Goal: Find specific page/section: Find specific page/section

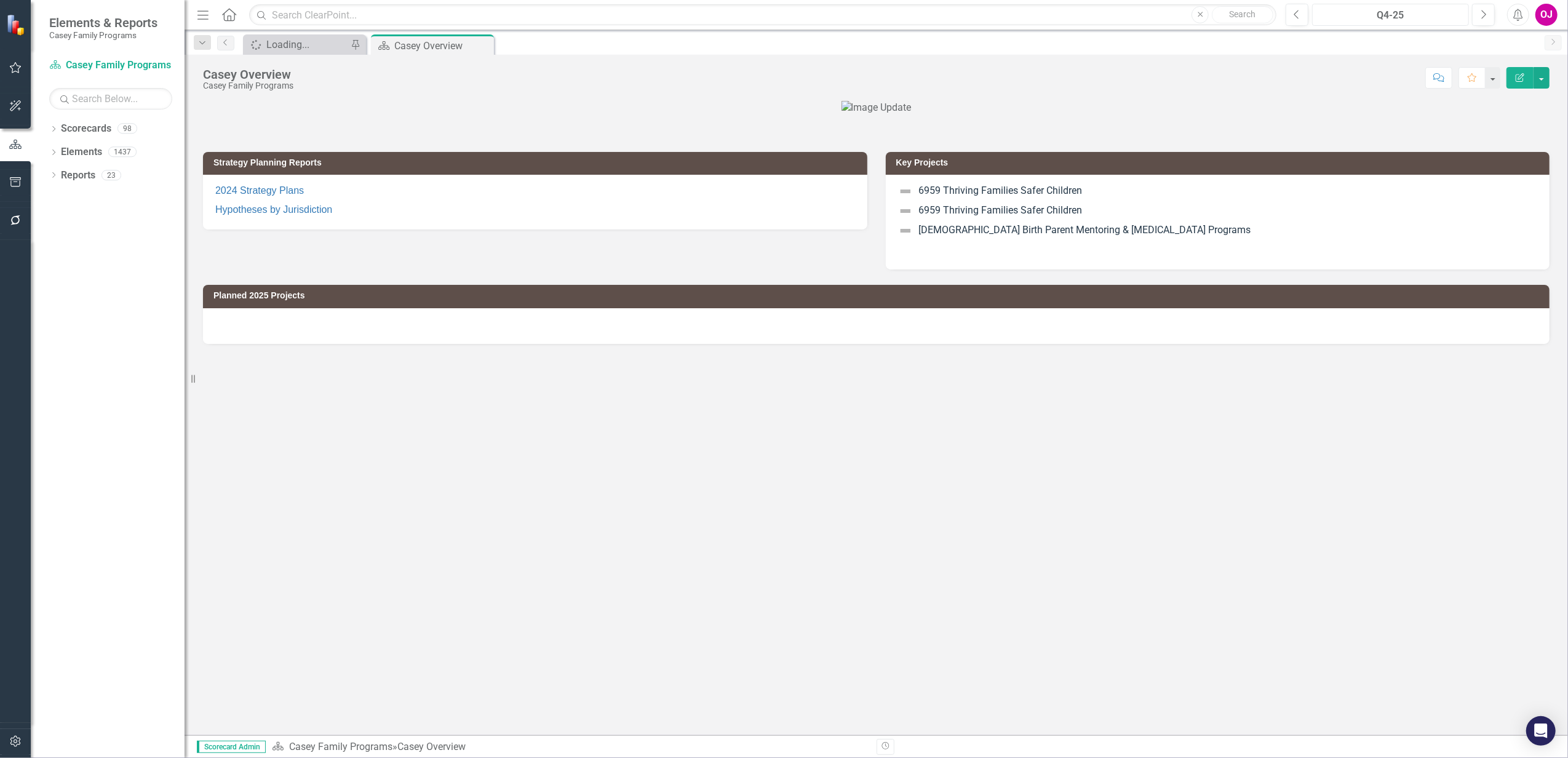
click at [1374, 20] on div "Q4-25" at bounding box center [1391, 15] width 148 height 15
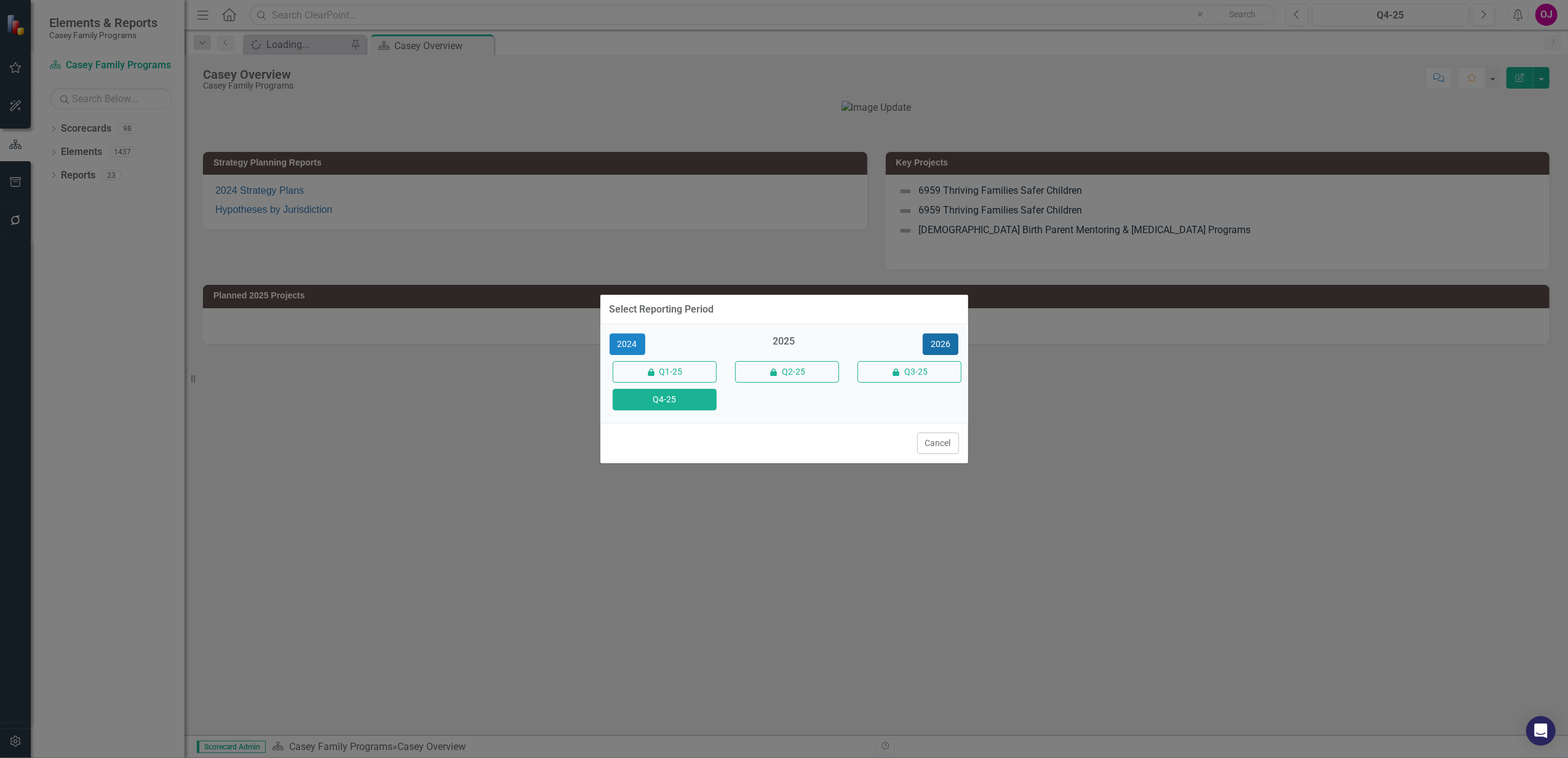
click at [939, 342] on button "2026" at bounding box center [941, 344] width 36 height 21
click at [690, 394] on button "Q4-26" at bounding box center [665, 399] width 104 height 21
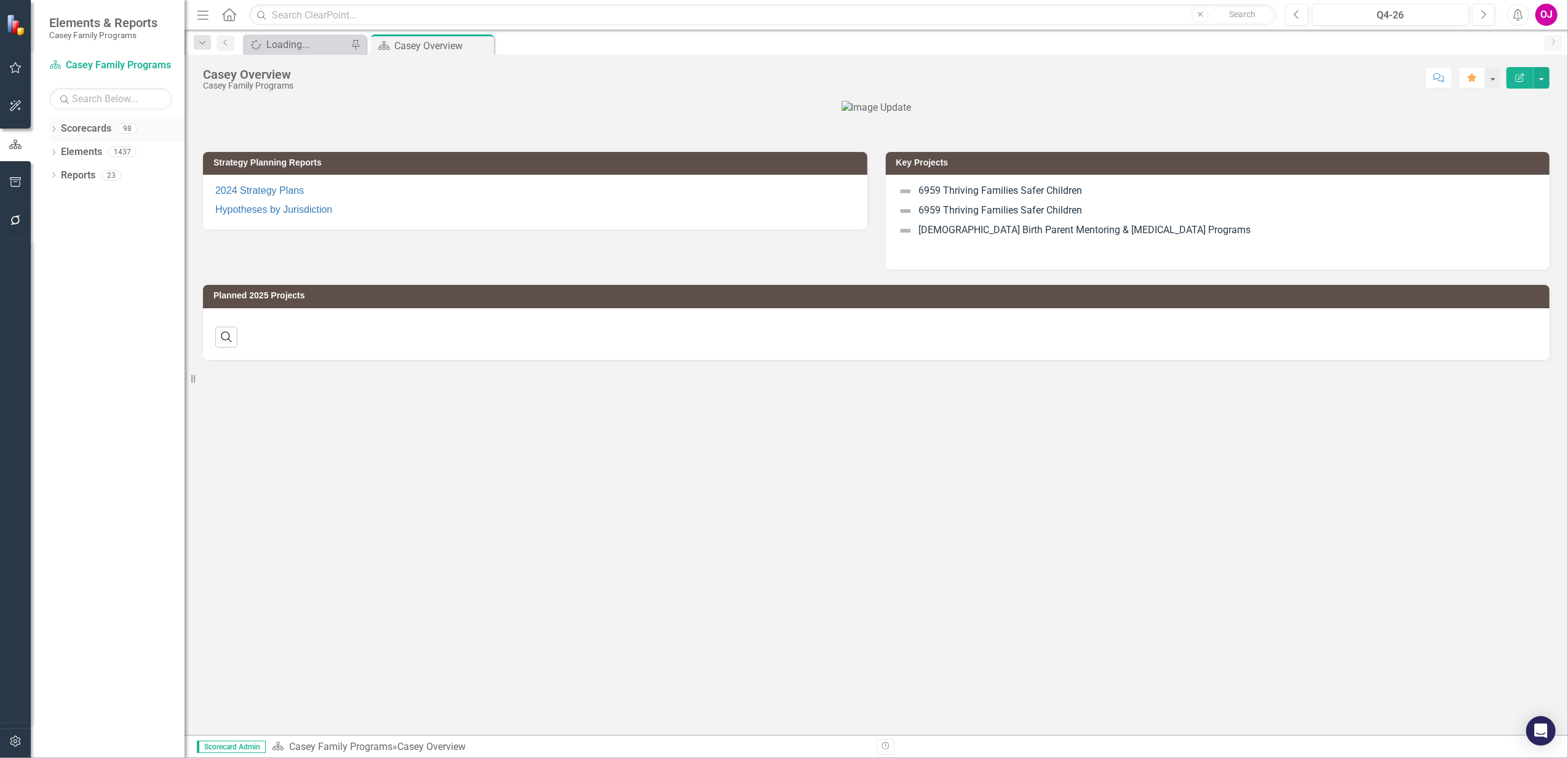
click at [50, 125] on div "Dropdown Scorecards 98" at bounding box center [116, 130] width 135 height 23
click at [53, 131] on icon "Dropdown" at bounding box center [53, 130] width 9 height 7
click at [62, 153] on icon at bounding box center [61, 150] width 3 height 6
click at [68, 196] on icon "Dropdown" at bounding box center [72, 198] width 9 height 8
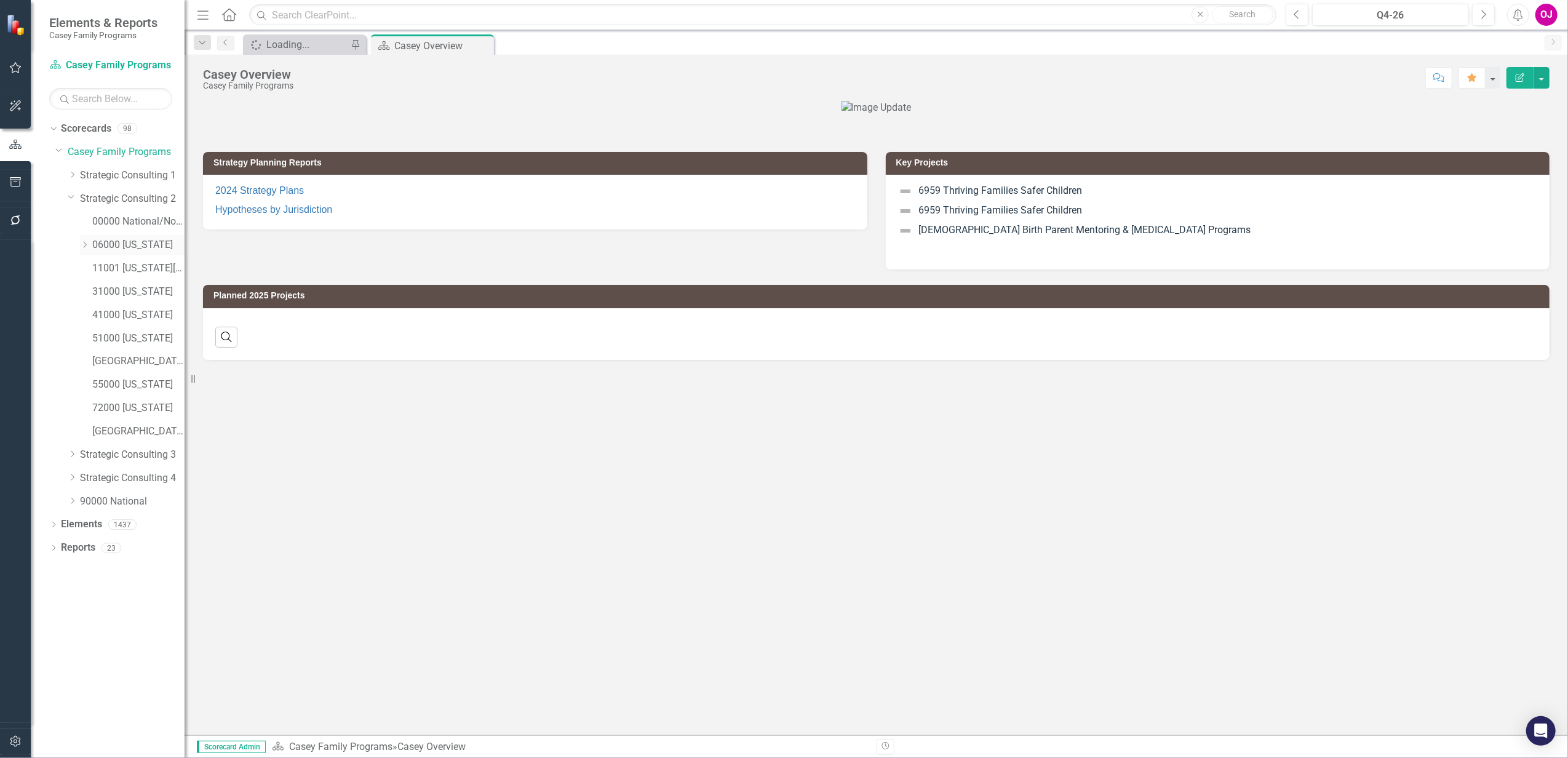
click at [111, 247] on link "06000 [US_STATE]" at bounding box center [138, 245] width 92 height 14
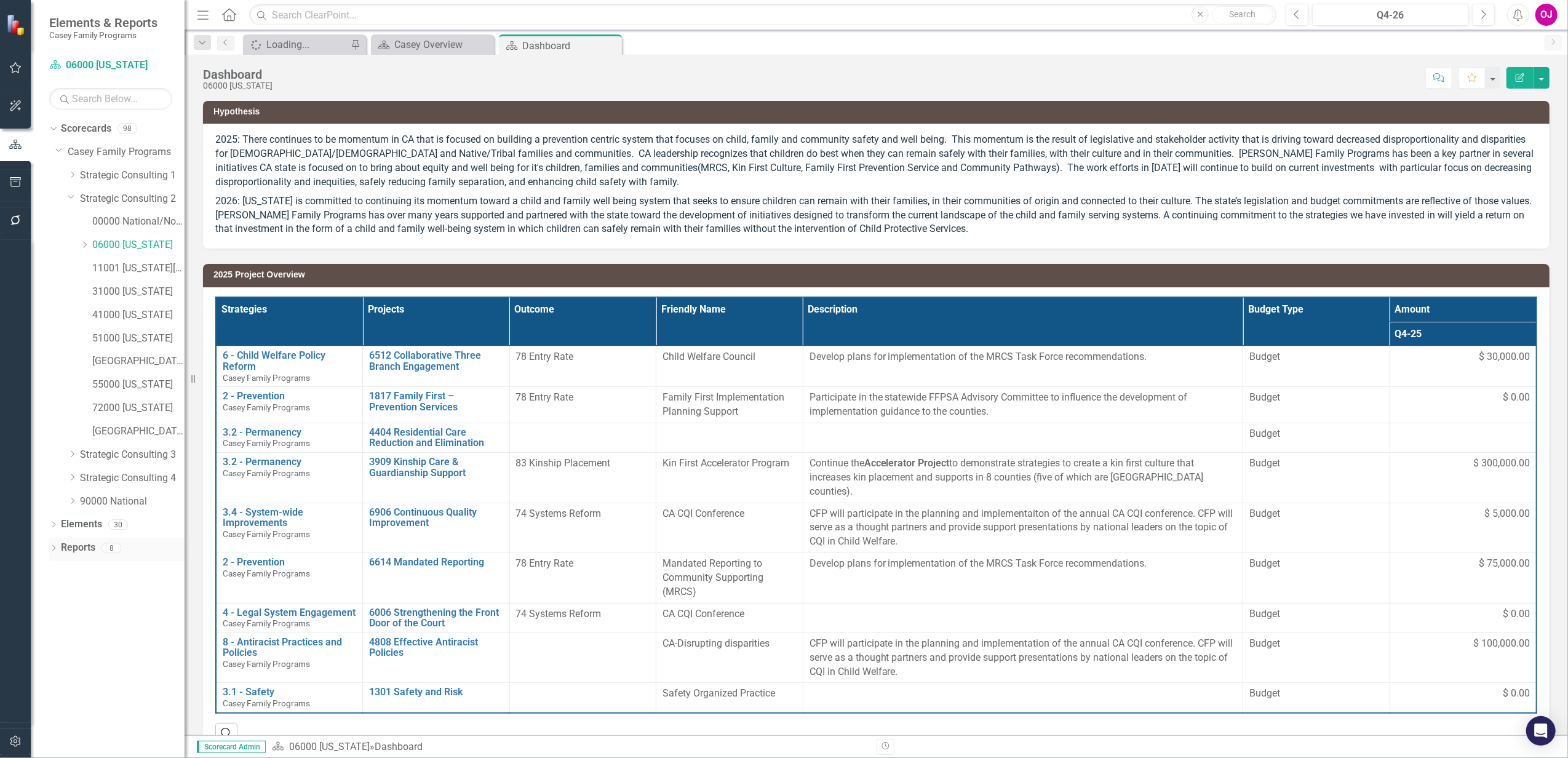
click at [51, 547] on icon "Dropdown" at bounding box center [53, 549] width 9 height 7
click at [58, 662] on icon "Dropdown" at bounding box center [59, 660] width 9 height 7
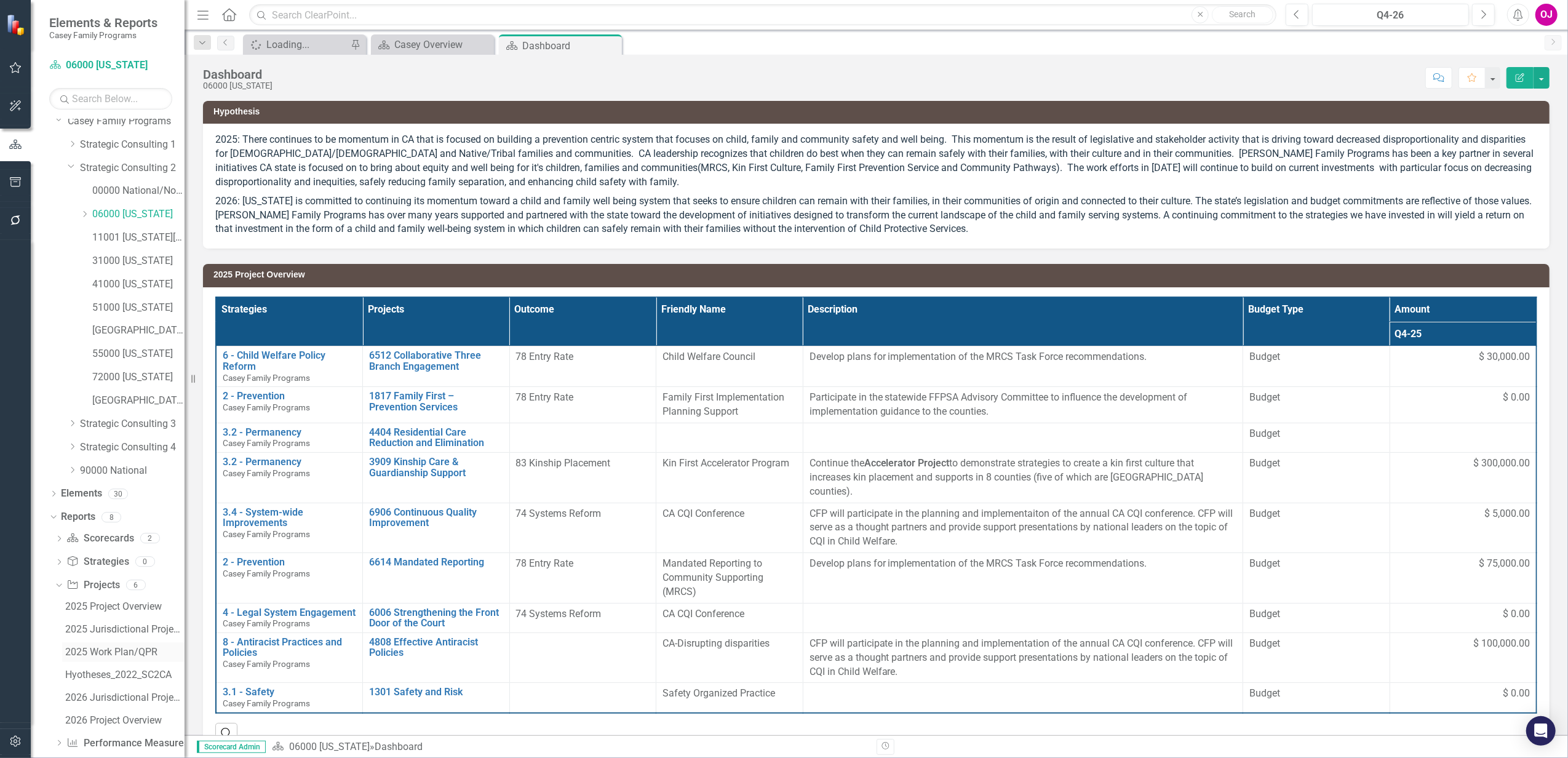
scroll to position [47, 0]
click at [132, 706] on div "2026 Project Overview" at bounding box center [125, 703] width 119 height 11
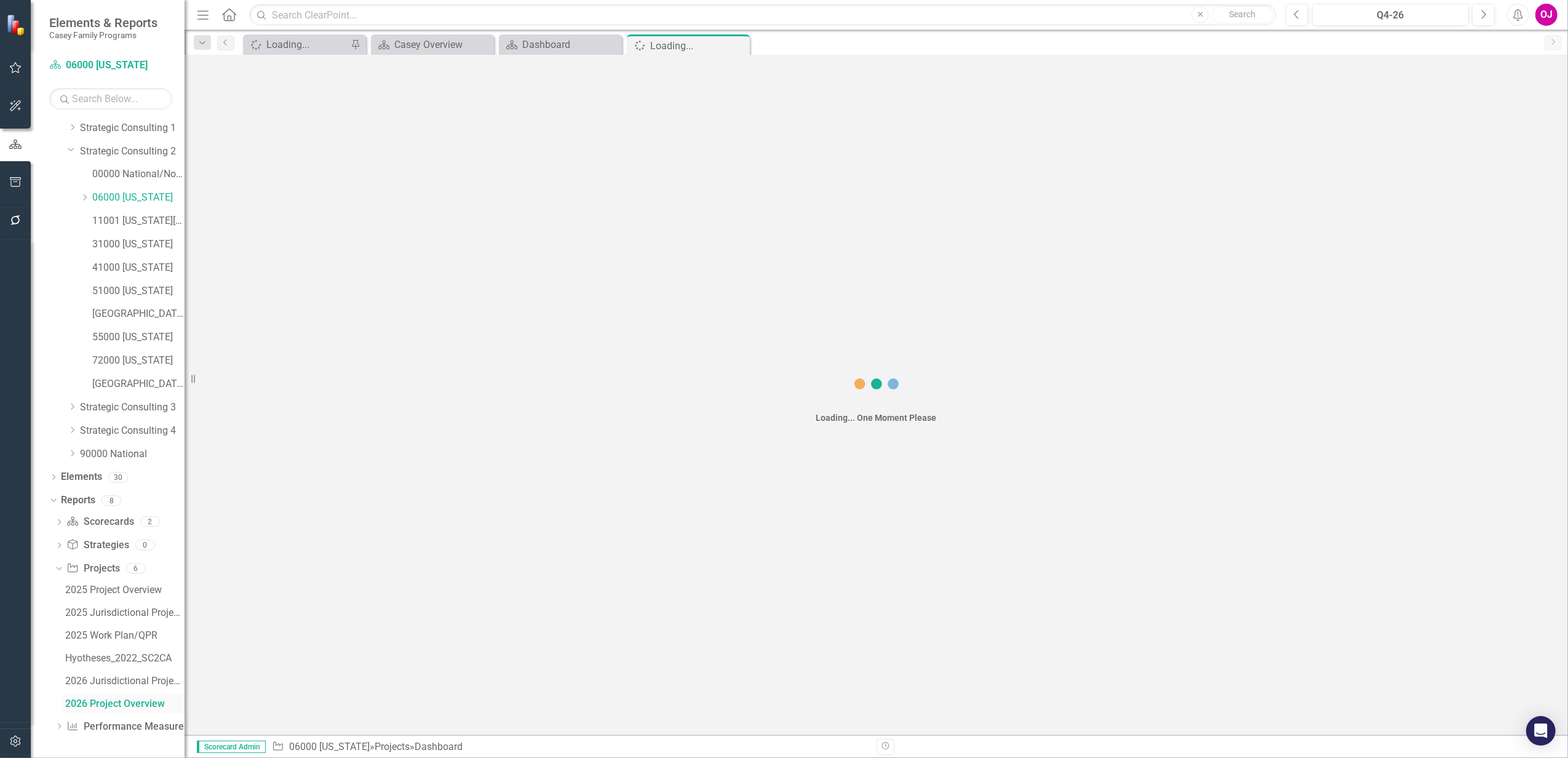
scroll to position [3, 0]
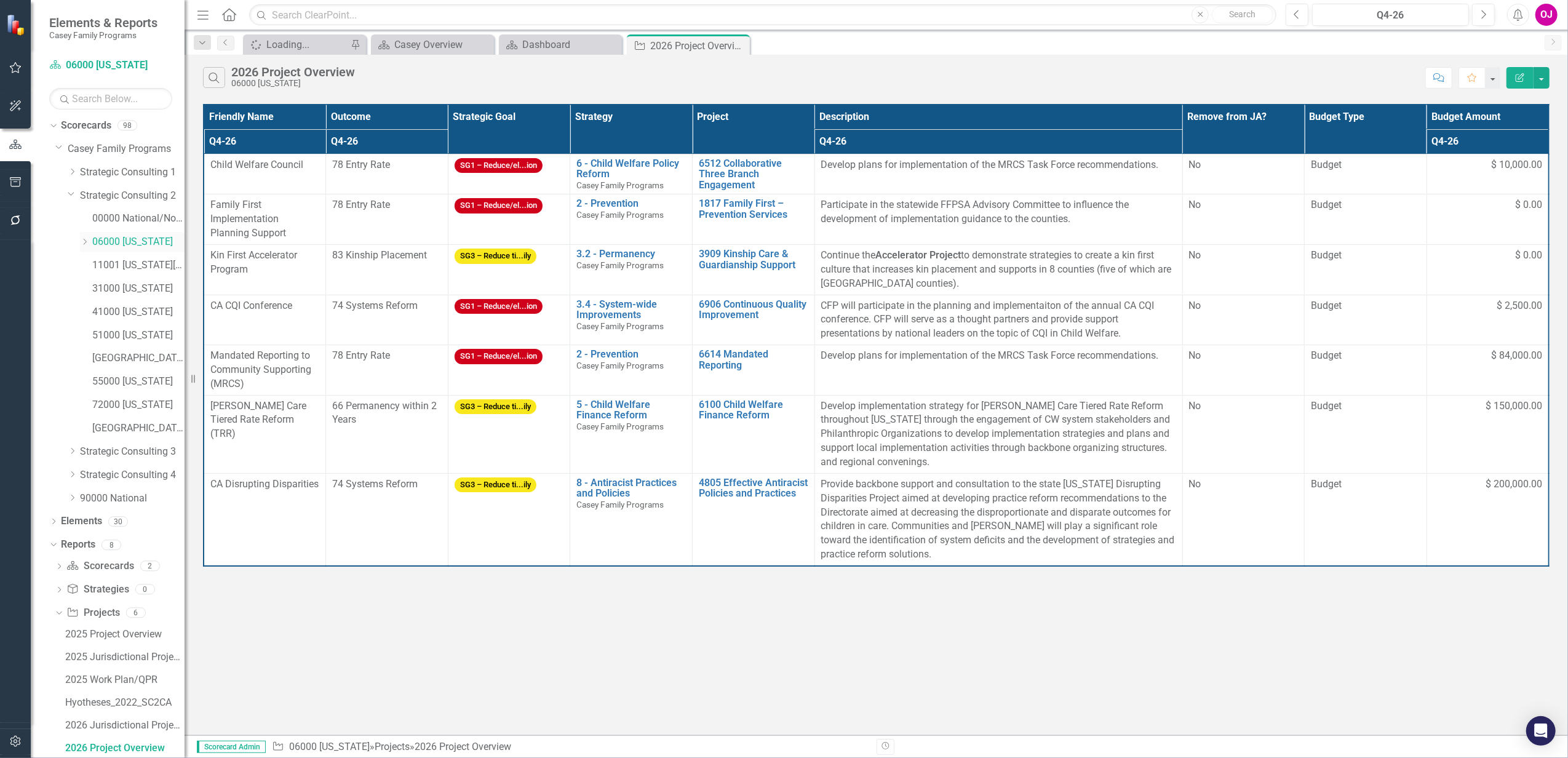
click at [82, 243] on icon "Dropdown" at bounding box center [84, 241] width 9 height 8
click at [120, 264] on link "06001 [GEOGRAPHIC_DATA]" at bounding box center [144, 266] width 80 height 14
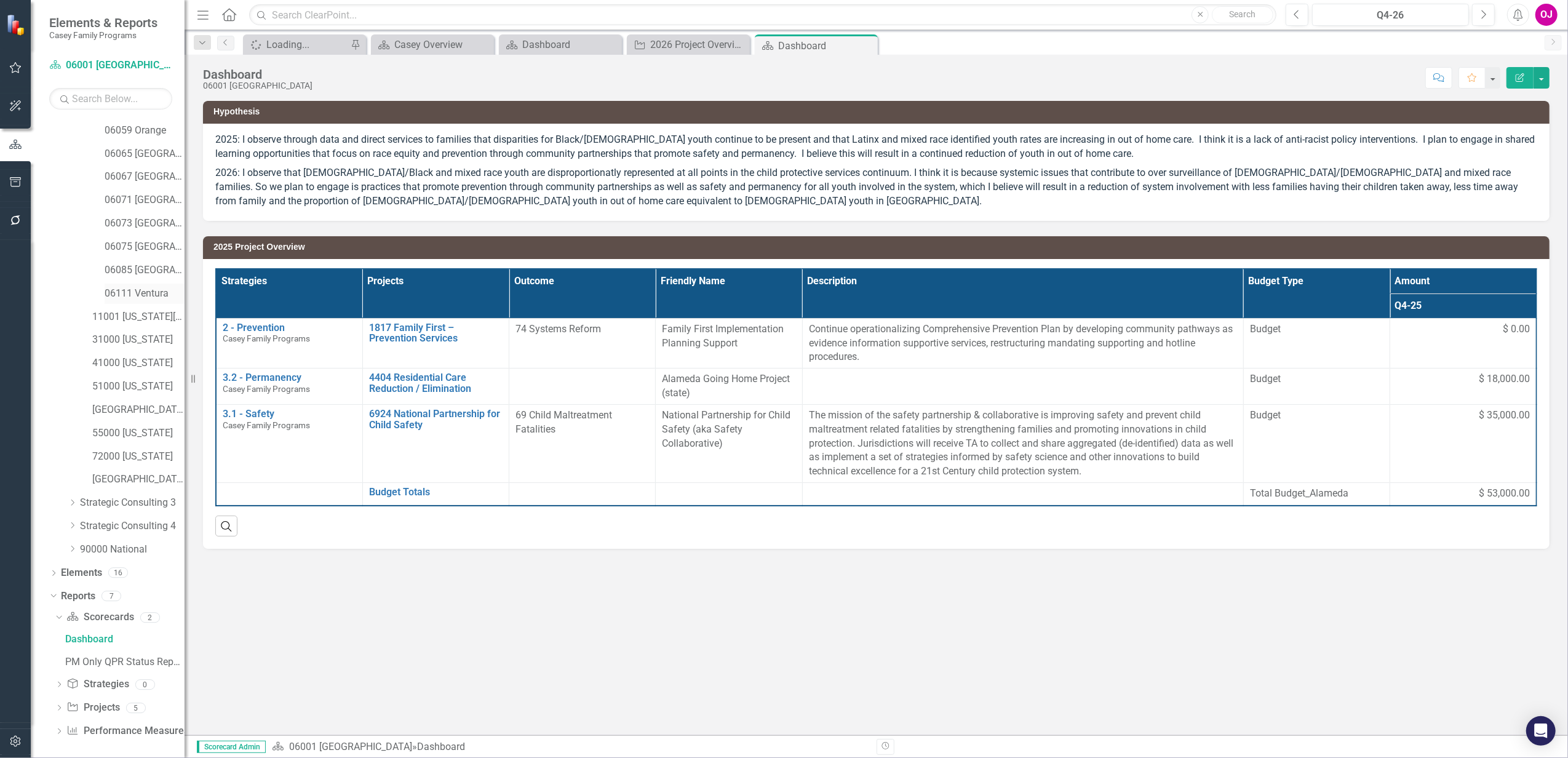
scroll to position [189, 0]
click at [59, 702] on icon "Dropdown" at bounding box center [59, 704] width 9 height 7
click at [119, 699] on div "2026 Project Overview" at bounding box center [125, 703] width 119 height 11
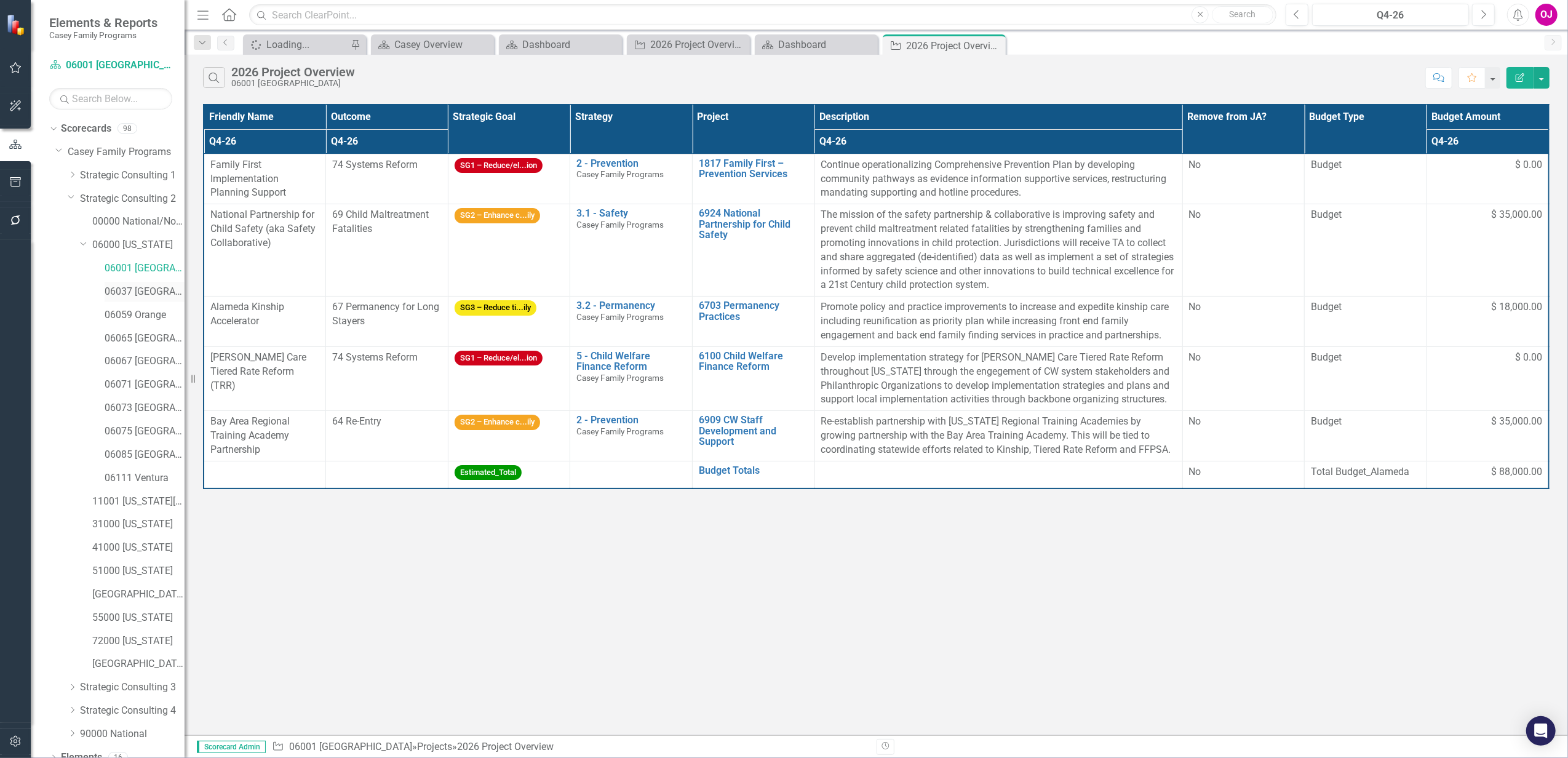
click at [125, 291] on link "06037 [GEOGRAPHIC_DATA]" at bounding box center [144, 291] width 80 height 14
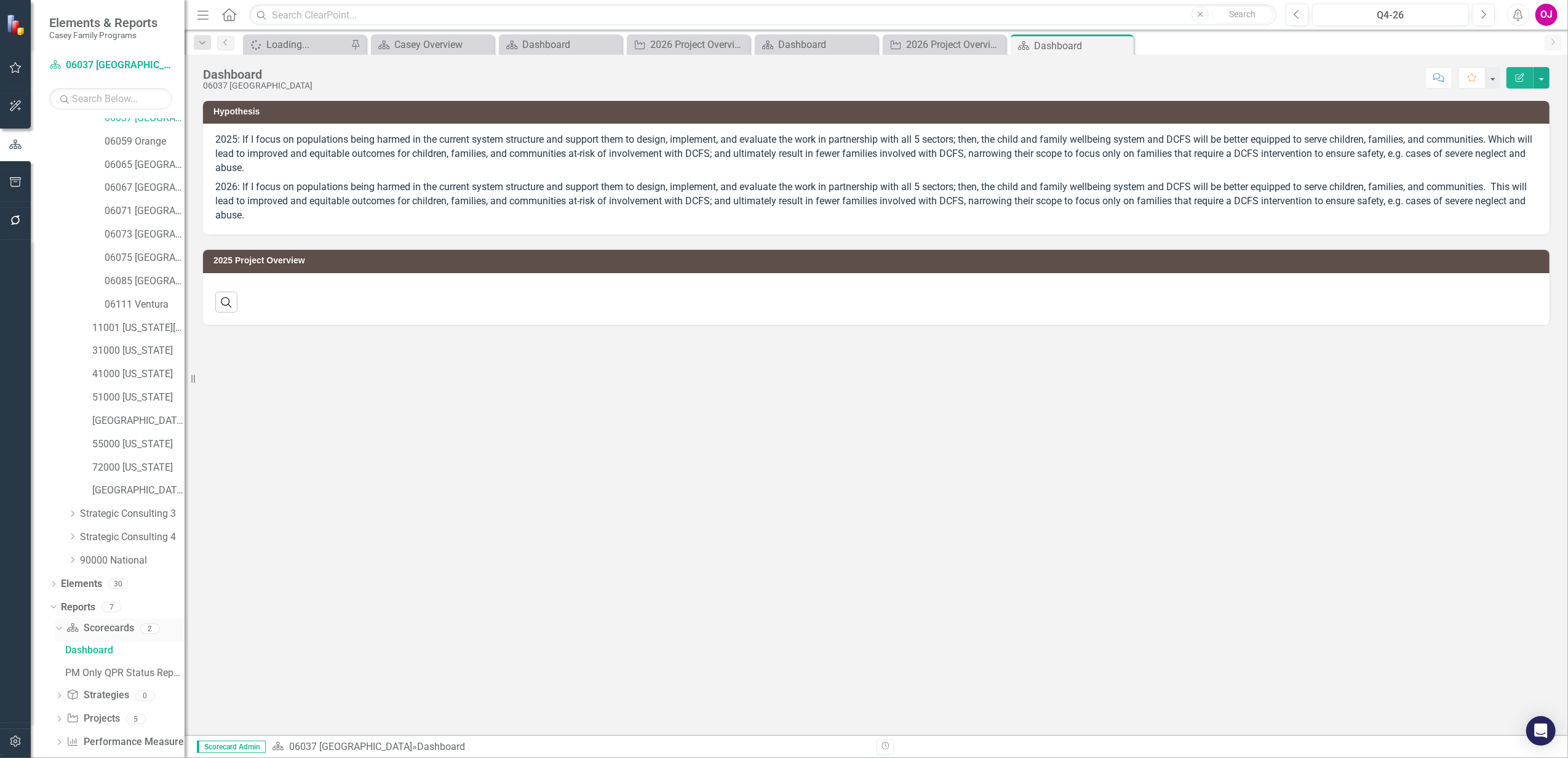
scroll to position [189, 0]
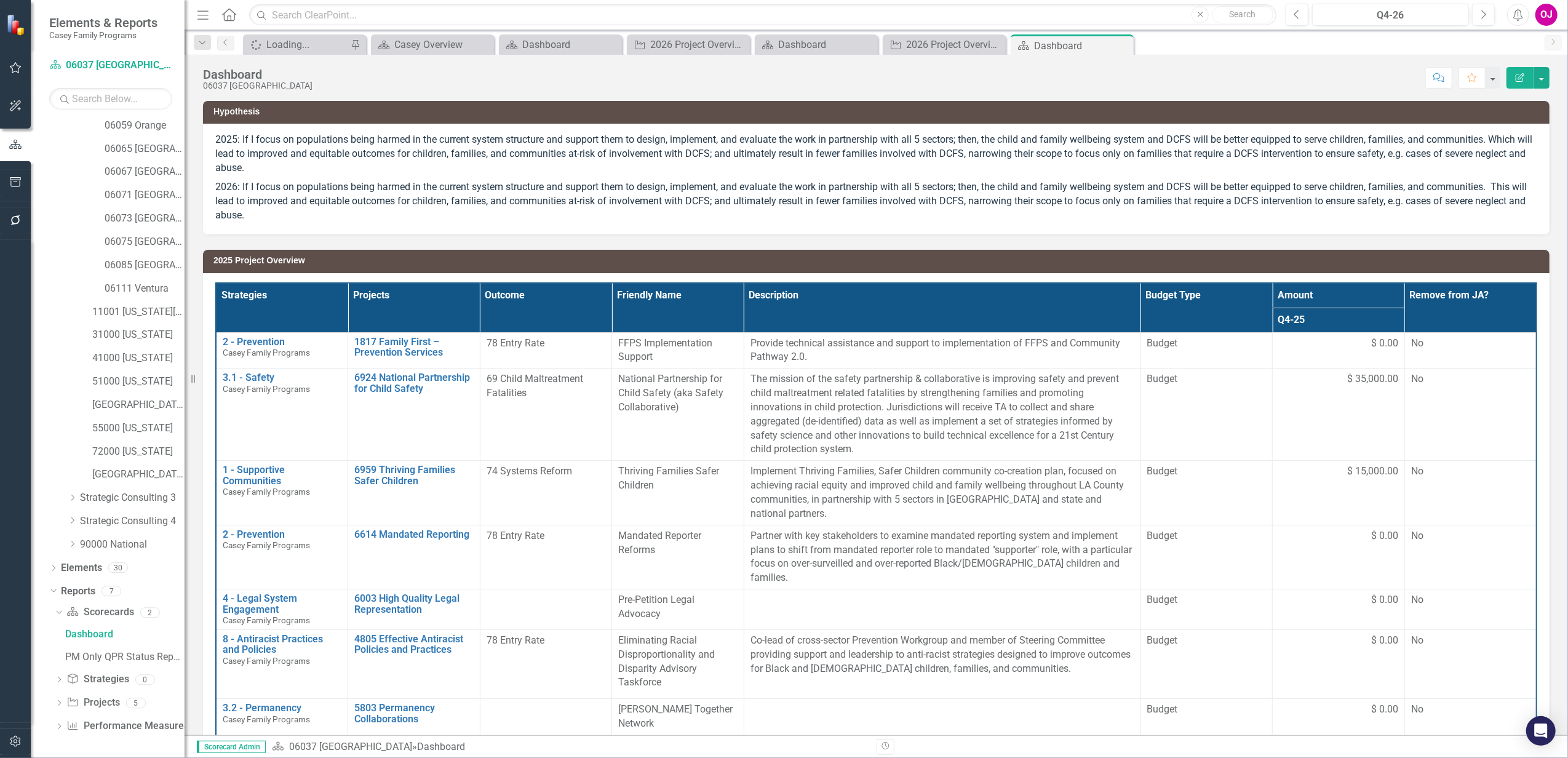
click at [52, 700] on div "Dropdown Scorecard Scorecards 2 Dashboard PM Only QPR Status Report Dropdown St…" at bounding box center [116, 670] width 135 height 137
click at [58, 702] on icon "Dropdown" at bounding box center [59, 704] width 9 height 7
click at [99, 701] on div "2026 Project Overview" at bounding box center [125, 703] width 119 height 11
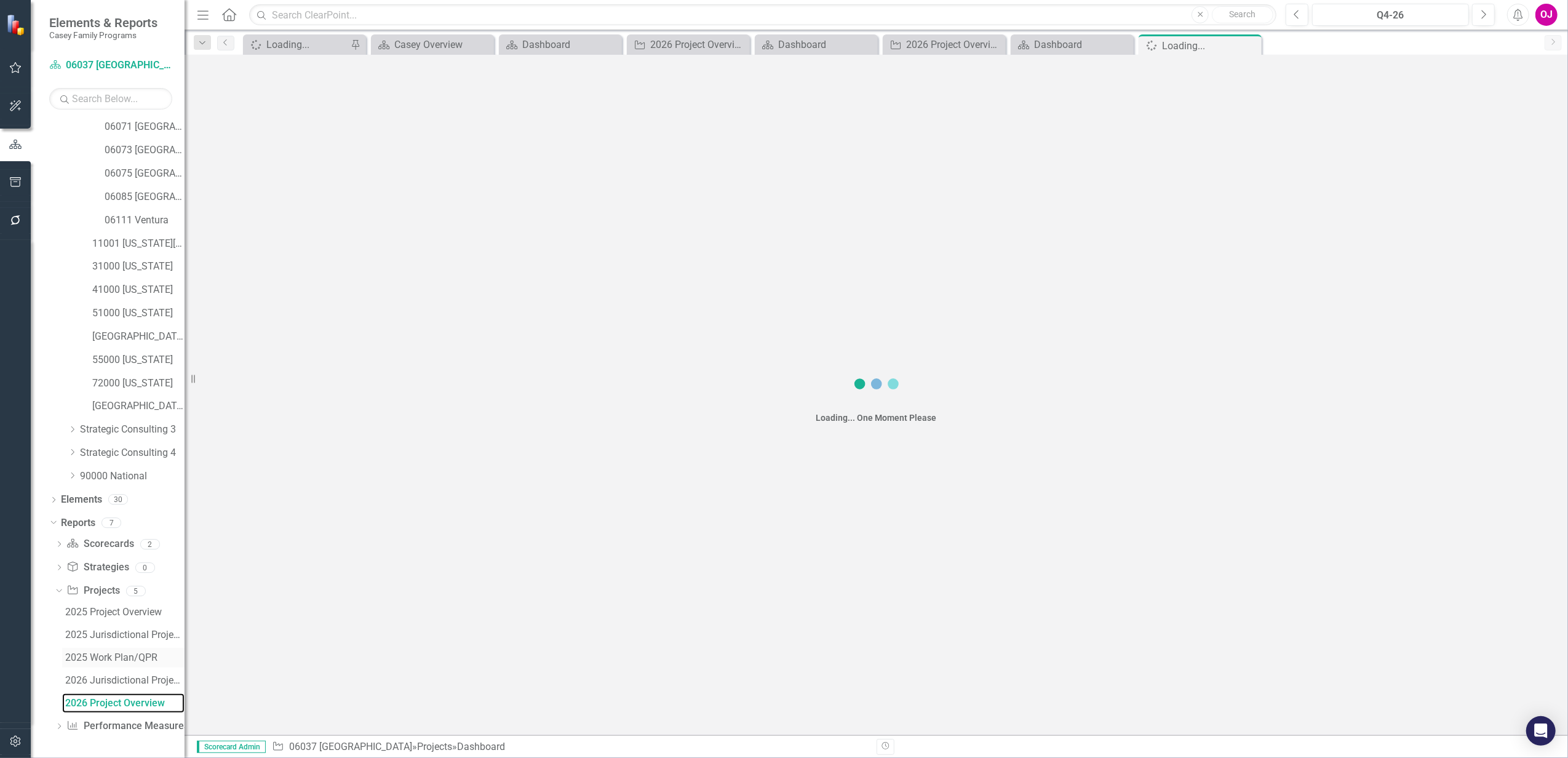
scroll to position [213, 0]
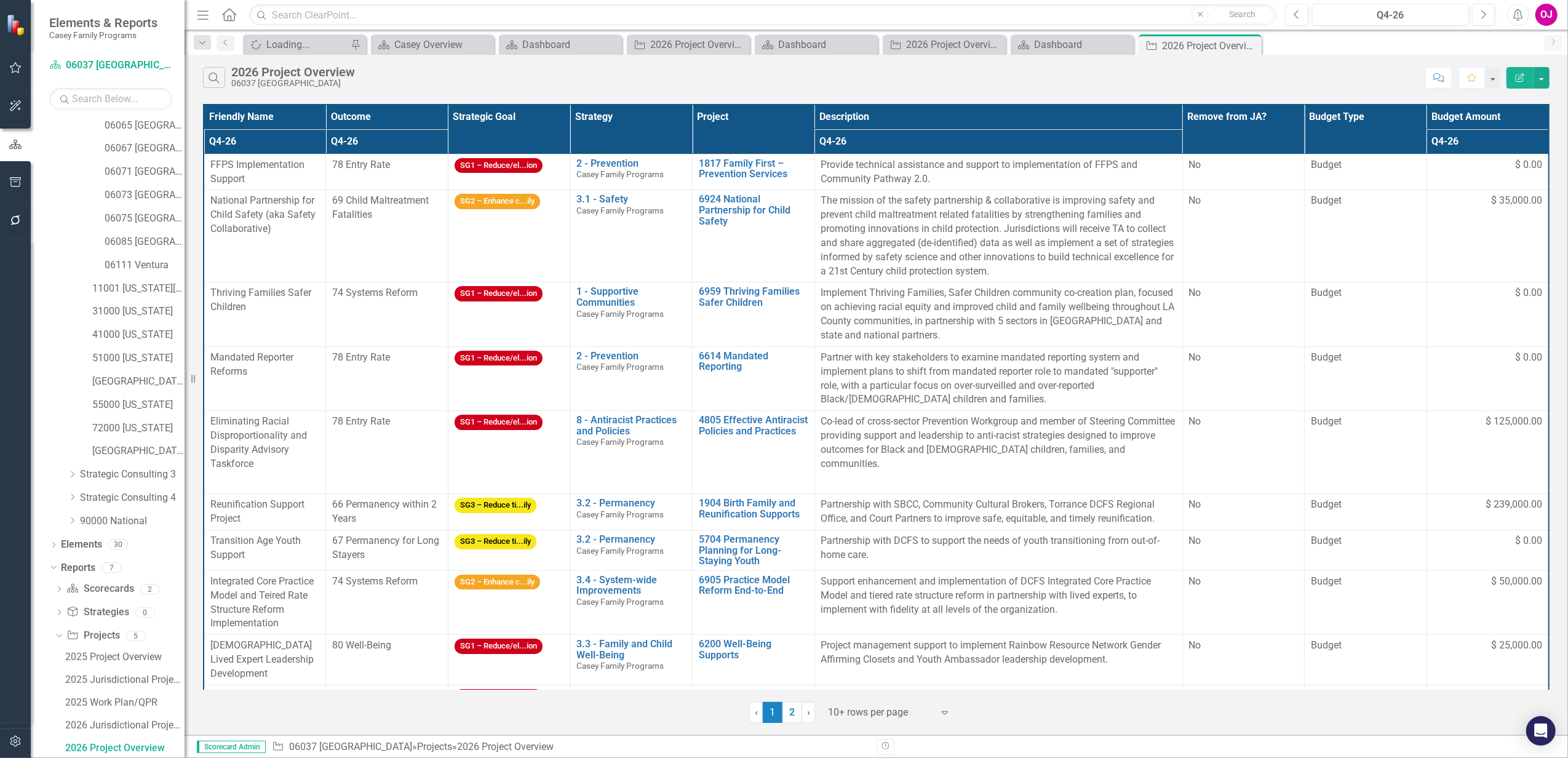
click at [946, 718] on icon "Expand" at bounding box center [945, 712] width 12 height 9
click at [898, 692] on div "Display All Rows" at bounding box center [892, 692] width 116 height 14
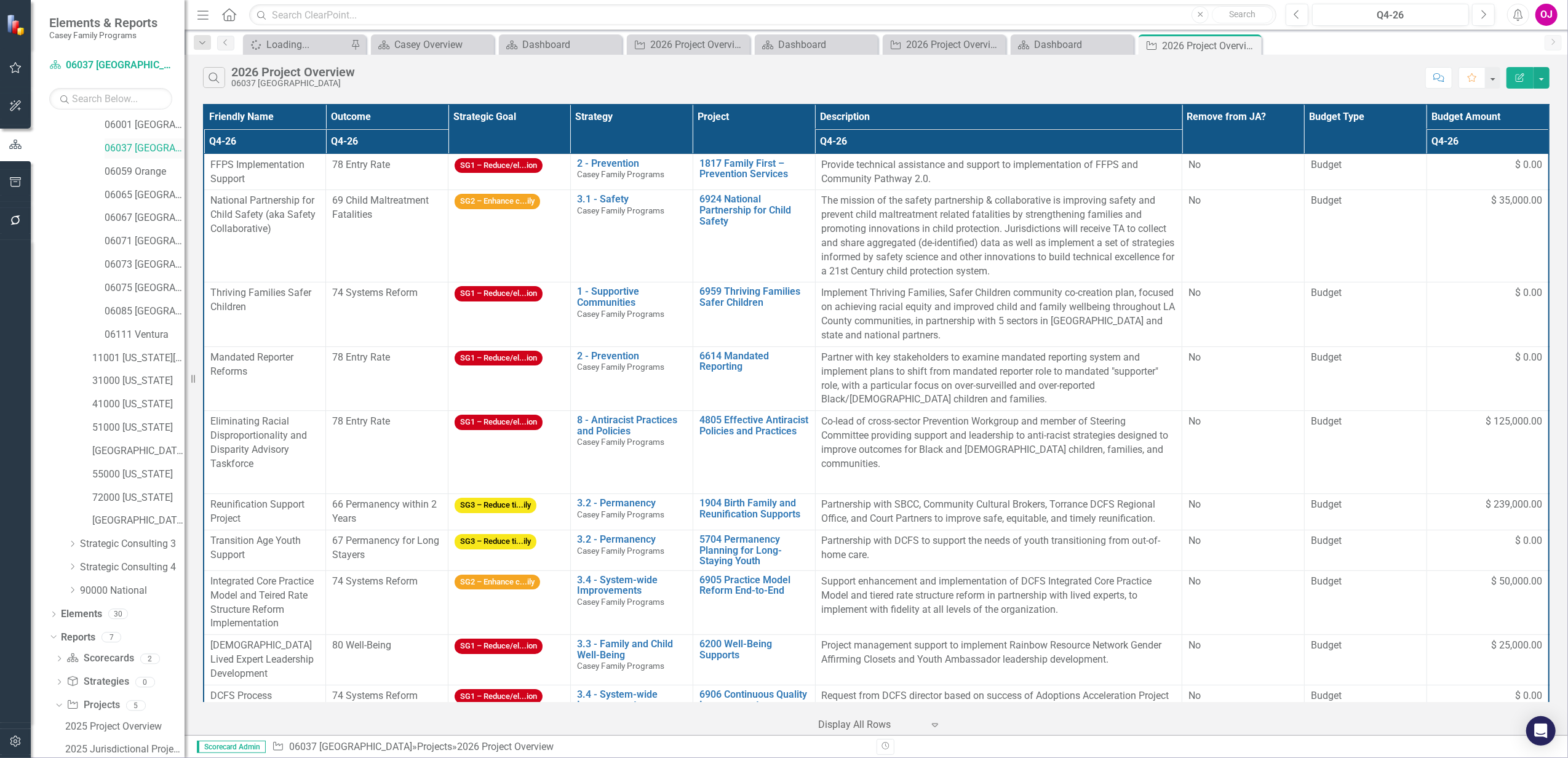
scroll to position [49, 0]
click at [144, 271] on link "06059 Orange" at bounding box center [144, 266] width 80 height 14
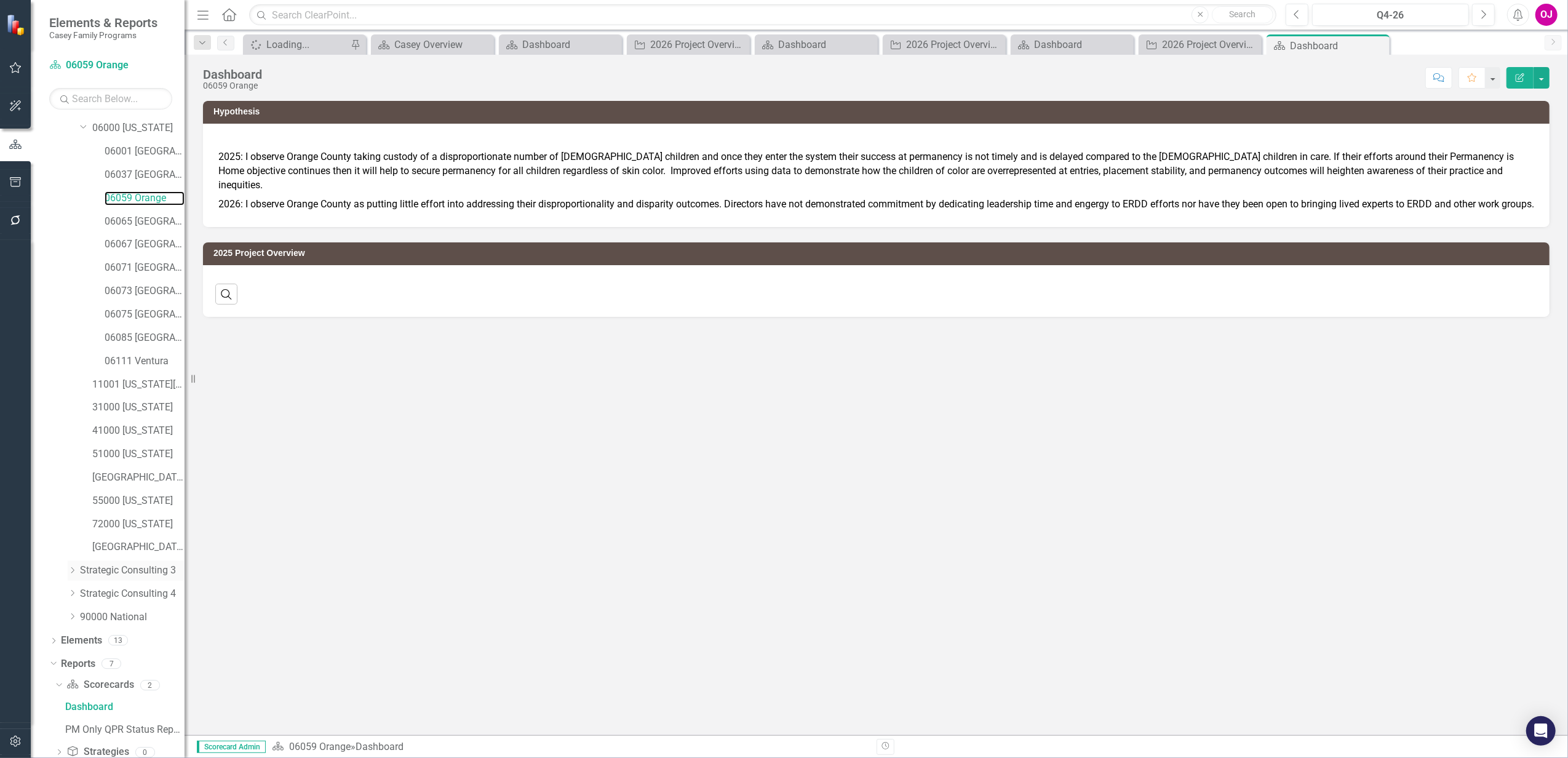
scroll to position [189, 0]
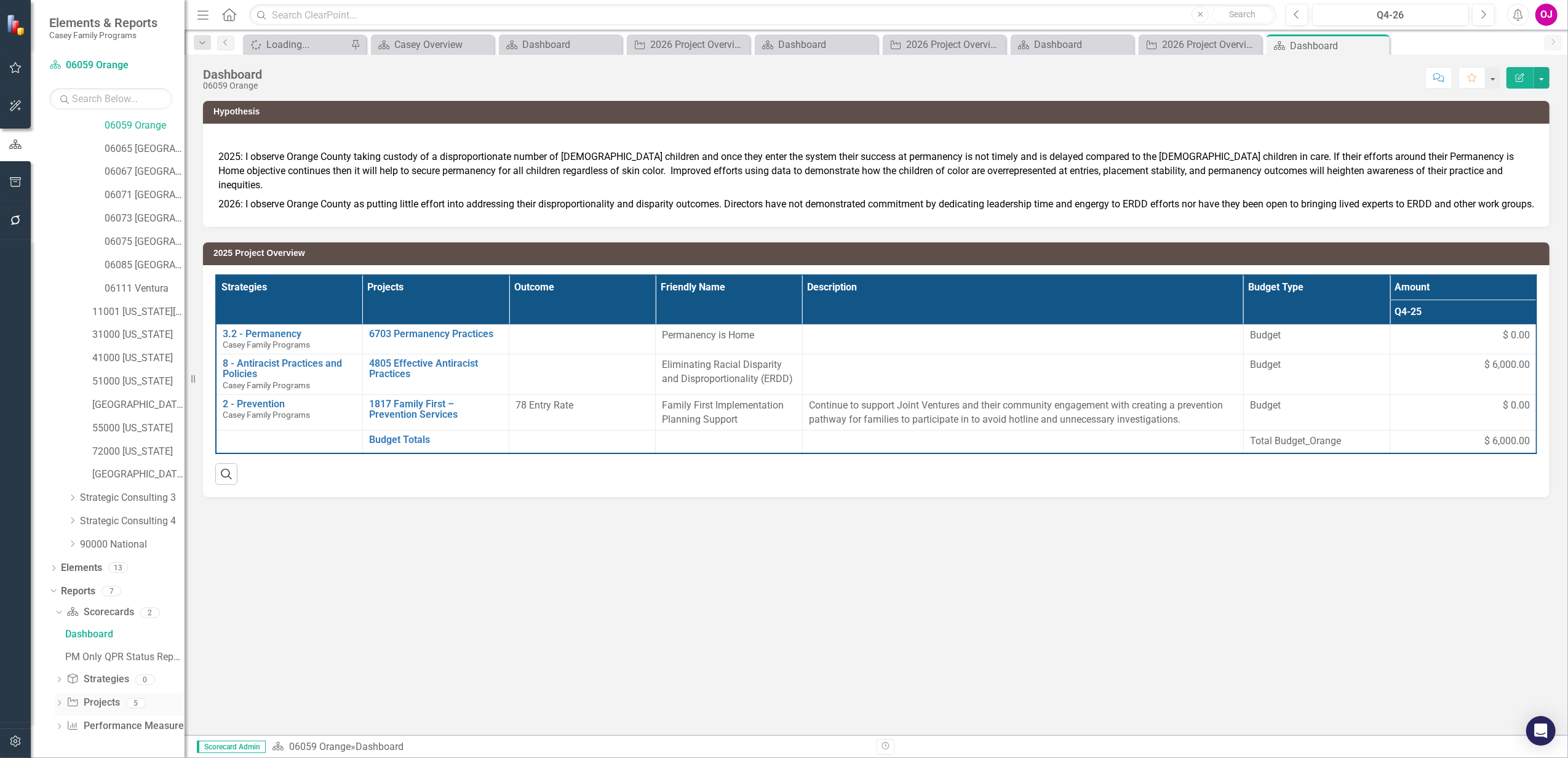
click at [59, 706] on icon "Dropdown" at bounding box center [59, 704] width 9 height 7
click at [106, 704] on div "2026 Project Overview" at bounding box center [125, 703] width 119 height 11
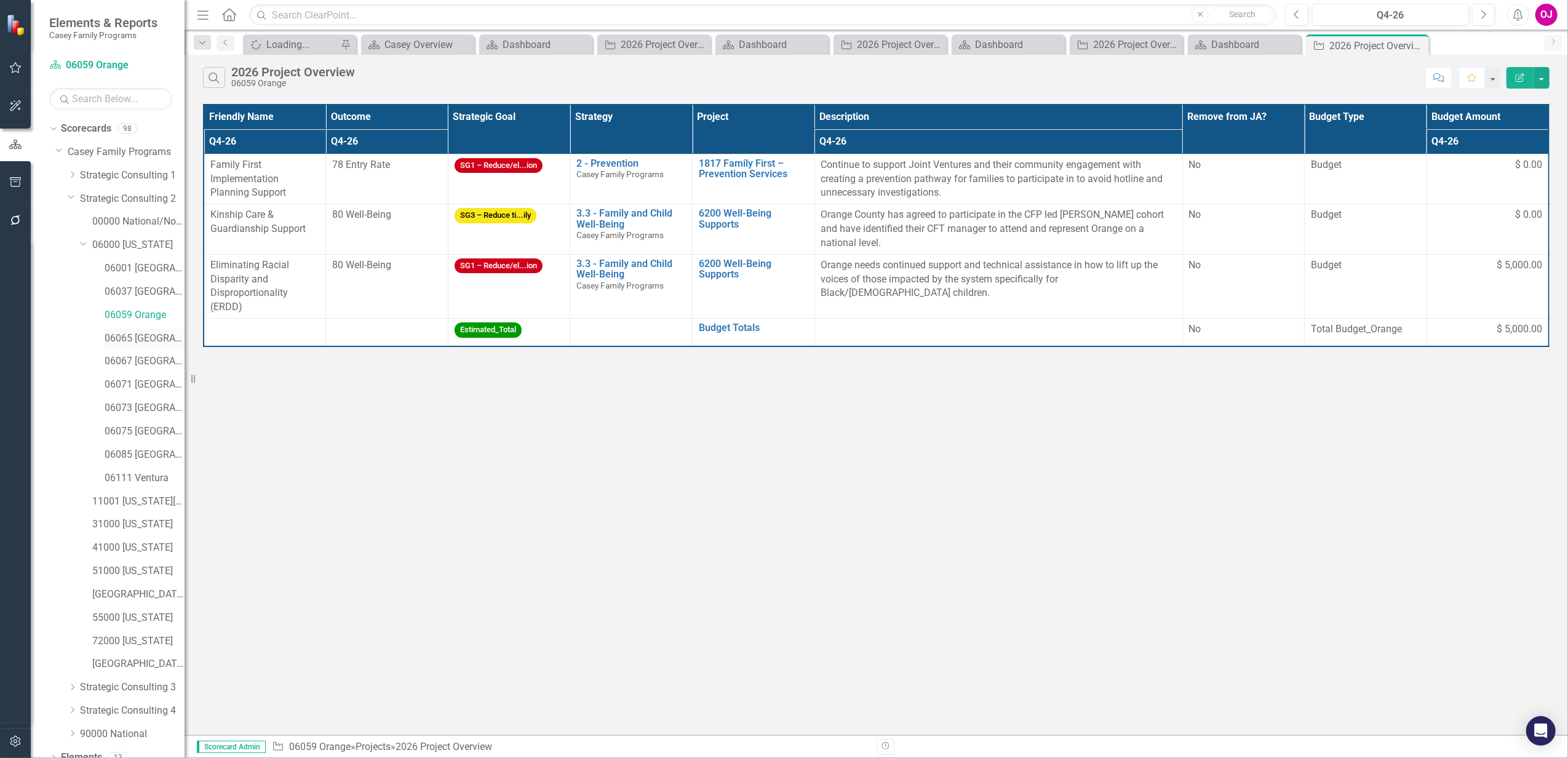
click at [131, 343] on link "06065 [GEOGRAPHIC_DATA]" at bounding box center [144, 339] width 80 height 14
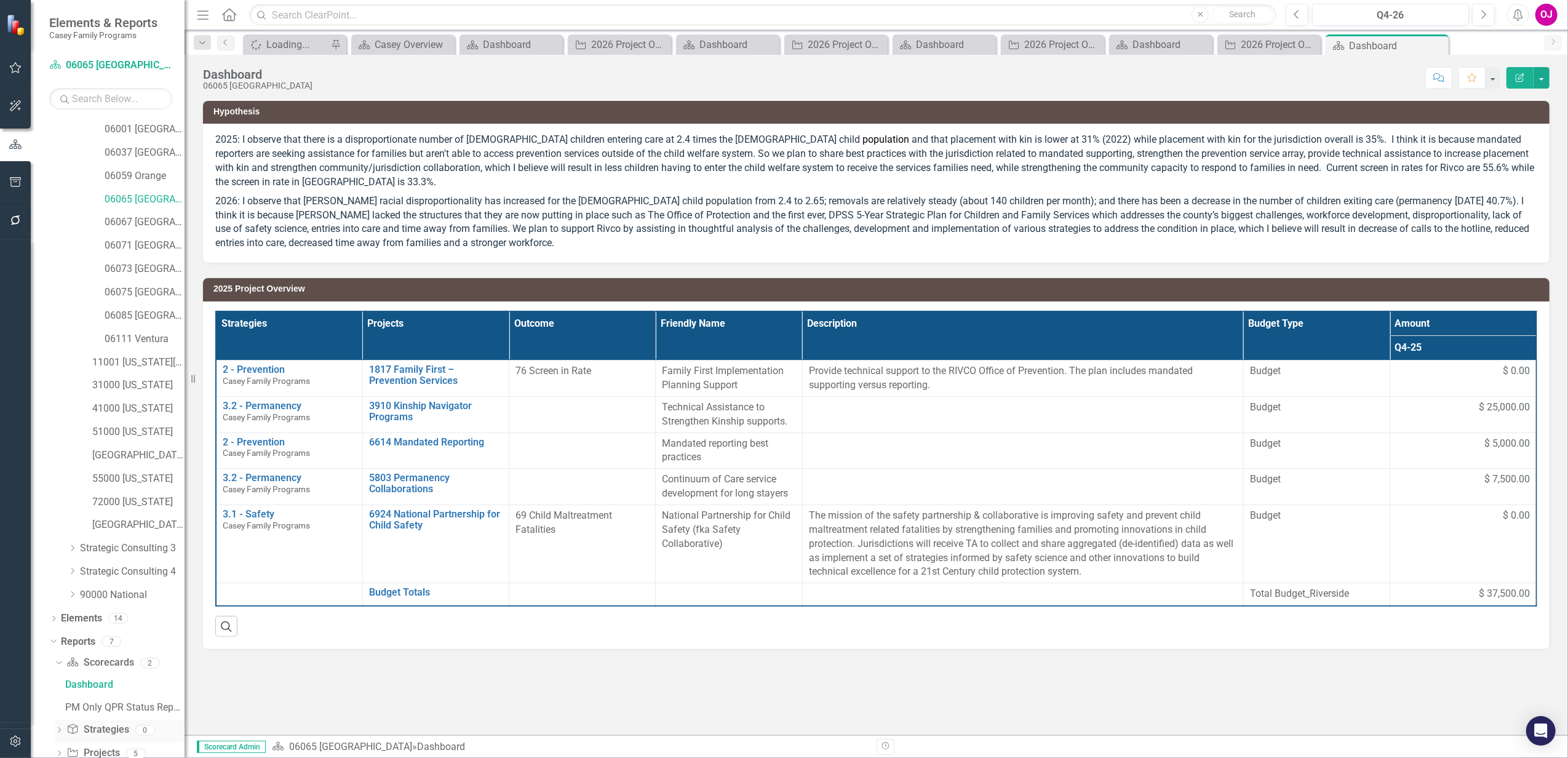
scroll to position [189, 0]
click at [64, 704] on div "Dropdown Project Projects 5" at bounding box center [119, 704] width 130 height 23
click at [55, 702] on icon "Dropdown" at bounding box center [59, 704] width 9 height 7
click at [104, 702] on div "2026 Project Overview" at bounding box center [125, 703] width 119 height 11
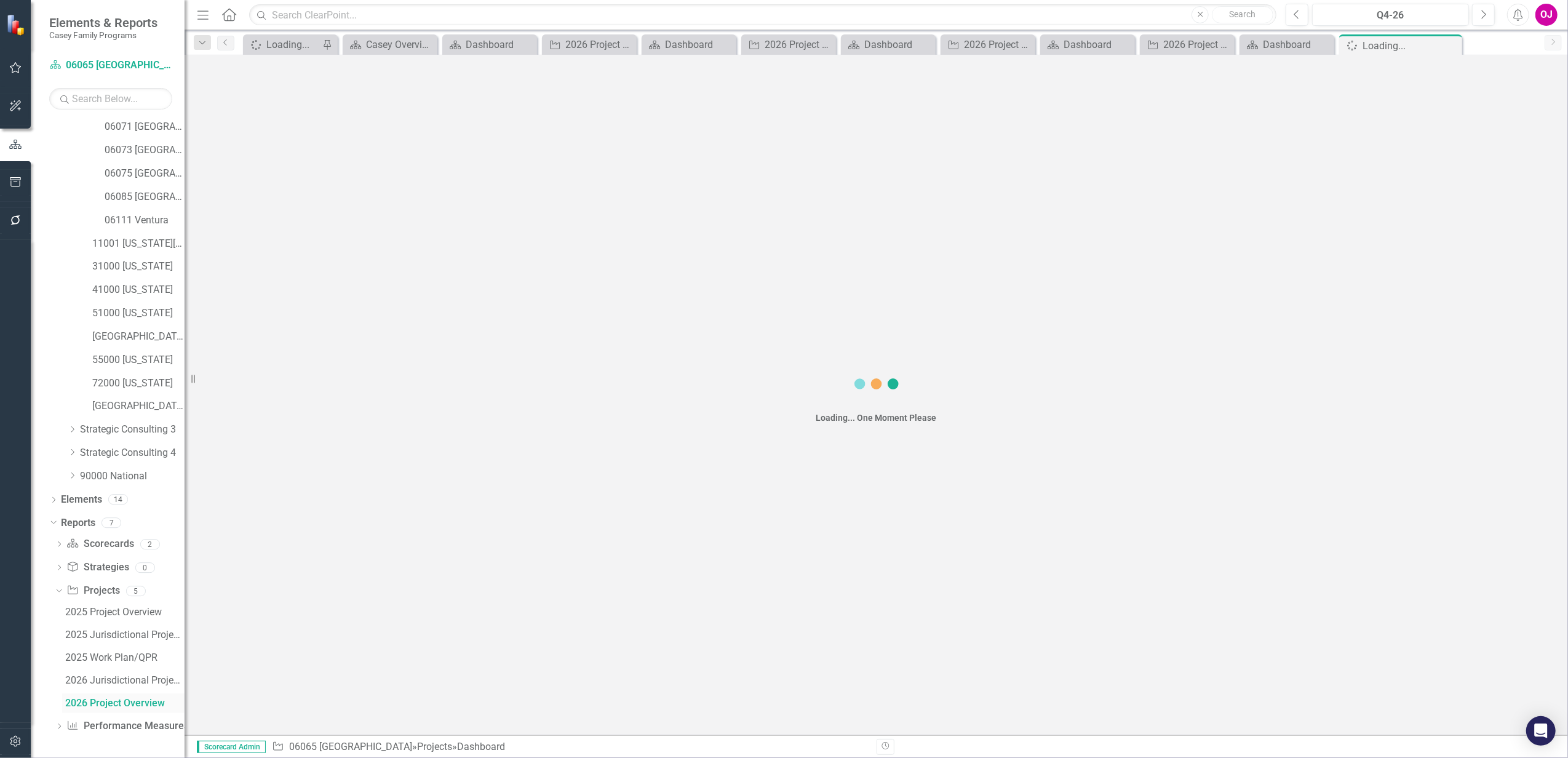
scroll to position [213, 0]
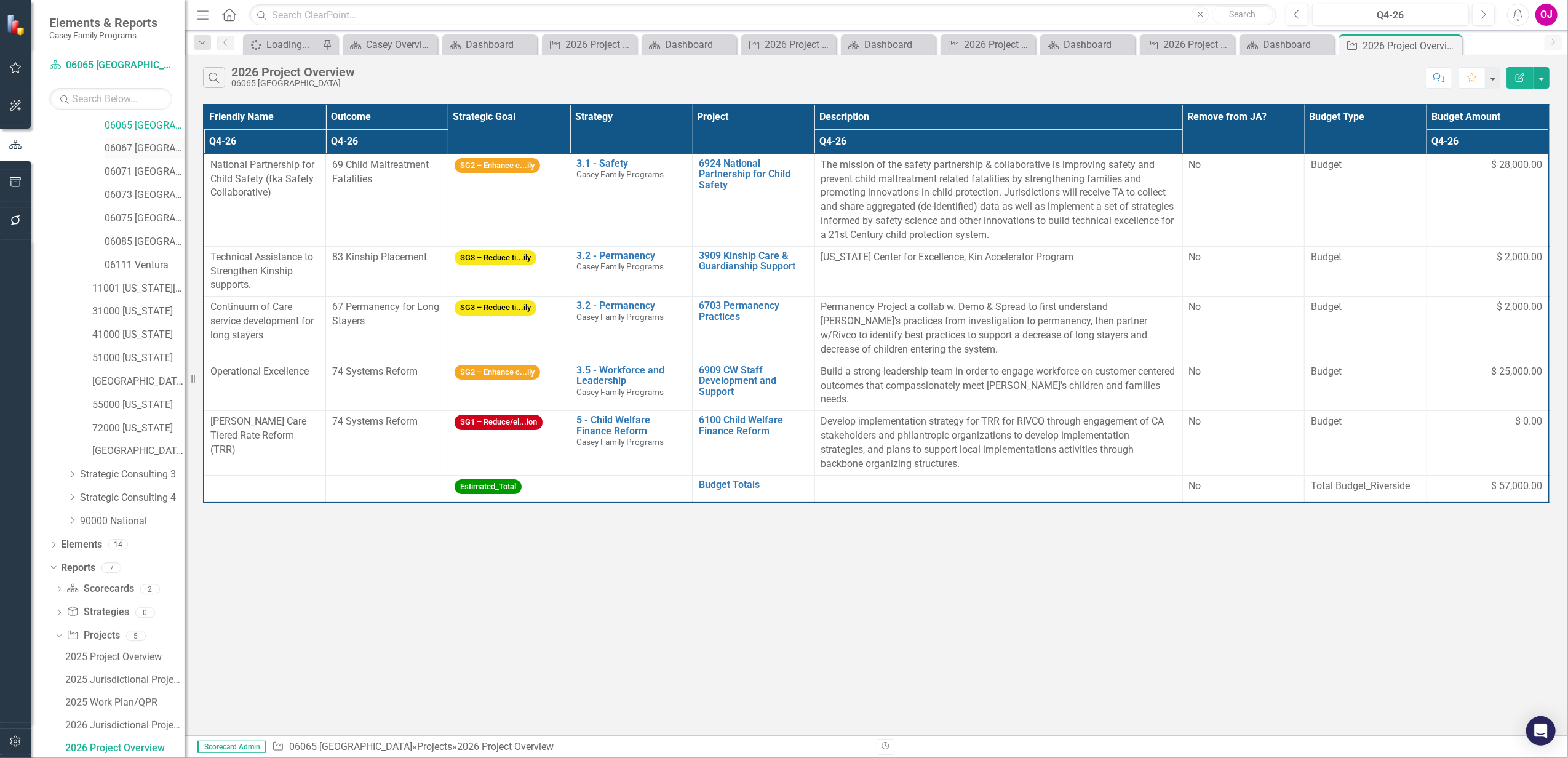
click at [150, 144] on link "06067 [GEOGRAPHIC_DATA]" at bounding box center [144, 149] width 80 height 14
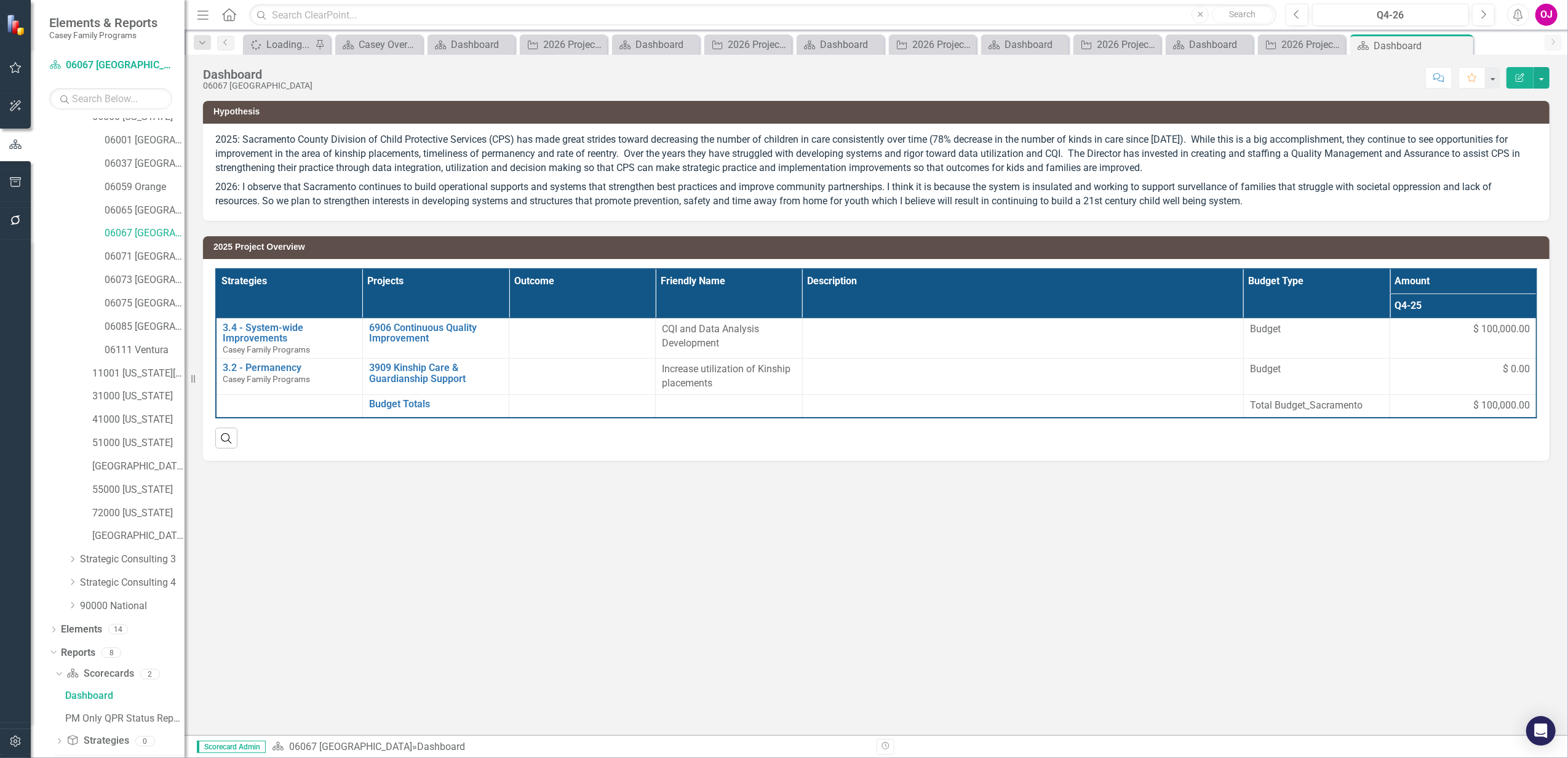
scroll to position [189, 0]
click at [59, 700] on icon "Dropdown" at bounding box center [59, 704] width 9 height 7
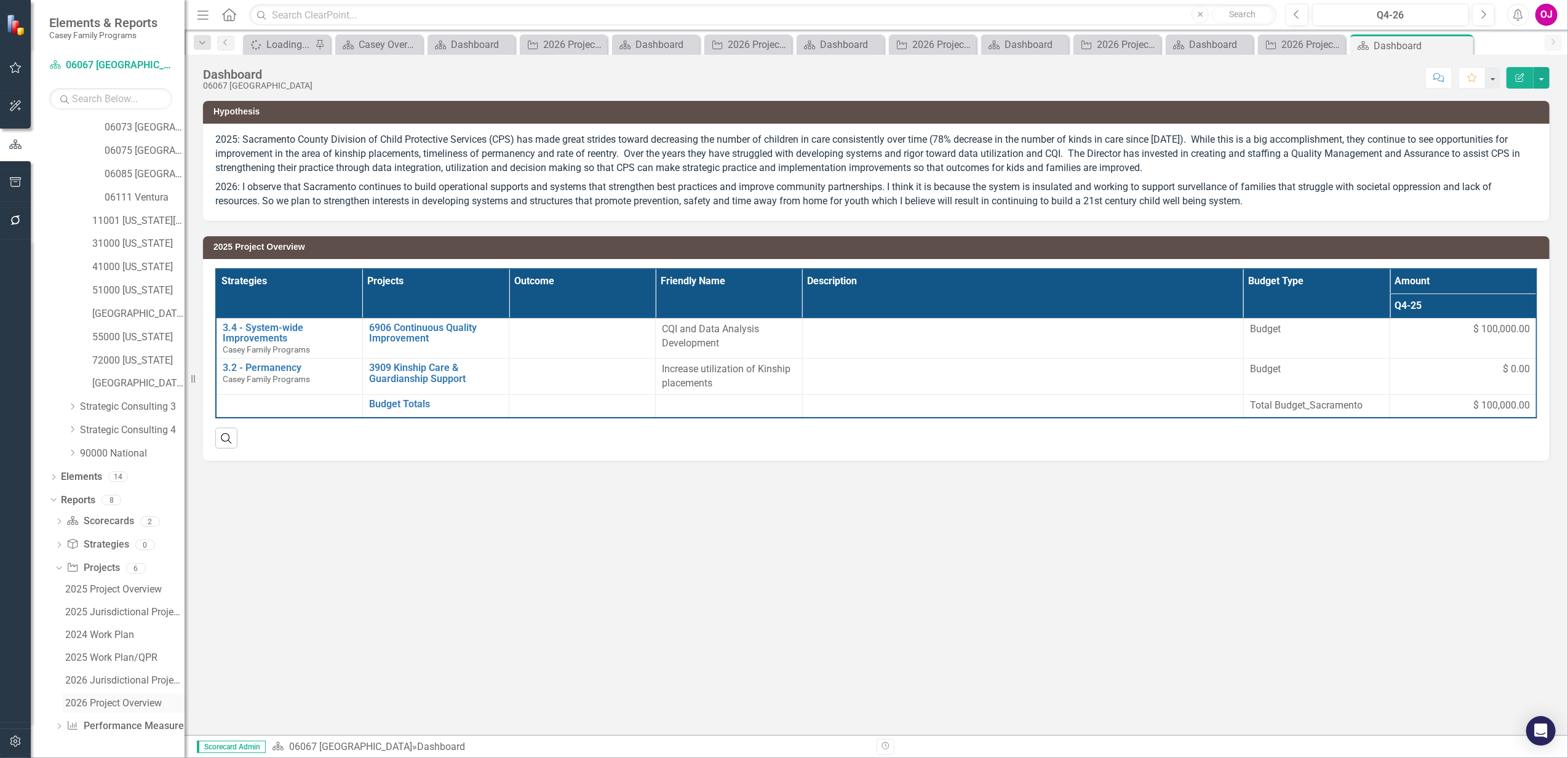
click at [114, 699] on div "2026 Project Overview" at bounding box center [125, 703] width 119 height 11
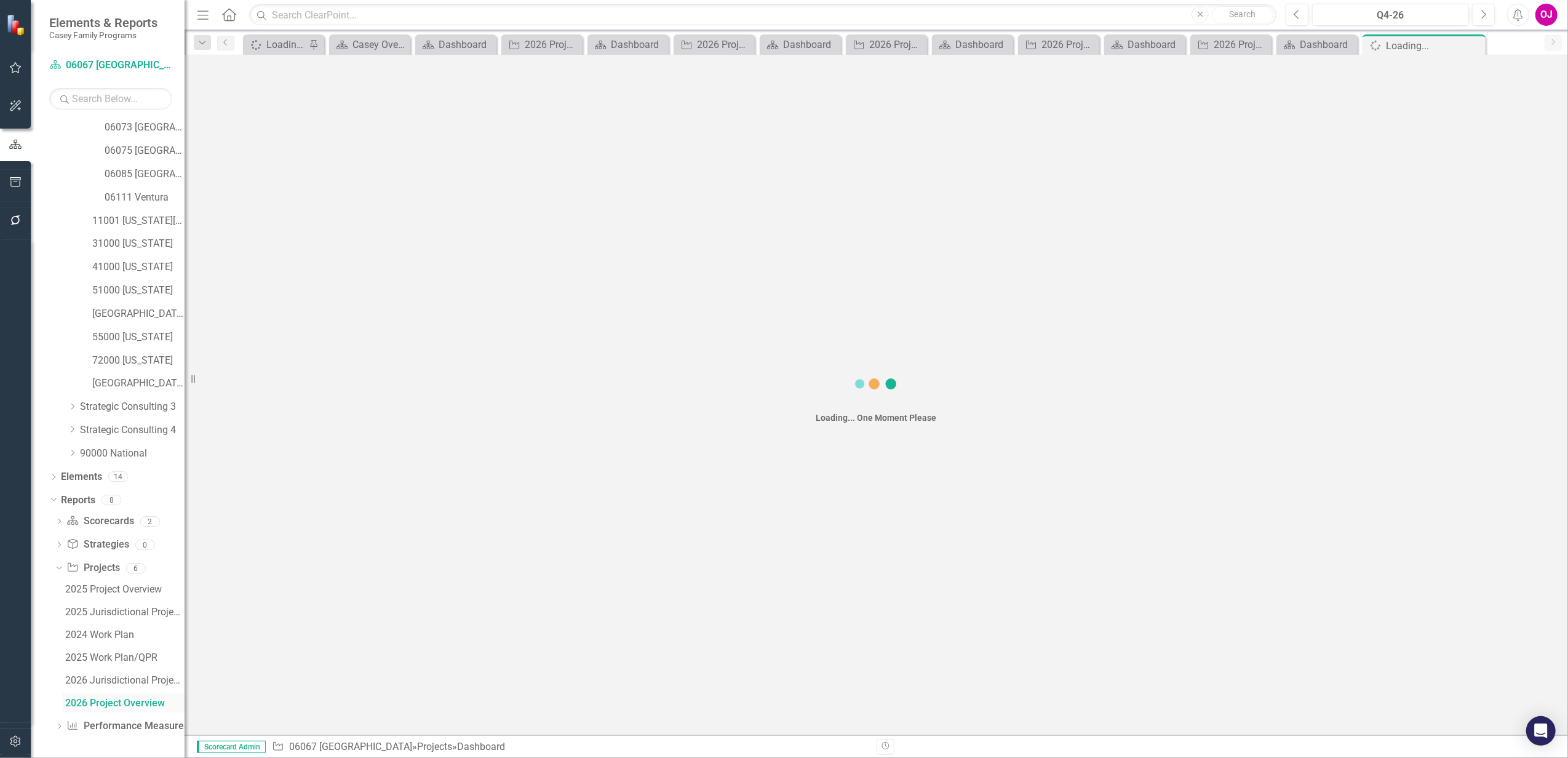
scroll to position [236, 0]
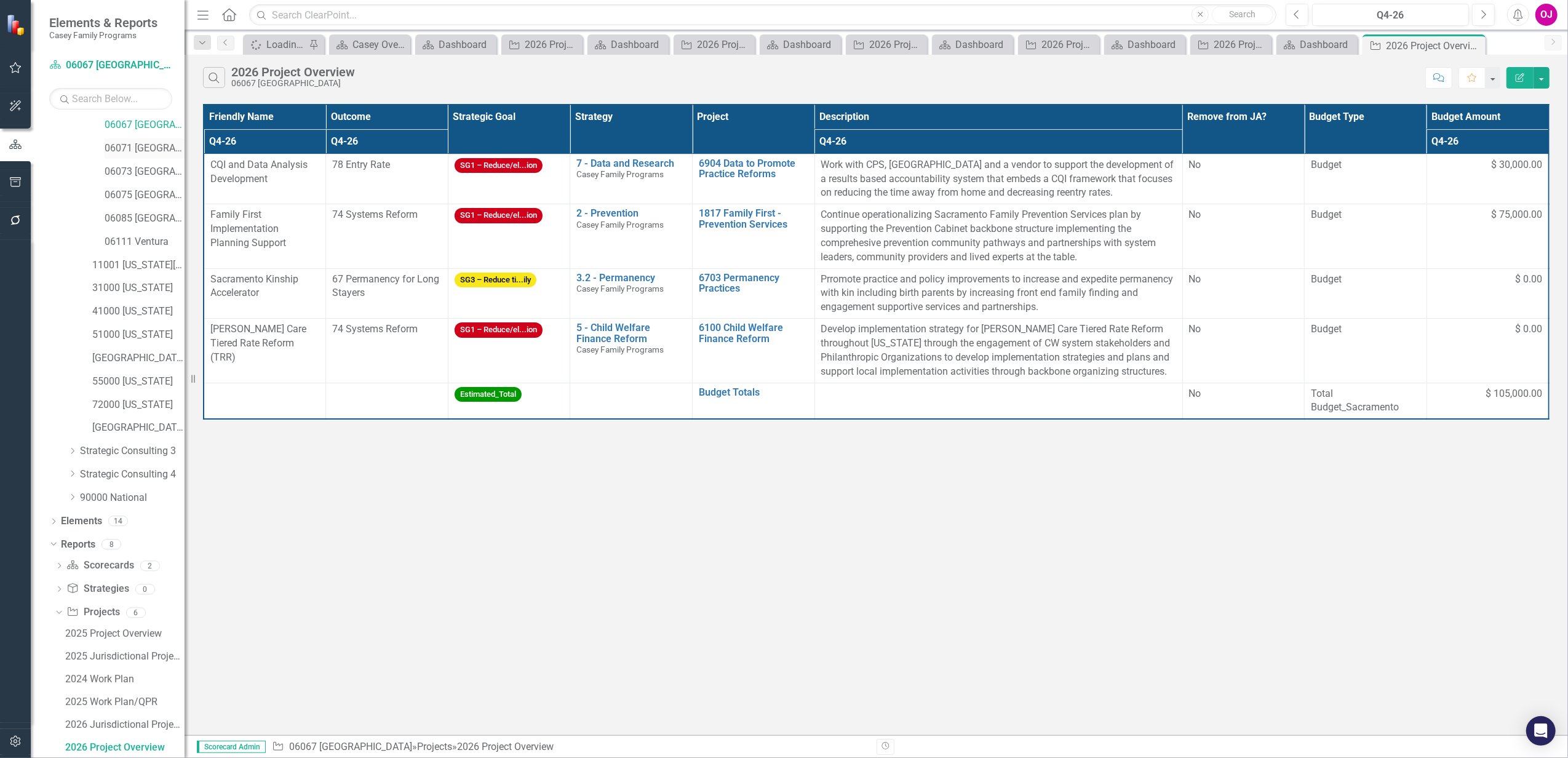
click at [144, 155] on link "06071 [GEOGRAPHIC_DATA]" at bounding box center [144, 149] width 80 height 14
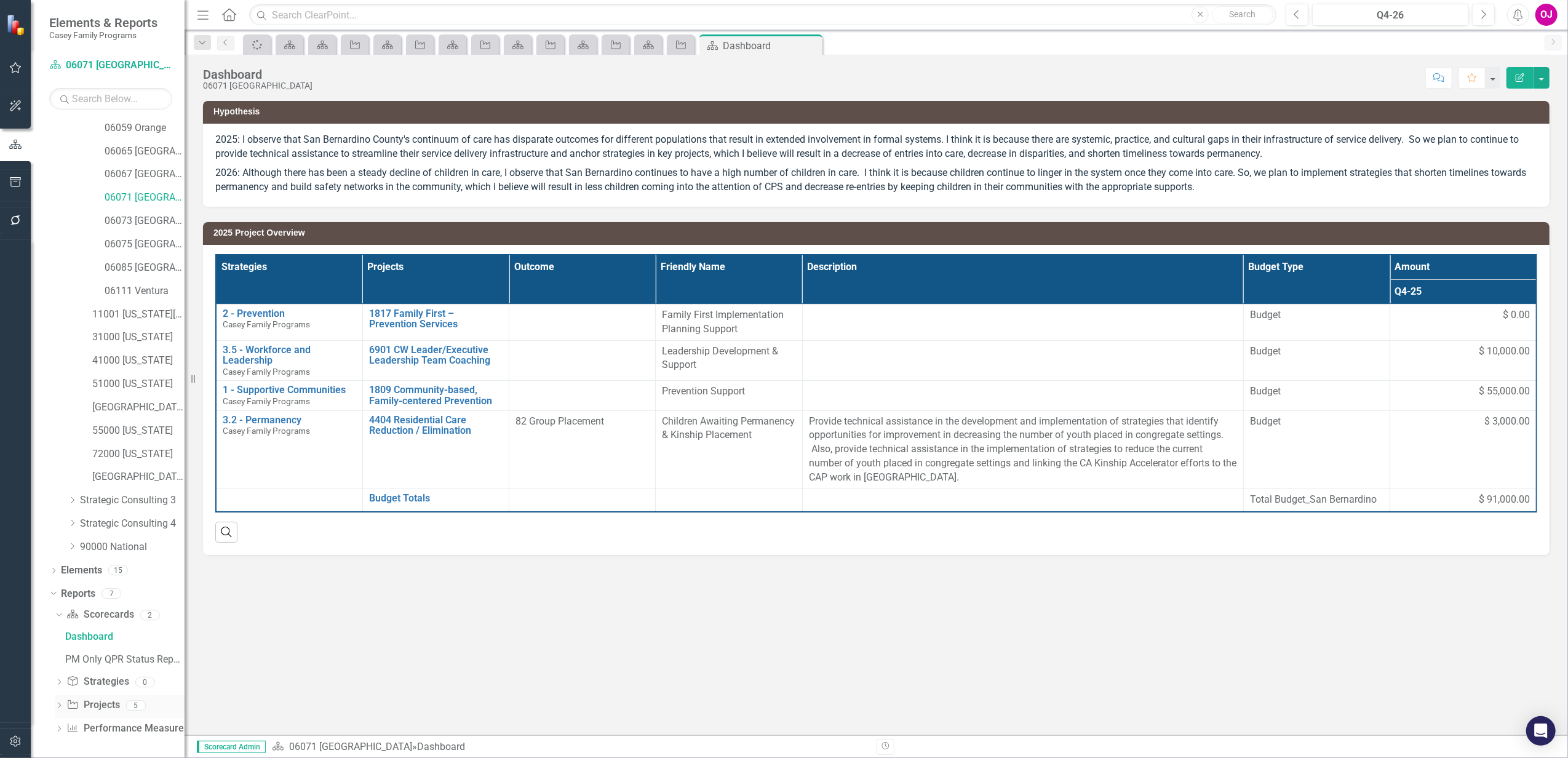
scroll to position [189, 0]
click at [58, 704] on icon "Dropdown" at bounding box center [59, 704] width 9 height 7
click at [129, 705] on div "2026 Project Overview" at bounding box center [125, 703] width 119 height 11
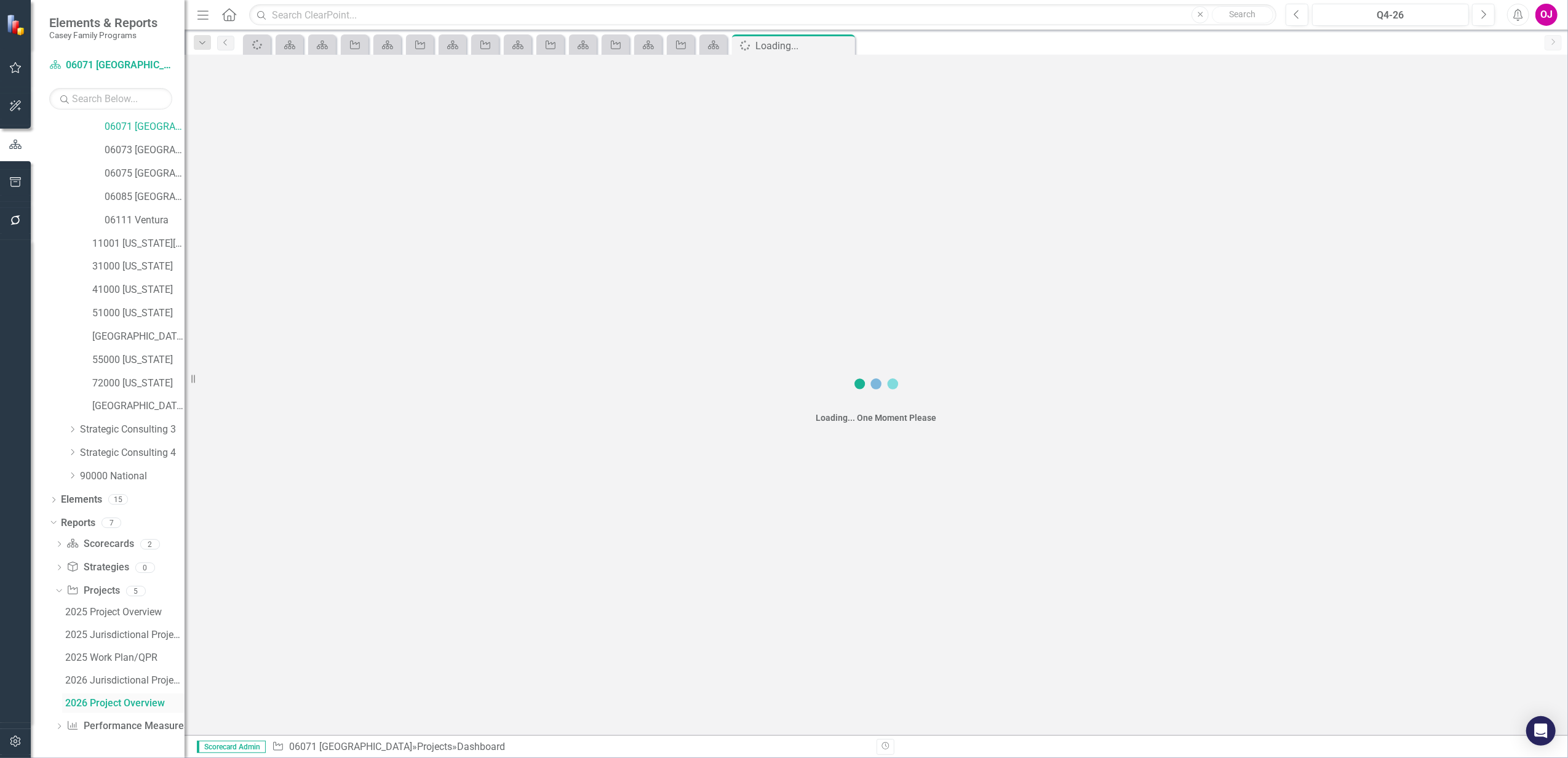
scroll to position [213, 0]
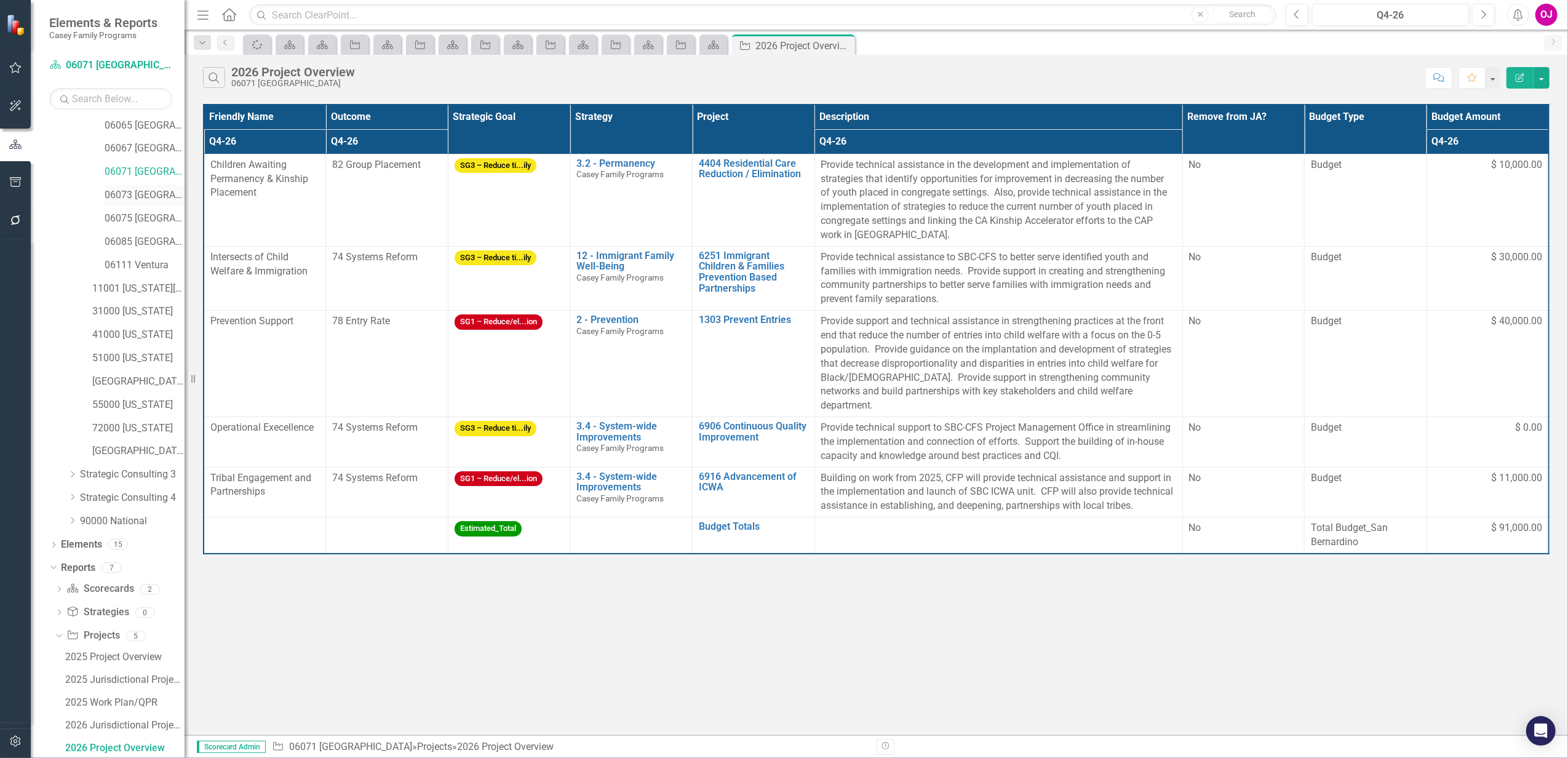
click at [148, 194] on link "06073 [GEOGRAPHIC_DATA]" at bounding box center [144, 195] width 80 height 14
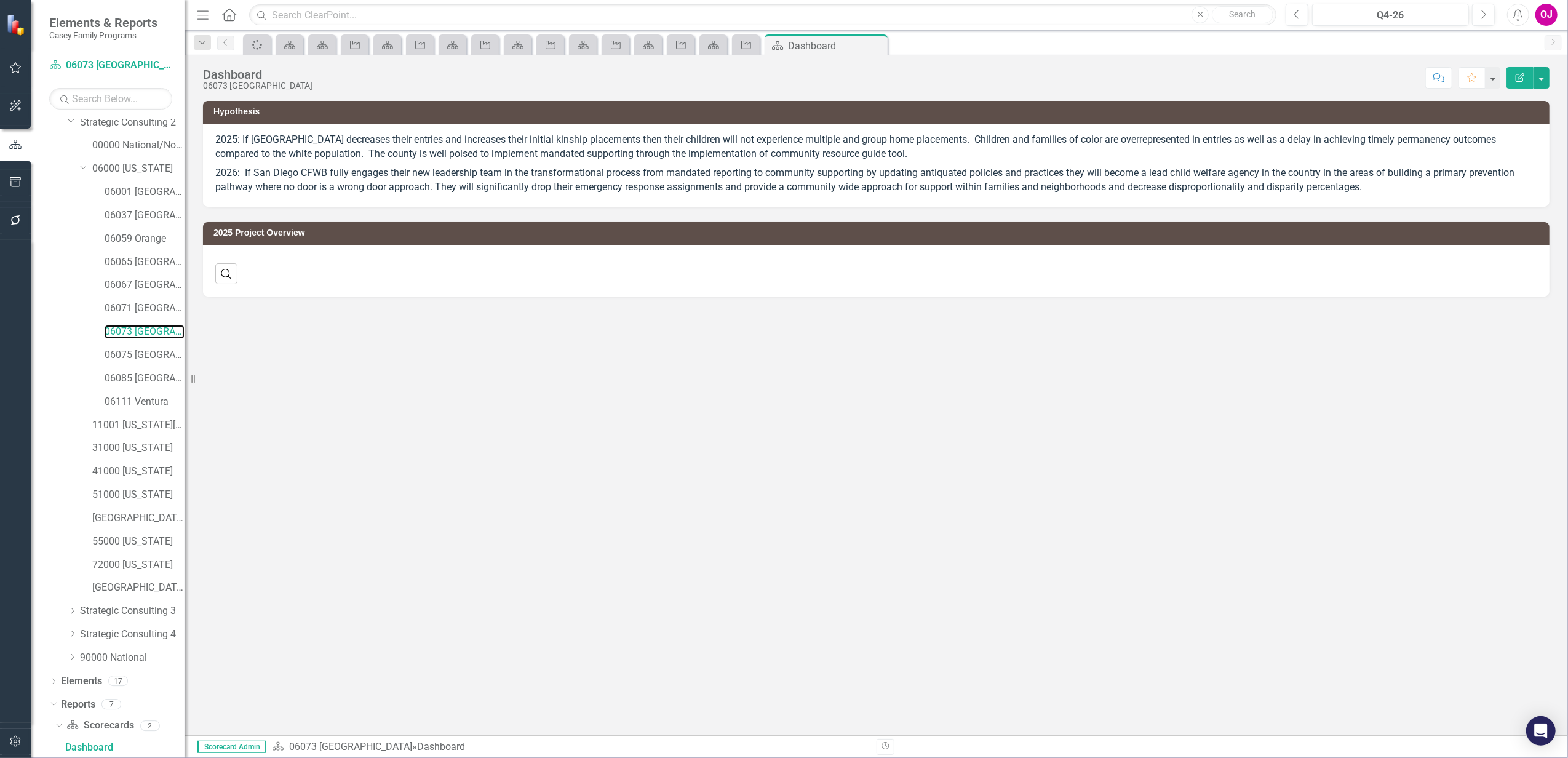
scroll to position [189, 0]
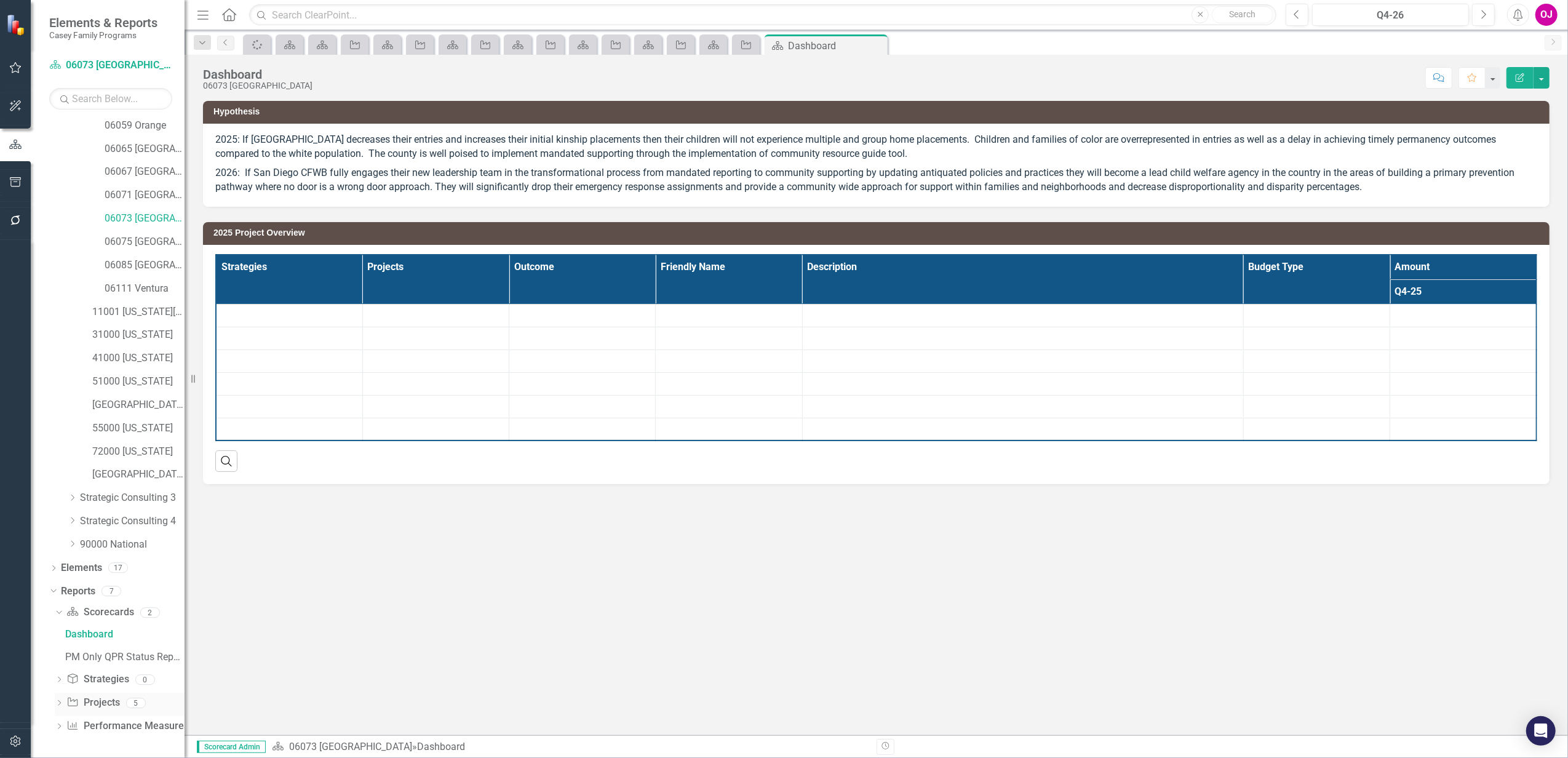
click at [57, 702] on icon "Dropdown" at bounding box center [59, 704] width 9 height 7
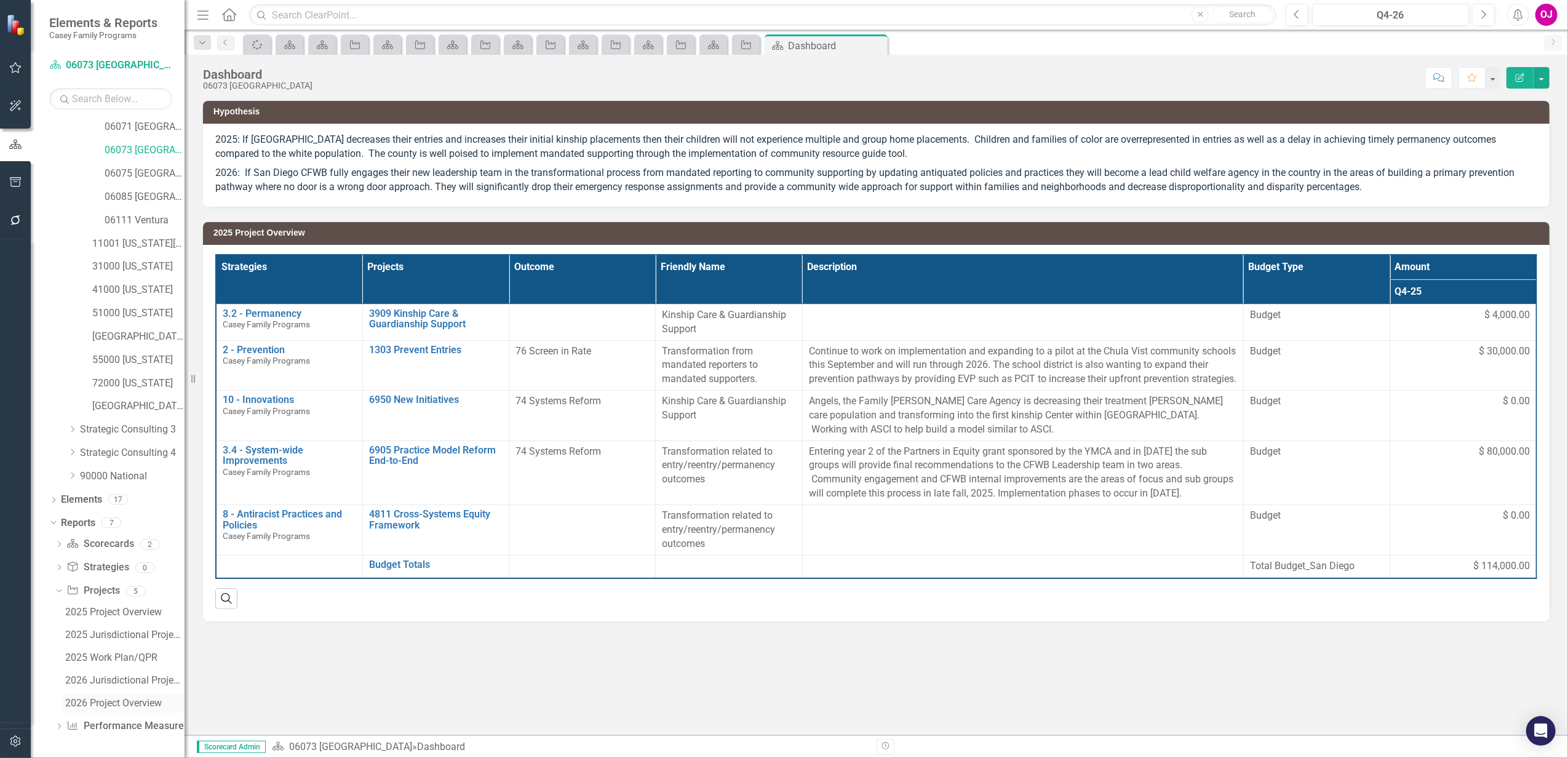
click at [96, 705] on div "2026 Project Overview" at bounding box center [125, 703] width 119 height 11
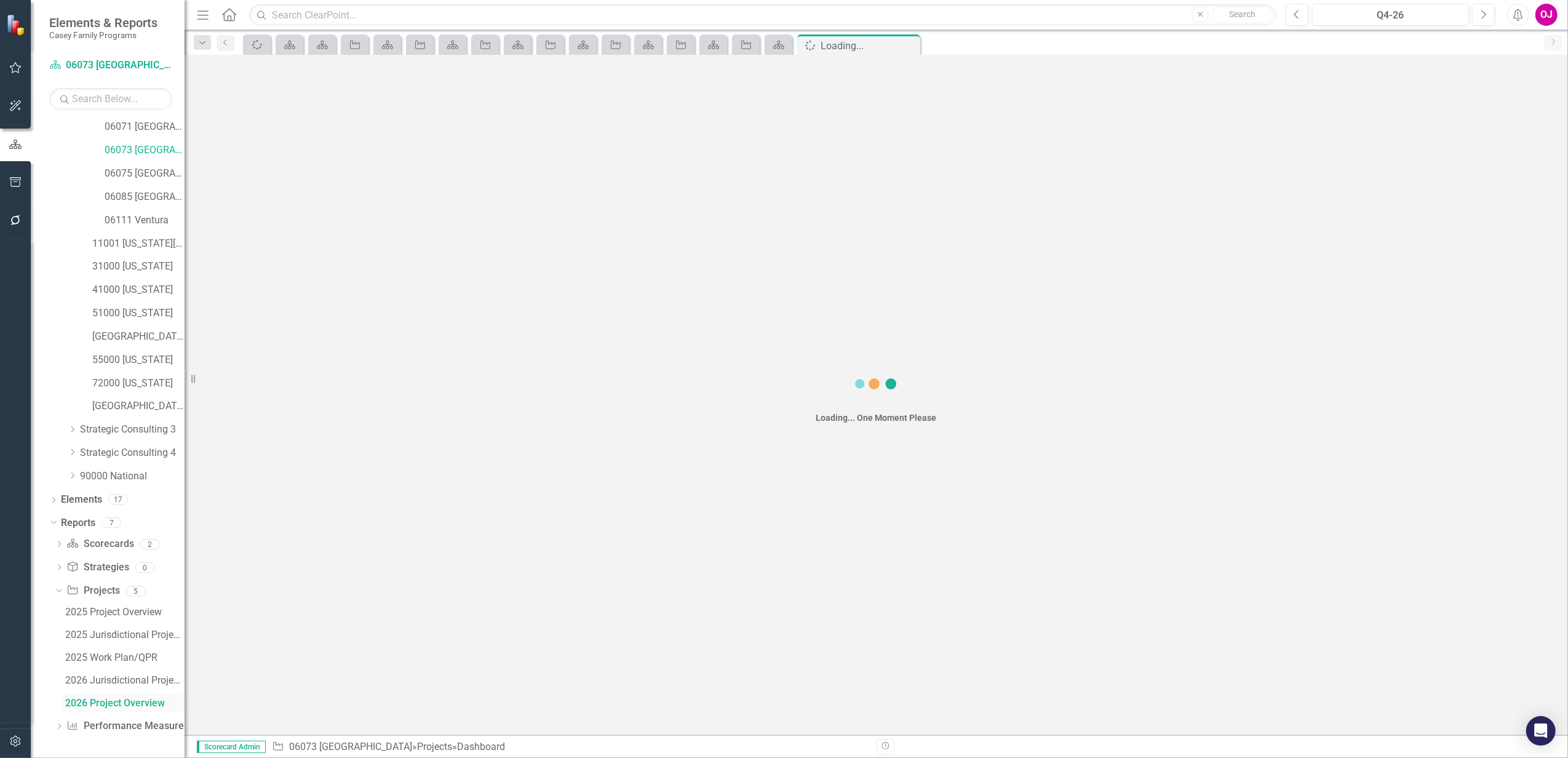
scroll to position [213, 0]
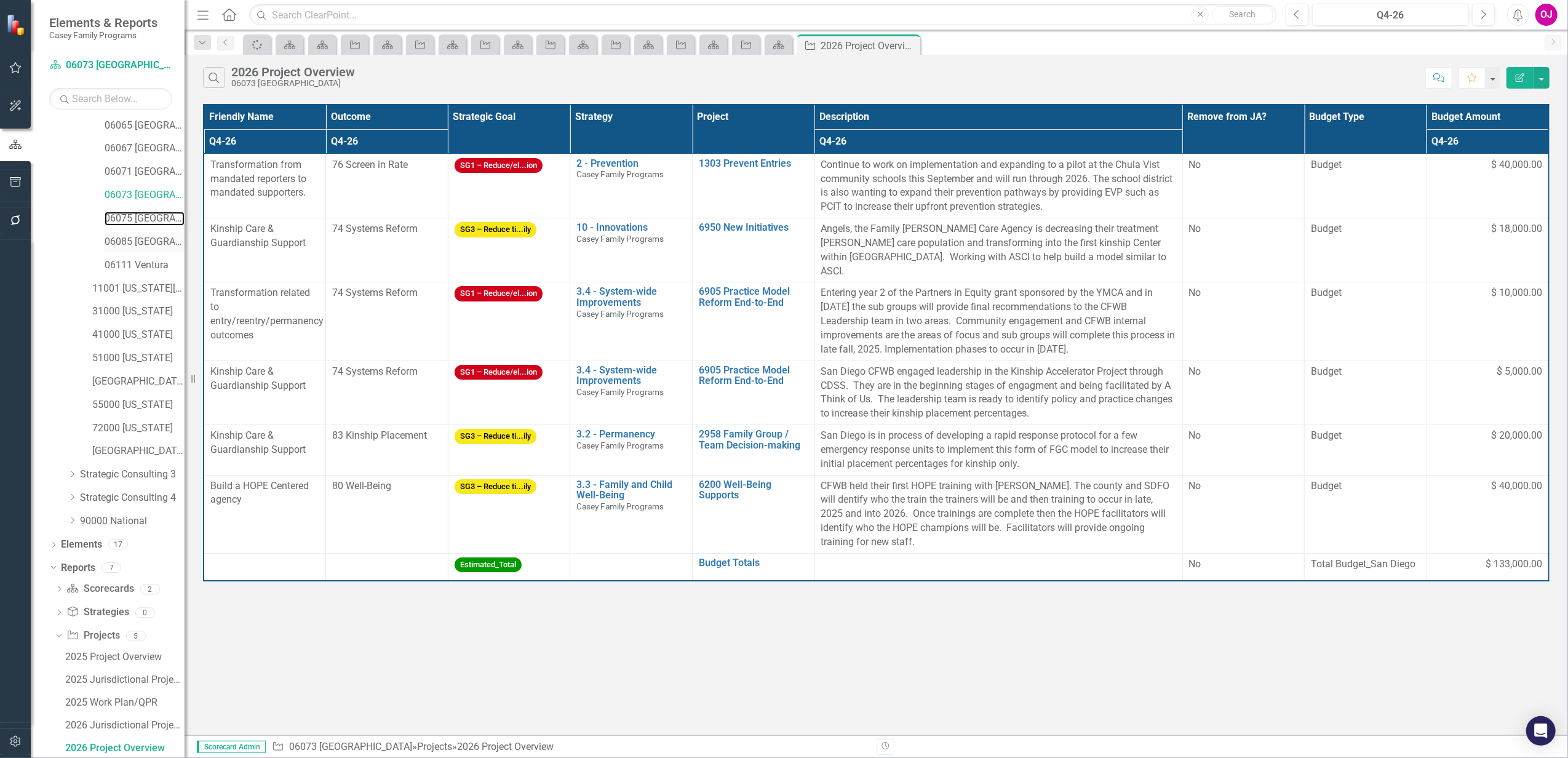
drag, startPoint x: 132, startPoint y: 214, endPoint x: 138, endPoint y: 235, distance: 21.8
click at [132, 214] on link "06075 [GEOGRAPHIC_DATA]" at bounding box center [144, 218] width 80 height 14
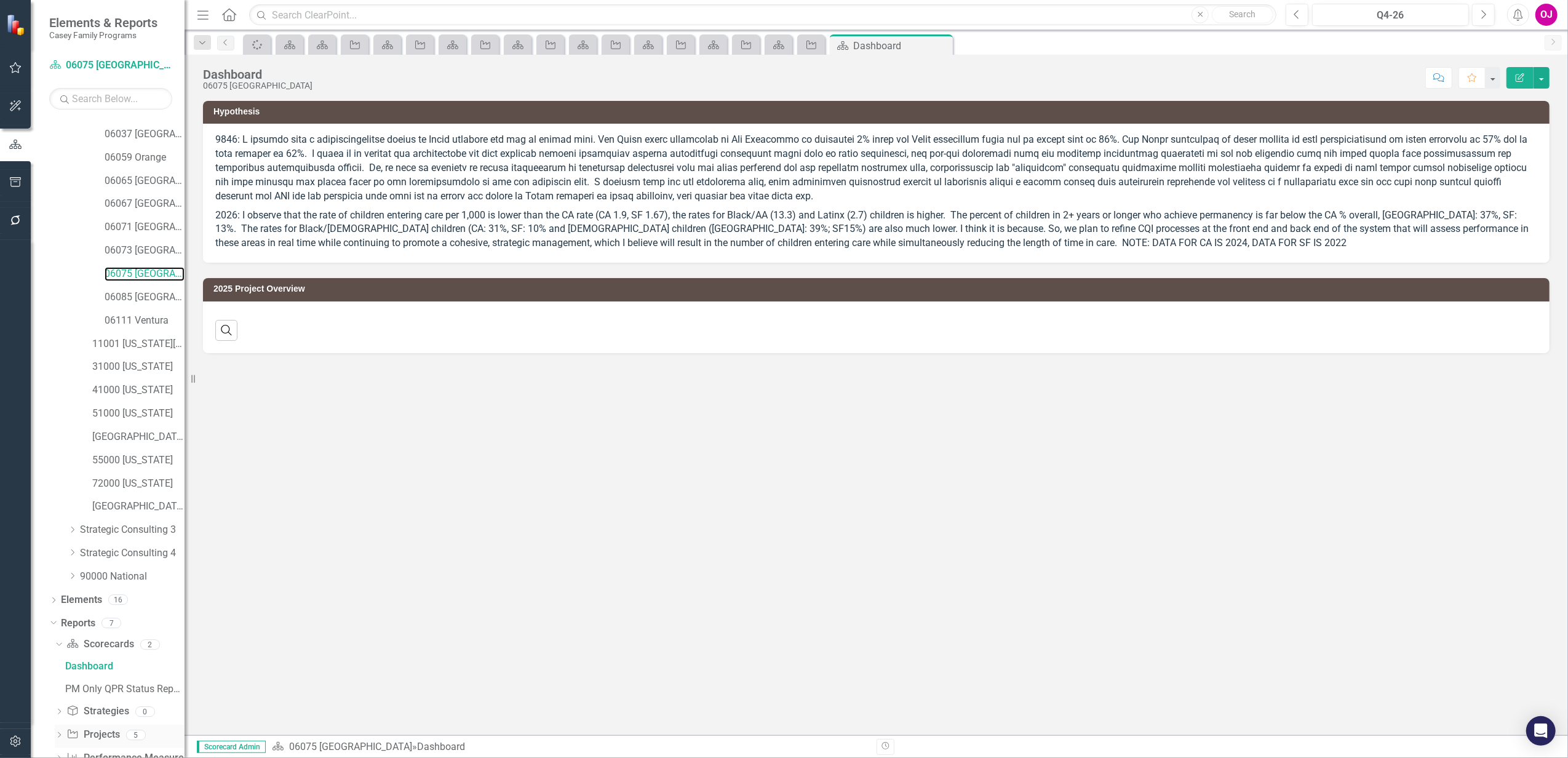
scroll to position [189, 0]
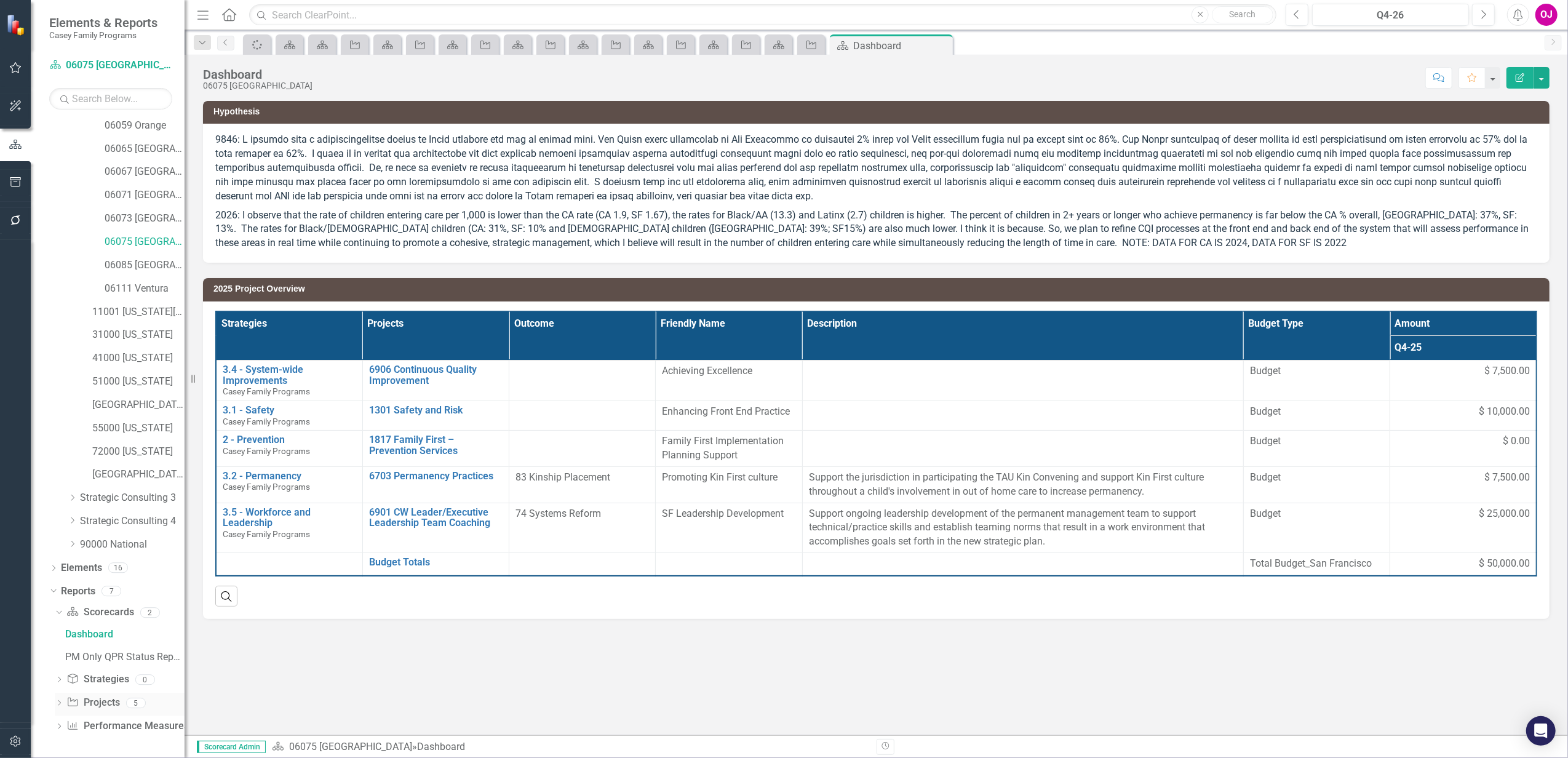
click at [55, 702] on icon "Dropdown" at bounding box center [59, 704] width 9 height 7
click at [97, 705] on div "2026 Project Overview" at bounding box center [125, 703] width 119 height 11
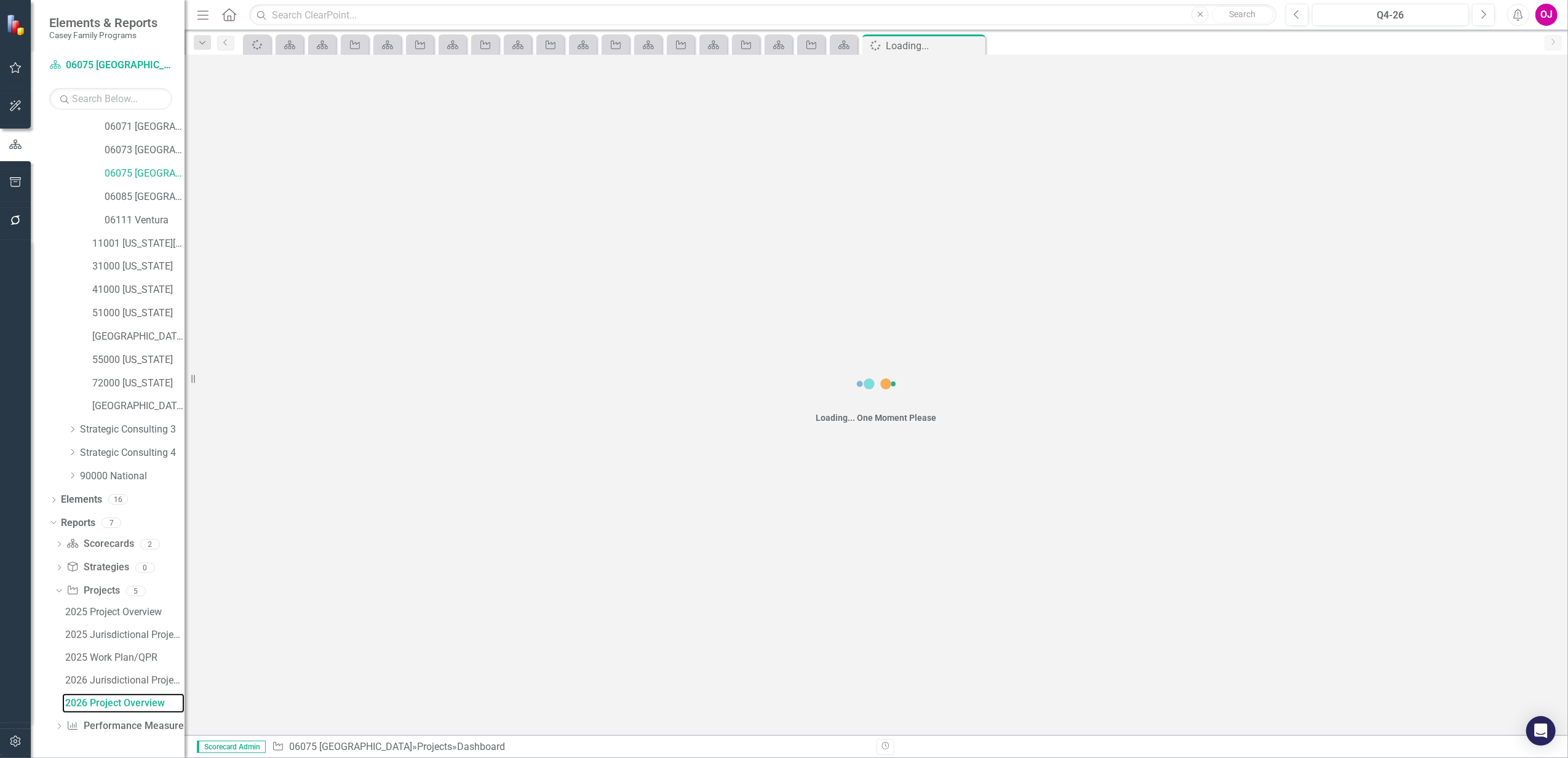
scroll to position [213, 0]
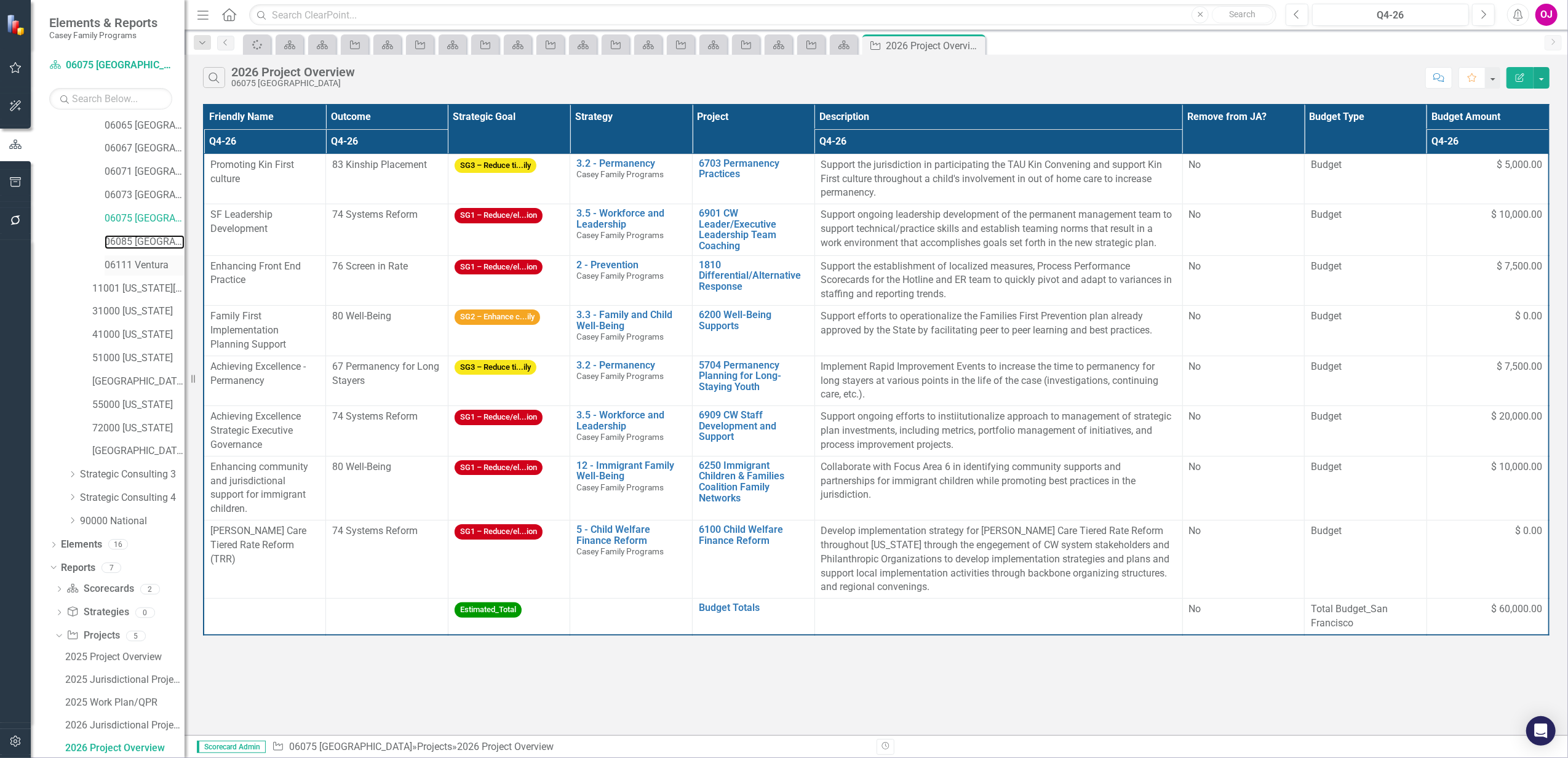
drag, startPoint x: 133, startPoint y: 239, endPoint x: 133, endPoint y: 256, distance: 17.0
click at [133, 239] on link "06085 [GEOGRAPHIC_DATA][PERSON_NAME]" at bounding box center [144, 241] width 80 height 14
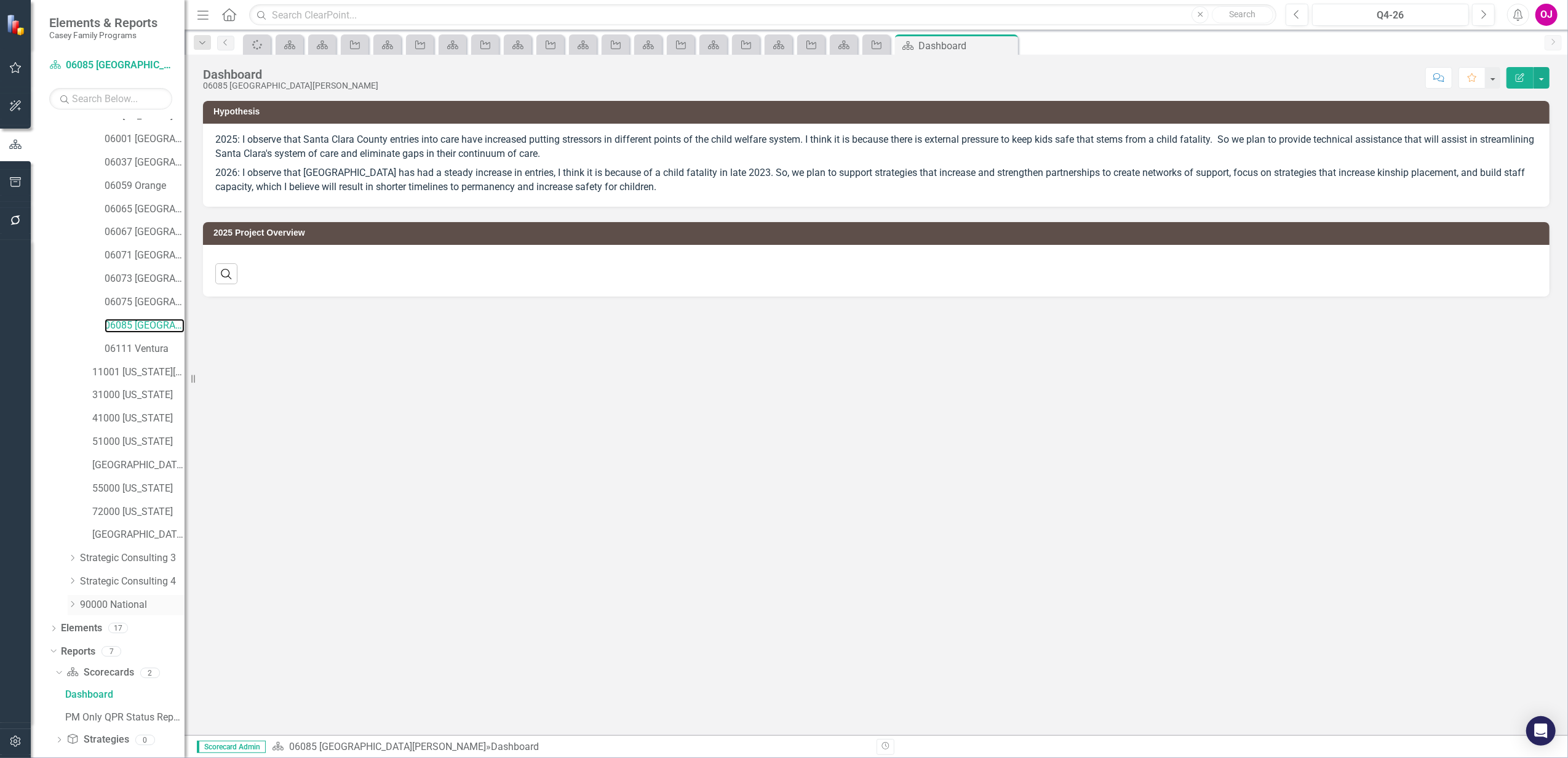
scroll to position [189, 0]
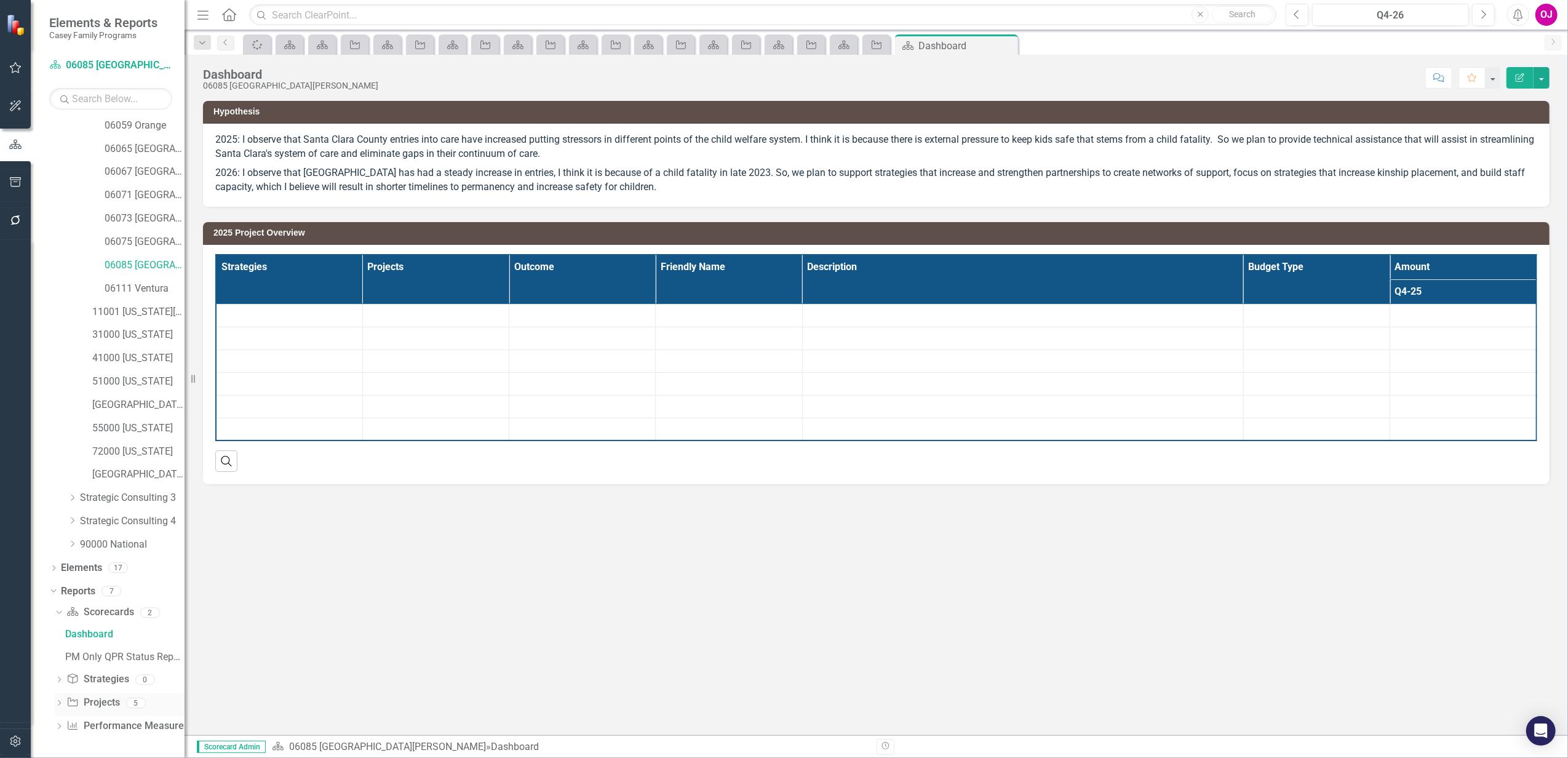
click at [58, 701] on icon "Dropdown" at bounding box center [59, 704] width 9 height 7
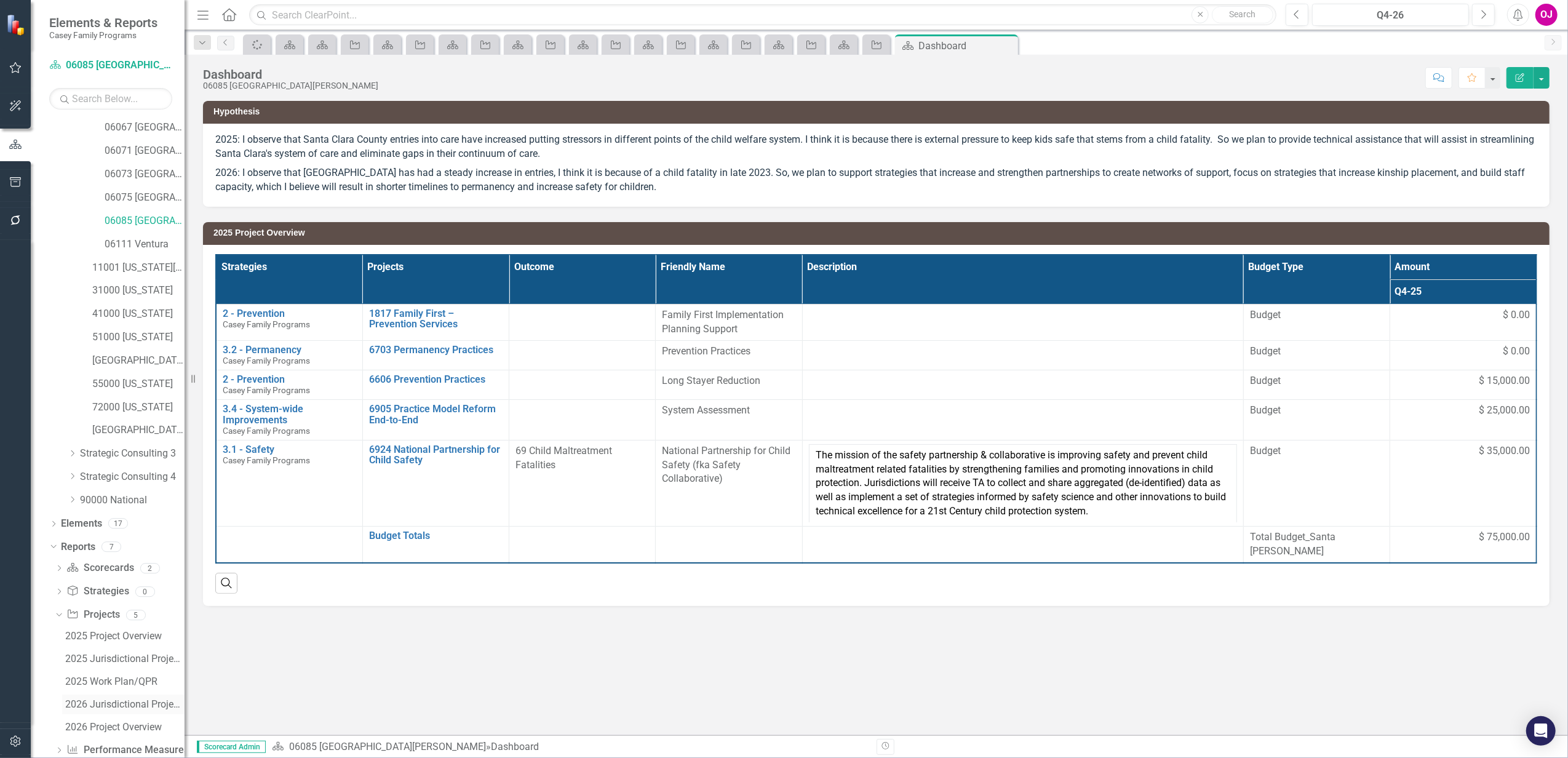
scroll to position [259, 0]
click at [109, 699] on div "2026 Project Overview" at bounding box center [125, 703] width 119 height 11
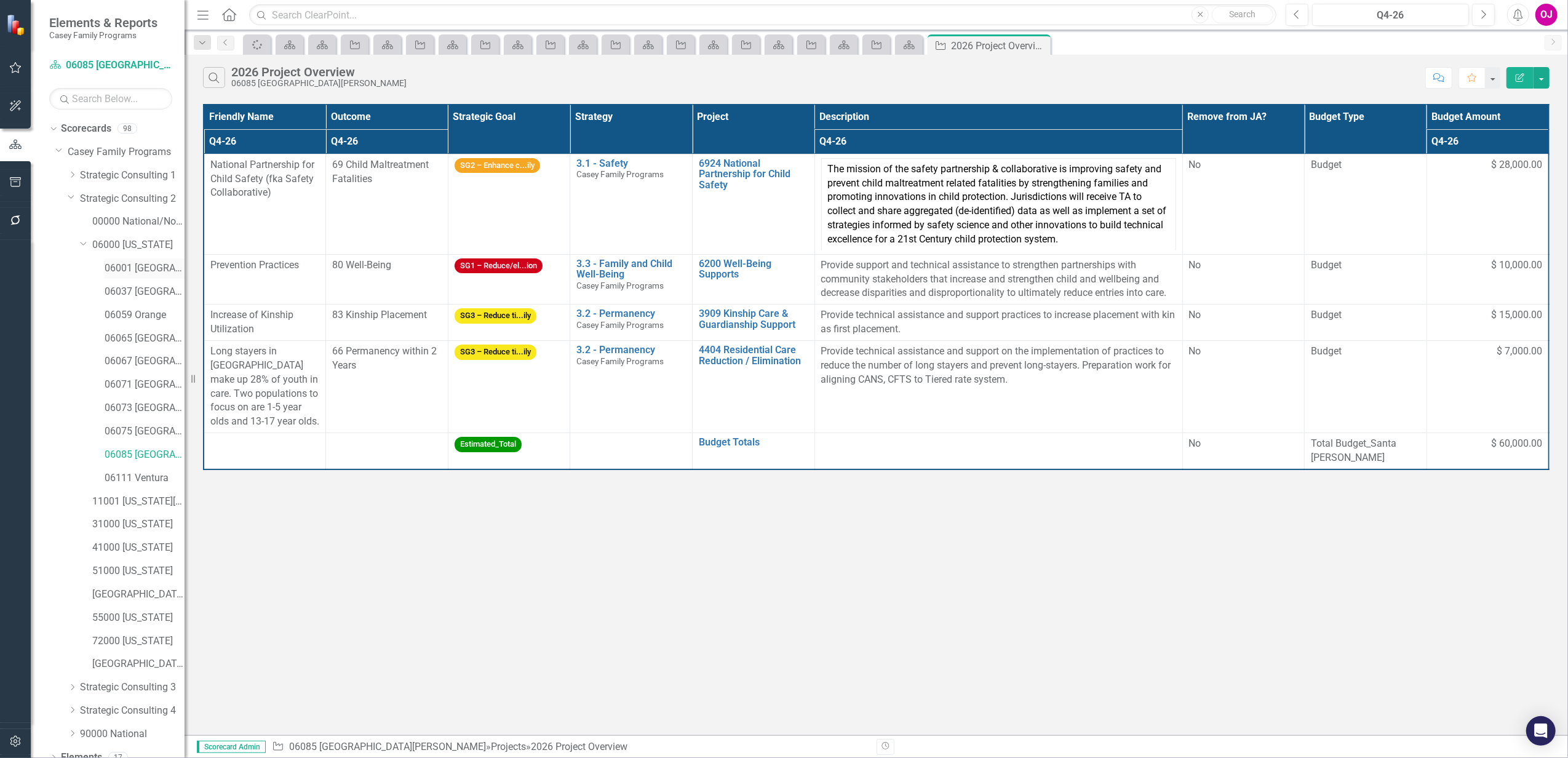
click at [144, 269] on link "06001 [GEOGRAPHIC_DATA]" at bounding box center [144, 268] width 80 height 14
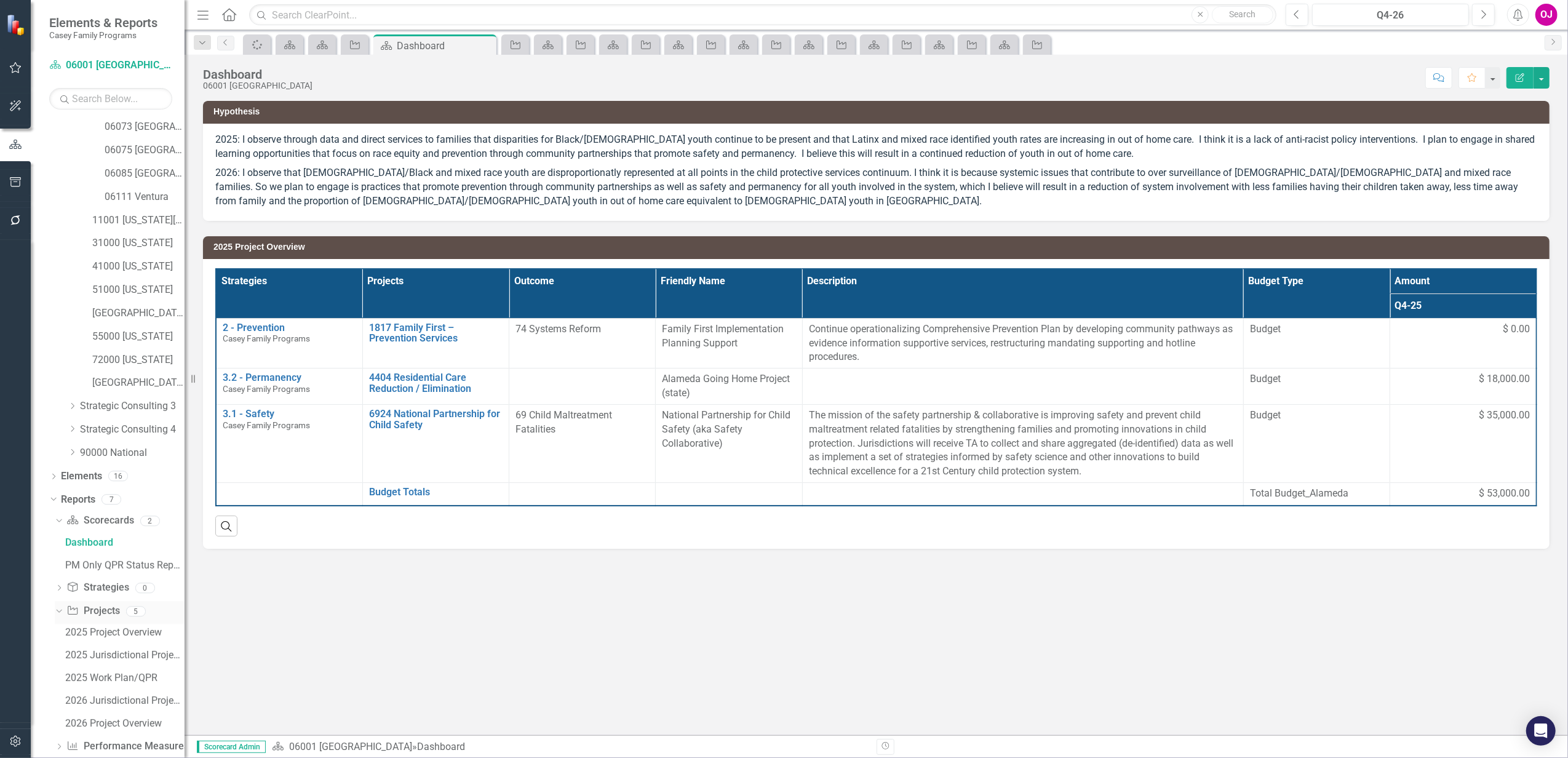
scroll to position [302, 0]
click at [129, 700] on div "2026 Project Overview" at bounding box center [125, 703] width 119 height 11
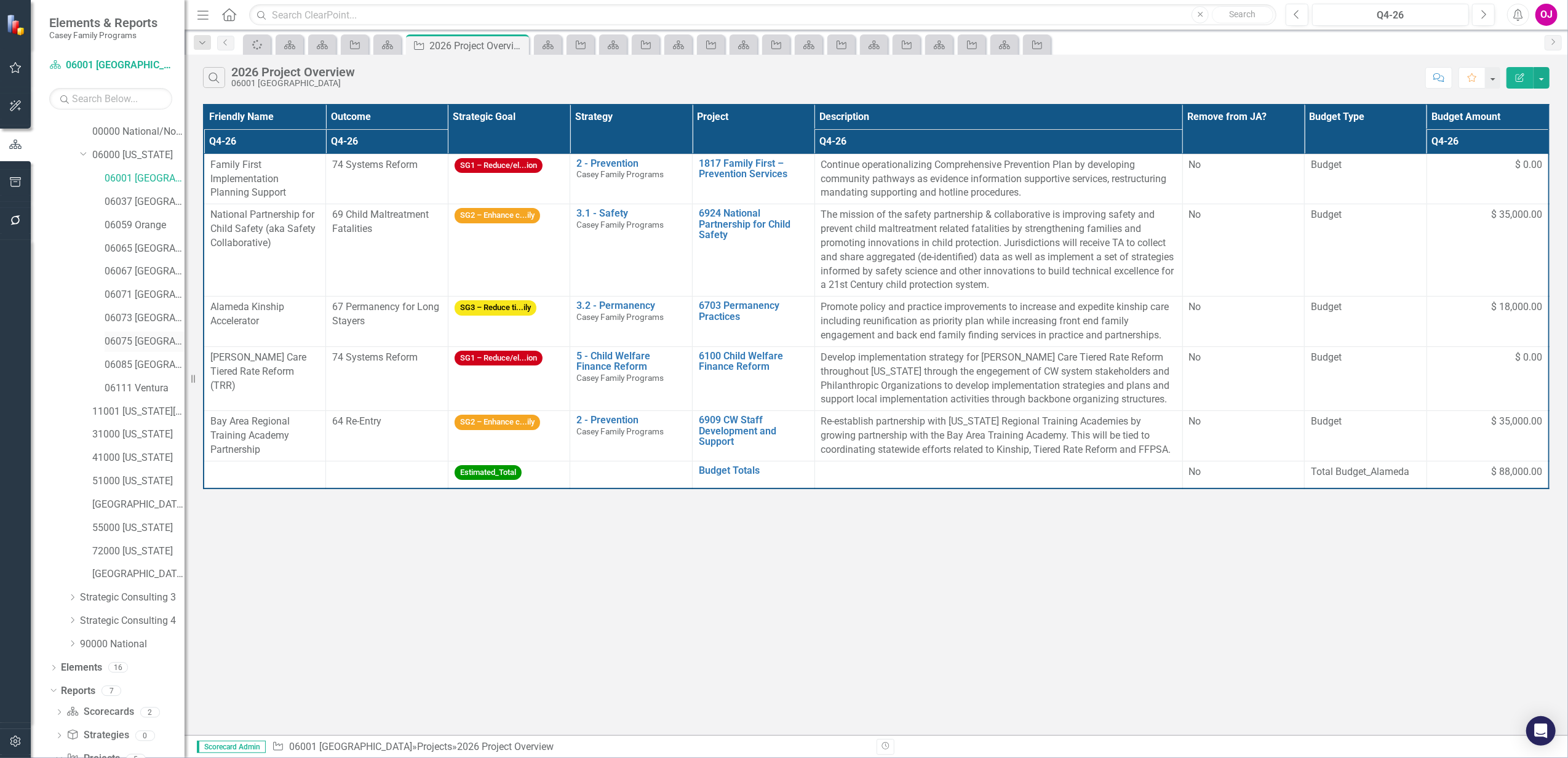
scroll to position [49, 0]
click at [142, 248] on link "06037 [GEOGRAPHIC_DATA]" at bounding box center [144, 242] width 80 height 14
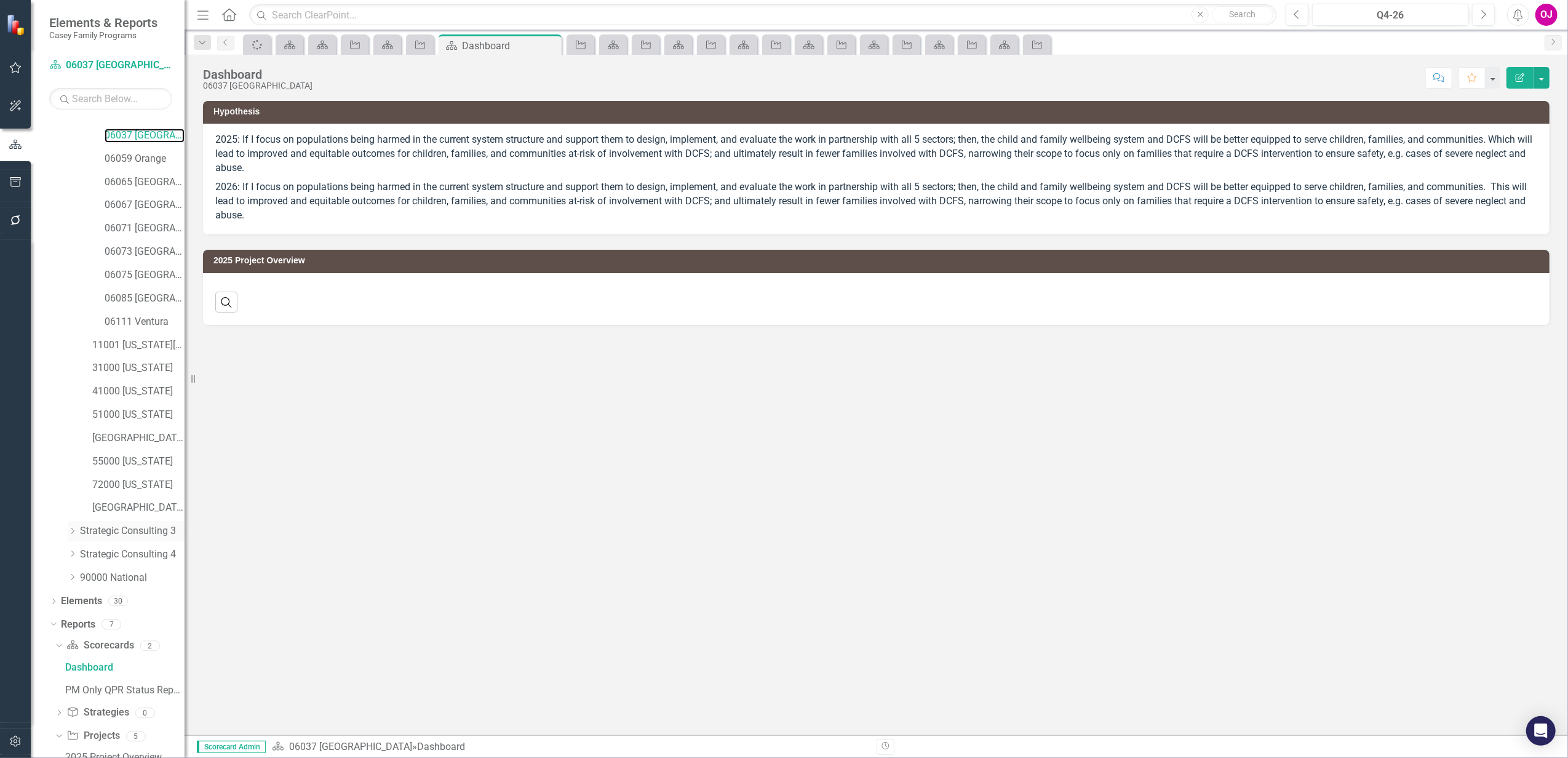
scroll to position [302, 0]
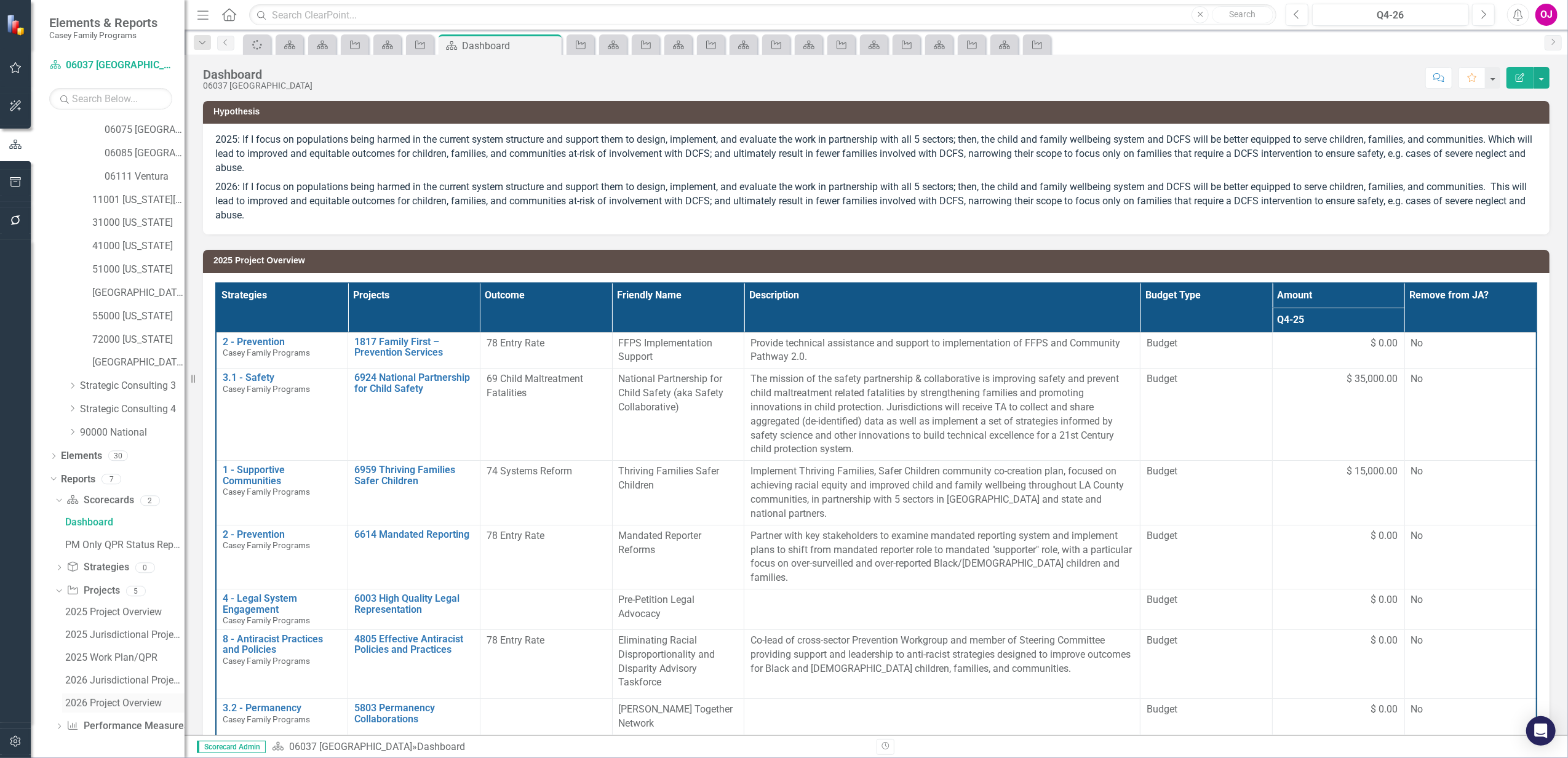
click at [96, 702] on div "2026 Project Overview" at bounding box center [125, 703] width 119 height 11
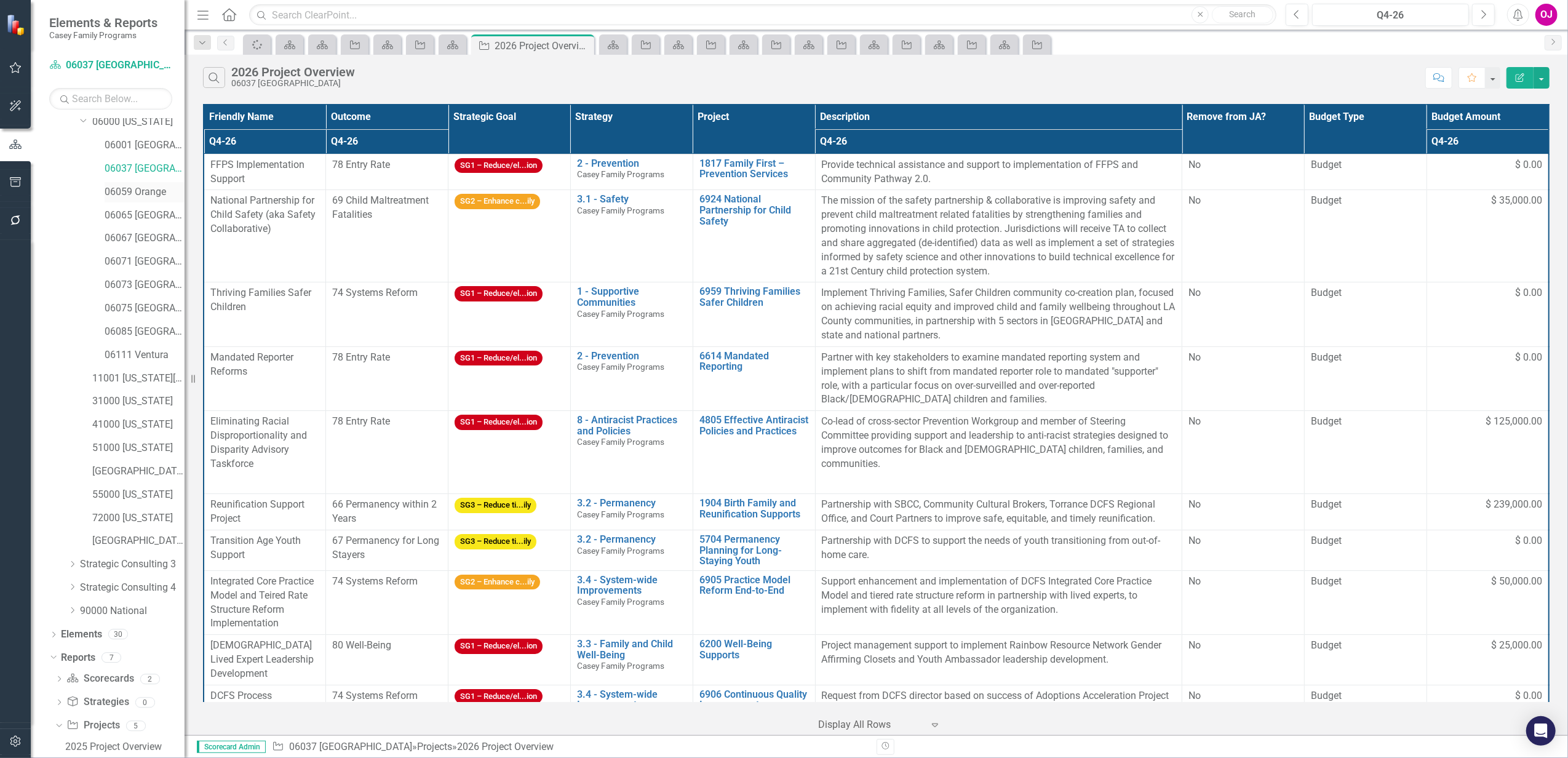
scroll to position [118, 0]
click at [159, 197] on link "06059 Orange" at bounding box center [144, 197] width 80 height 14
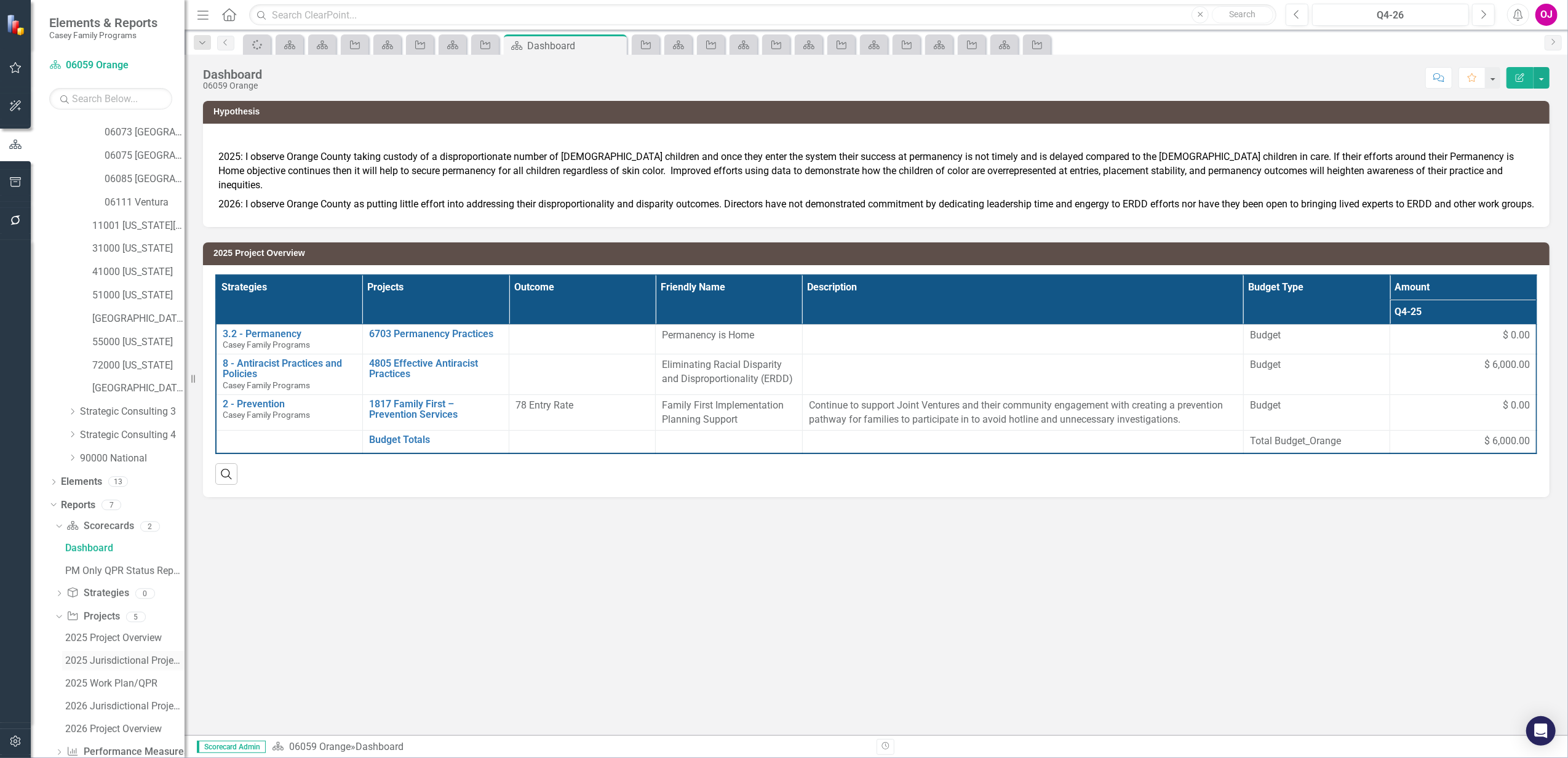
scroll to position [302, 0]
drag, startPoint x: 88, startPoint y: 698, endPoint x: 99, endPoint y: 697, distance: 11.0
click at [88, 698] on div "2026 Project Overview" at bounding box center [125, 703] width 119 height 11
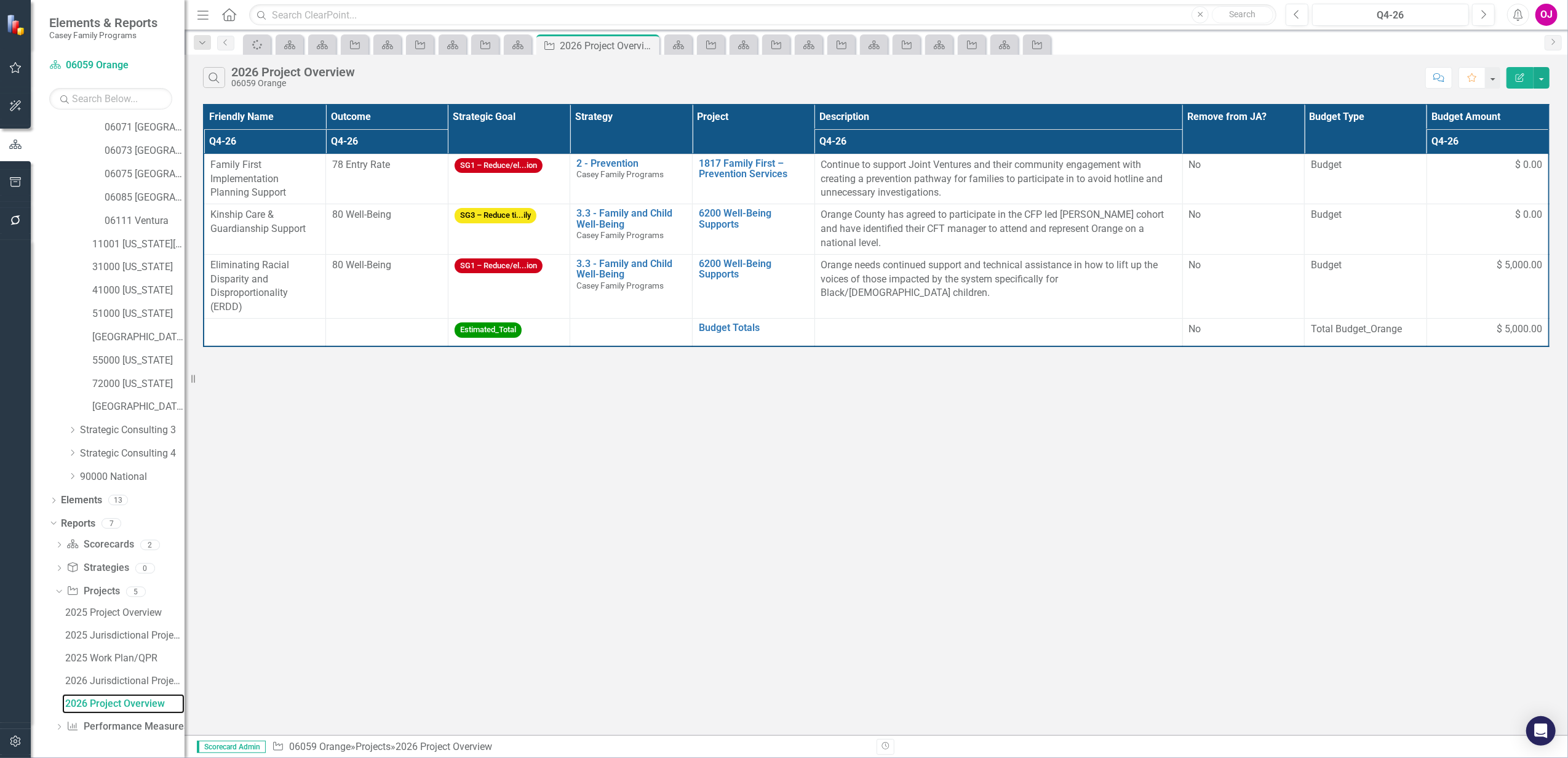
scroll to position [213, 0]
drag, startPoint x: 131, startPoint y: 289, endPoint x: 126, endPoint y: 565, distance: 276.0
click at [131, 289] on link "11001 [US_STATE][GEOGRAPHIC_DATA]" at bounding box center [138, 289] width 92 height 14
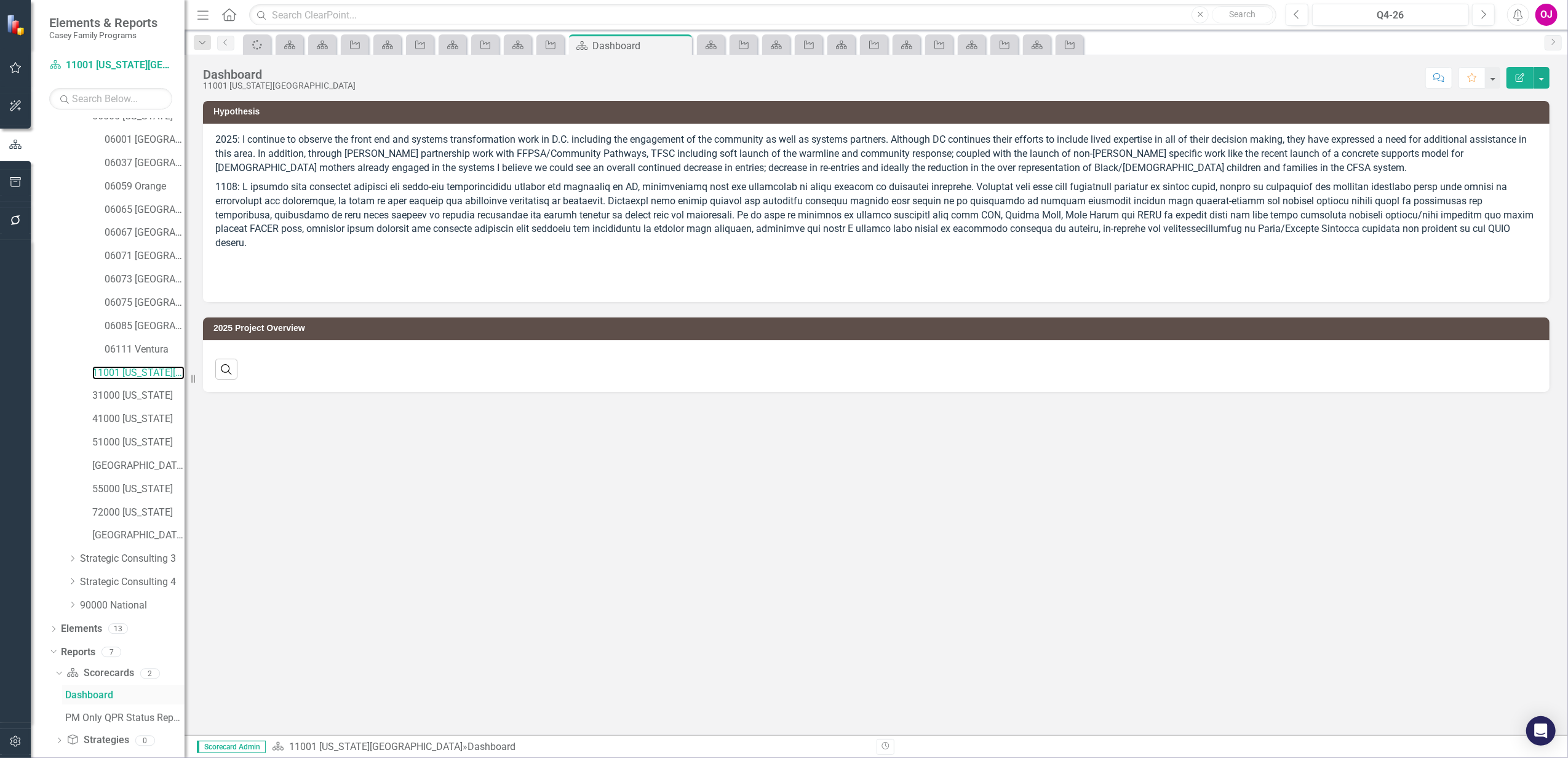
scroll to position [189, 0]
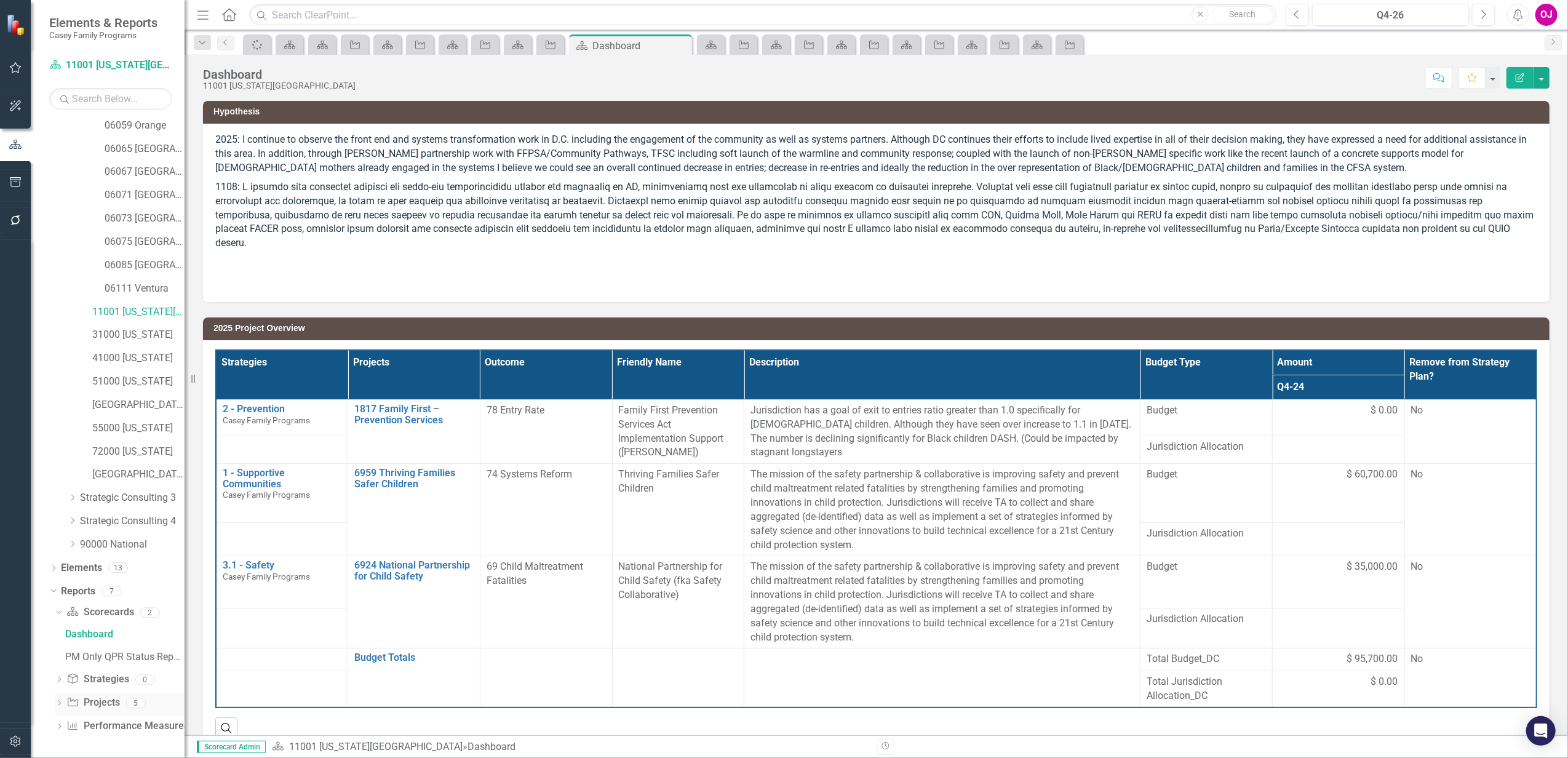
click at [58, 705] on icon "Dropdown" at bounding box center [59, 704] width 9 height 7
click at [102, 705] on div "2026 Project Overview" at bounding box center [125, 703] width 119 height 11
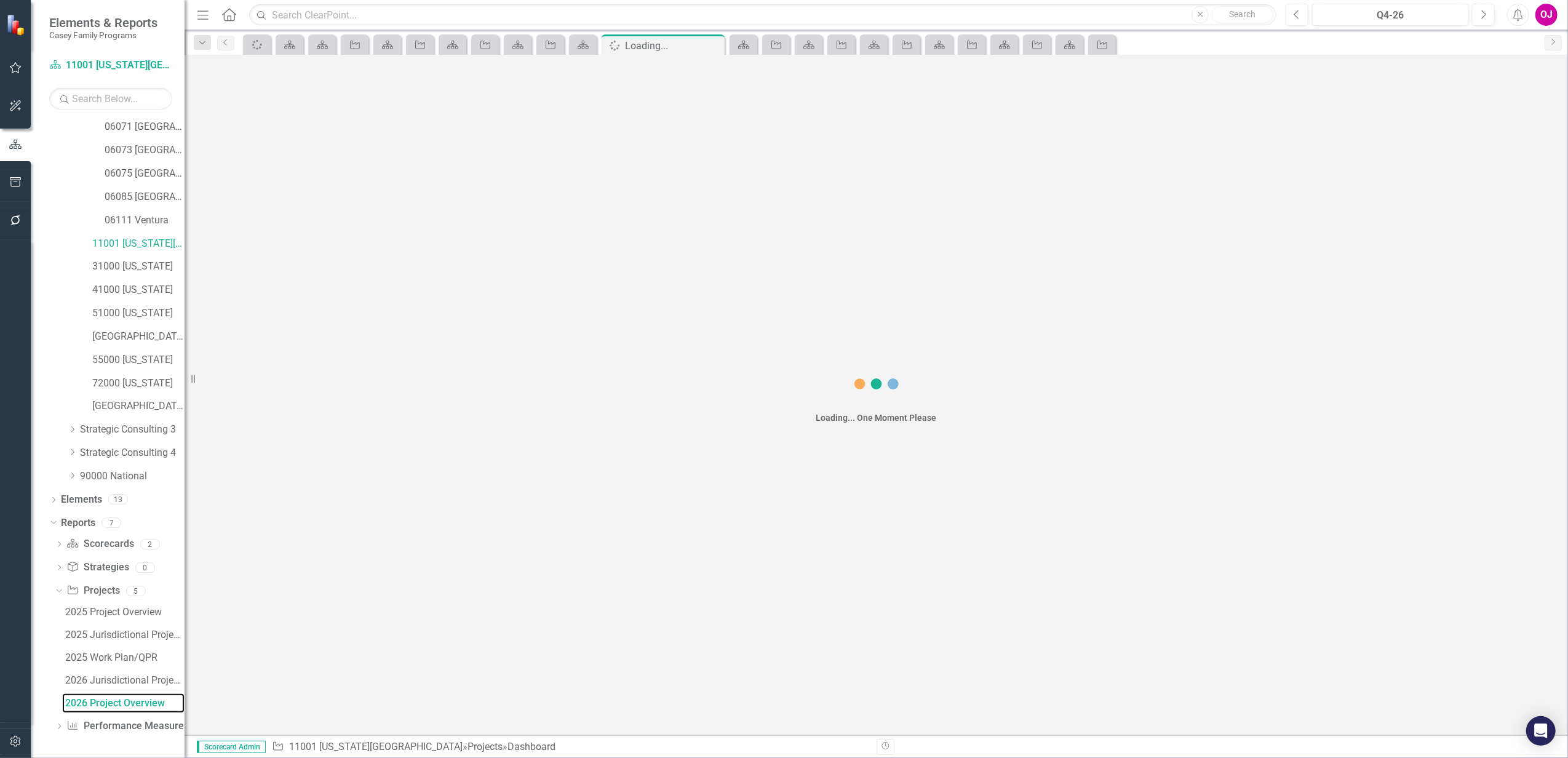
scroll to position [213, 0]
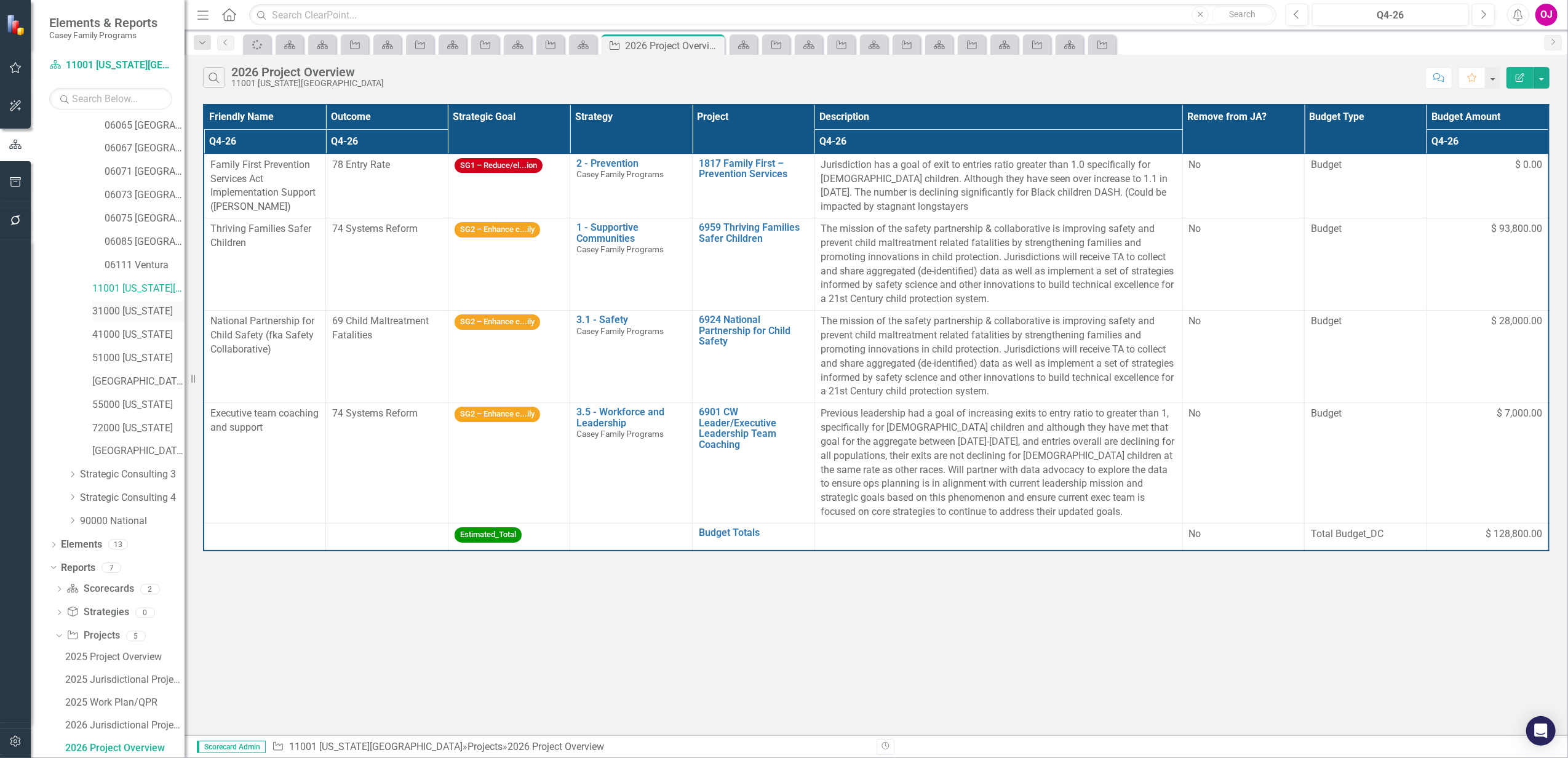
click at [143, 316] on link "31000 [US_STATE]" at bounding box center [138, 311] width 92 height 14
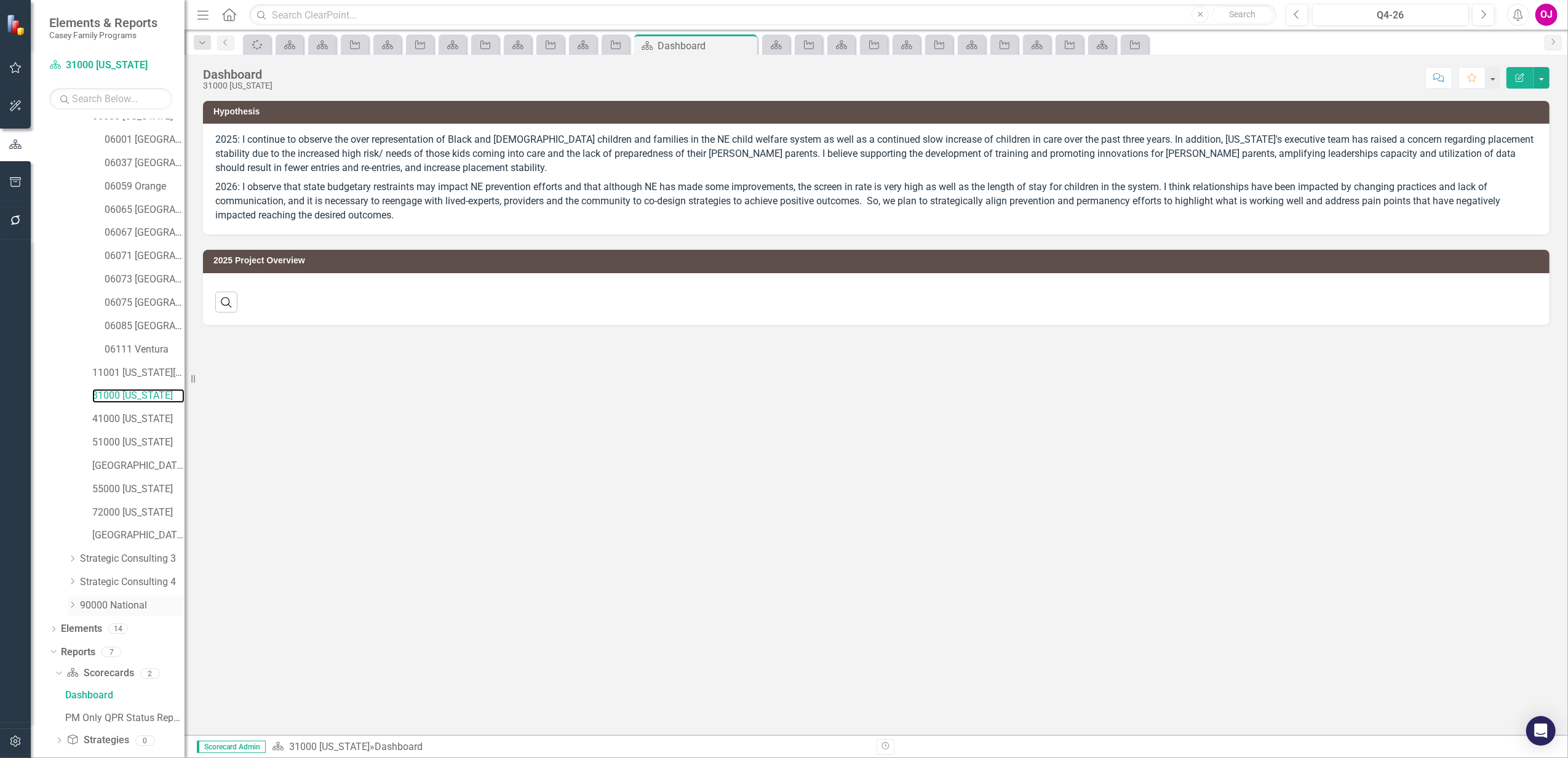
scroll to position [189, 0]
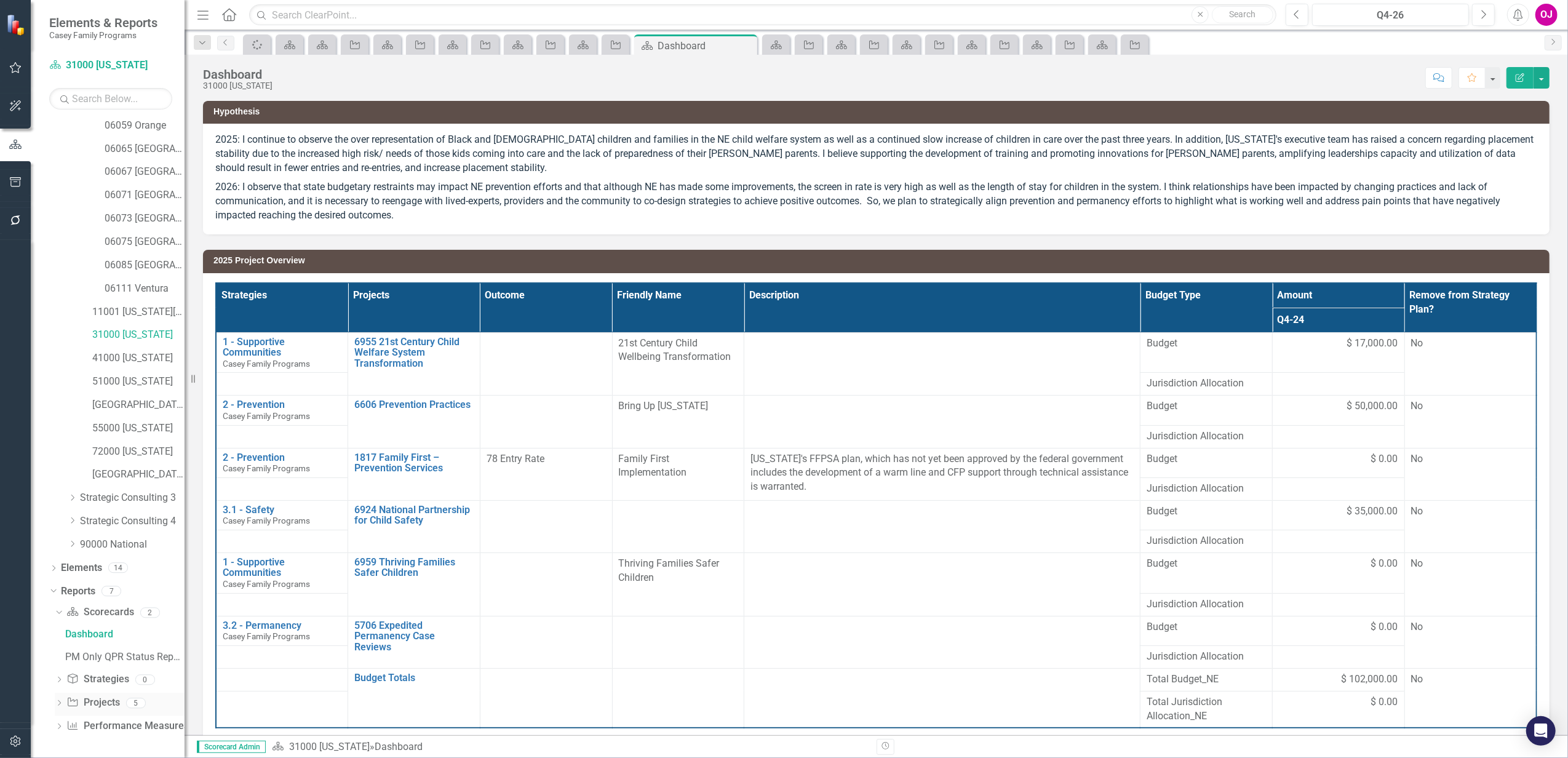
click at [58, 702] on icon "Dropdown" at bounding box center [59, 704] width 9 height 7
click at [109, 700] on div "2026 Project Overview" at bounding box center [125, 703] width 119 height 11
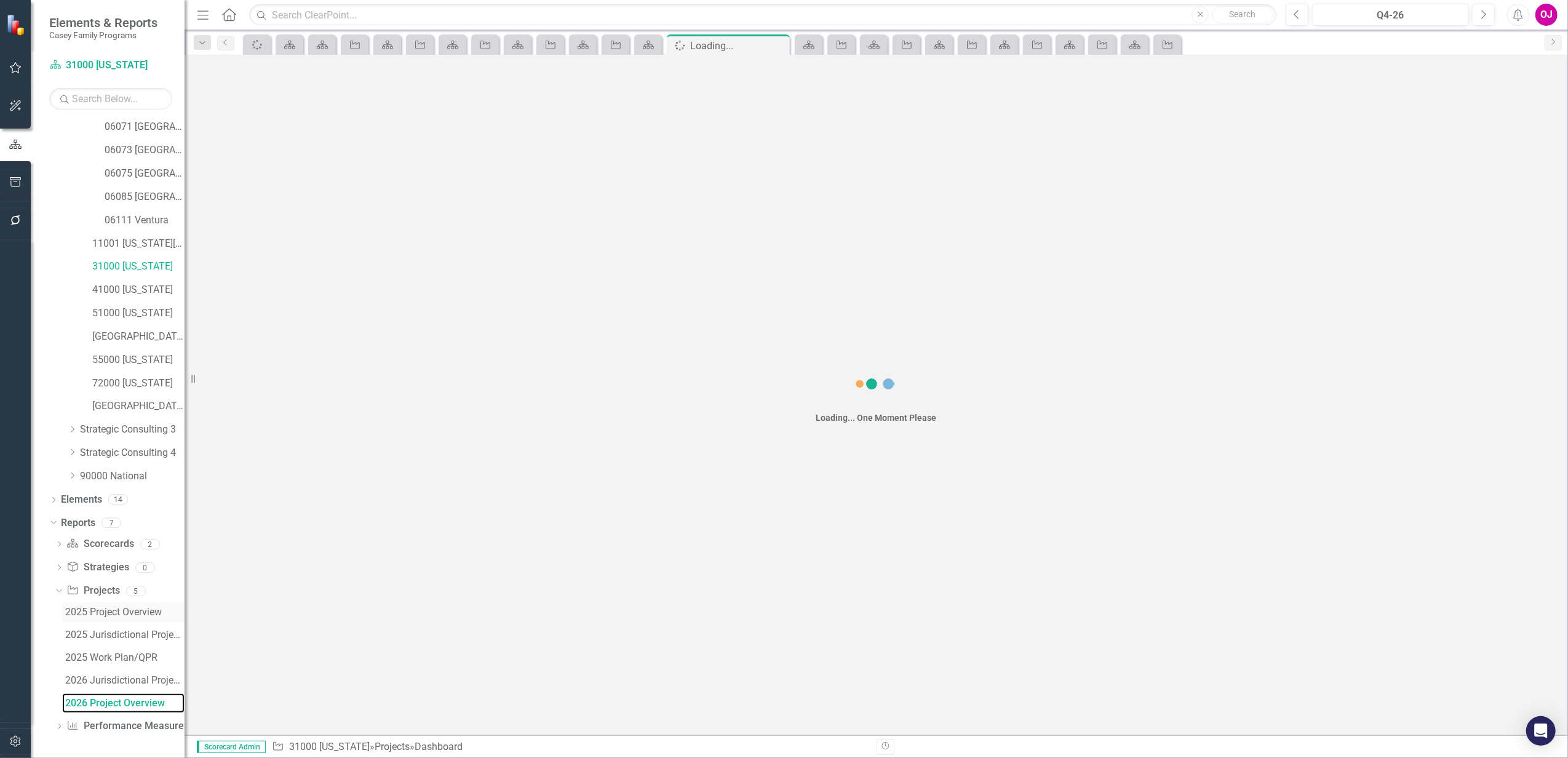
scroll to position [213, 0]
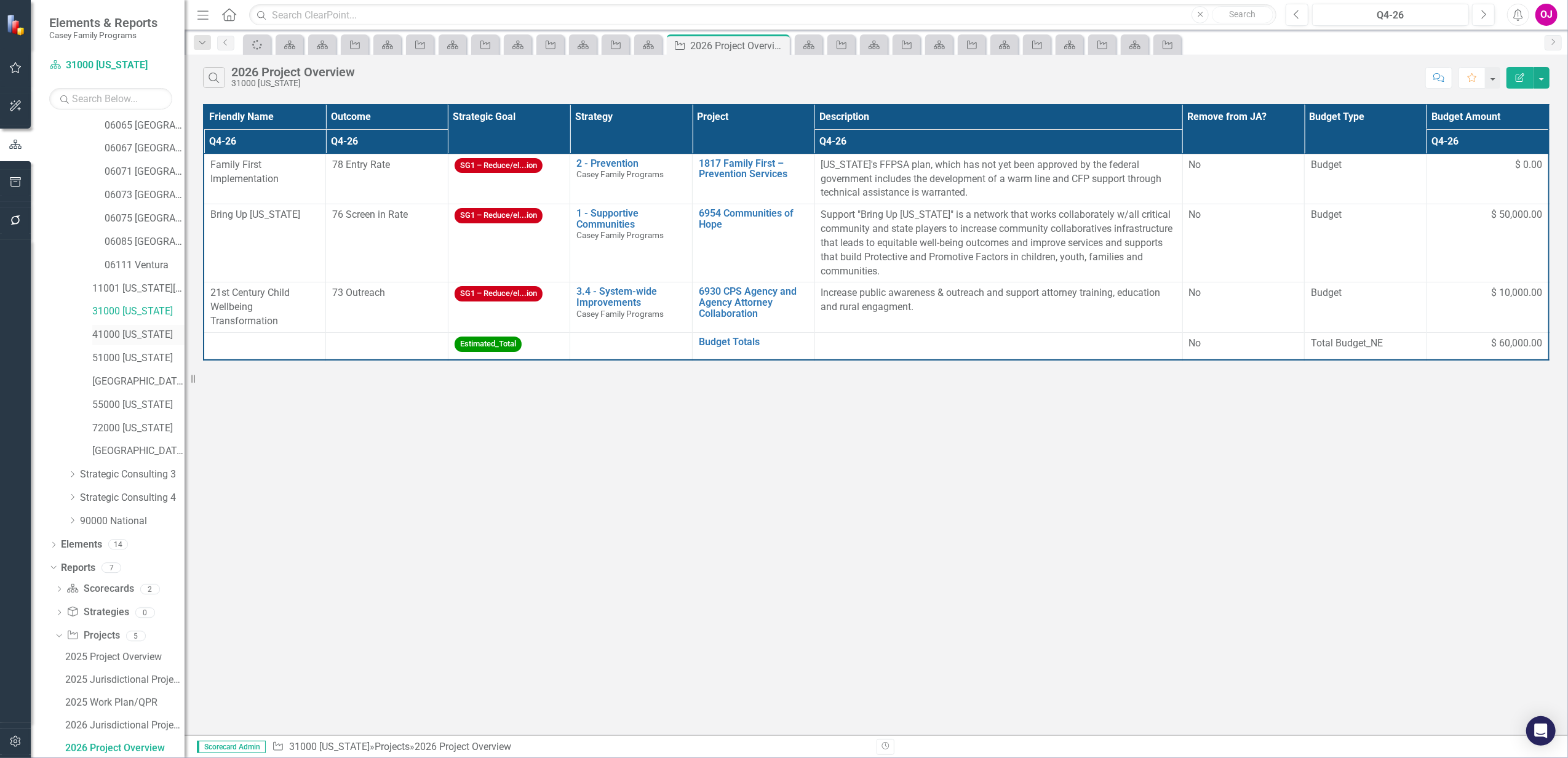
click at [126, 333] on link "41000 [US_STATE]" at bounding box center [138, 334] width 92 height 14
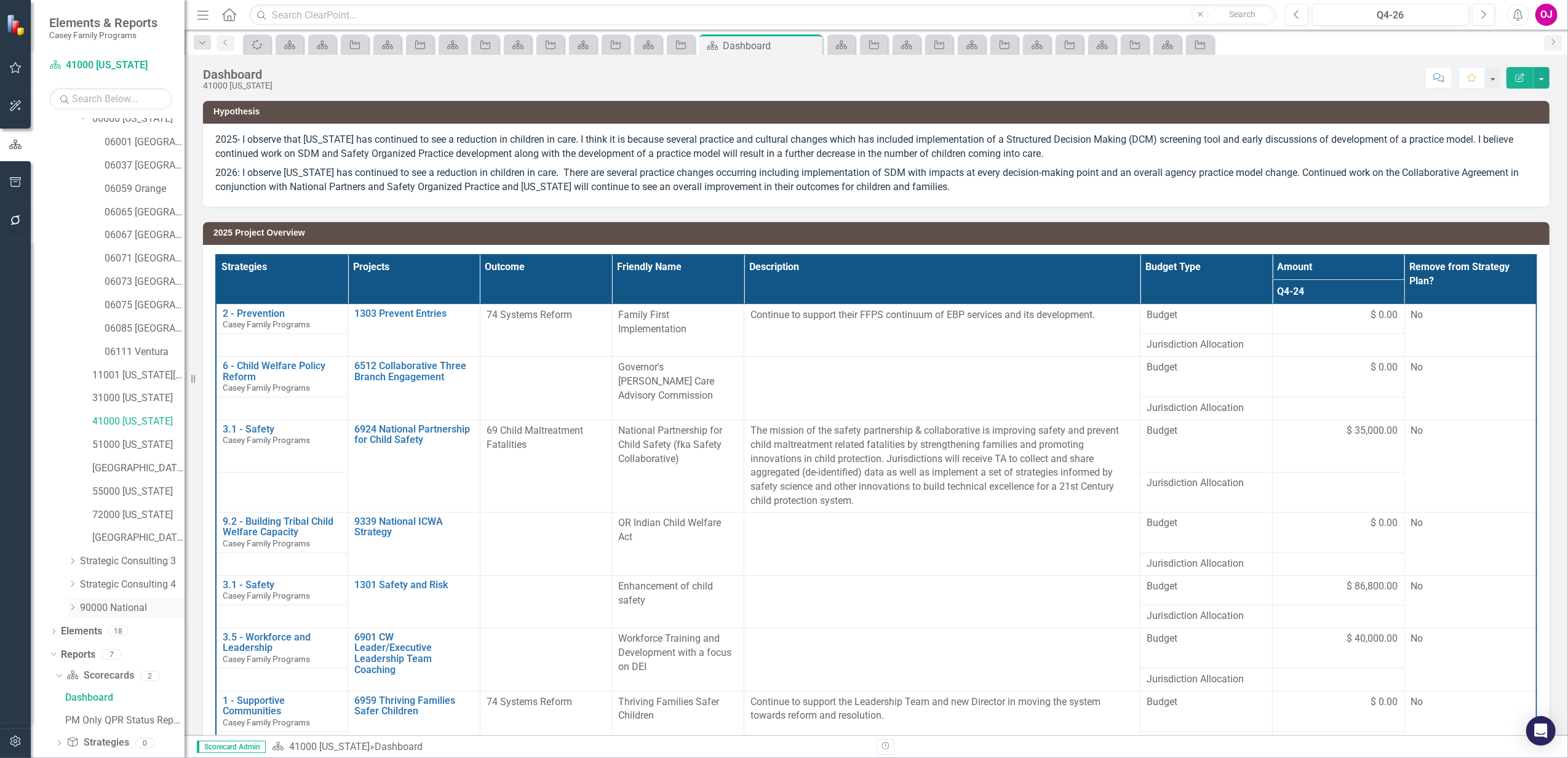
scroll to position [189, 0]
click at [59, 705] on icon "Dropdown" at bounding box center [59, 704] width 9 height 7
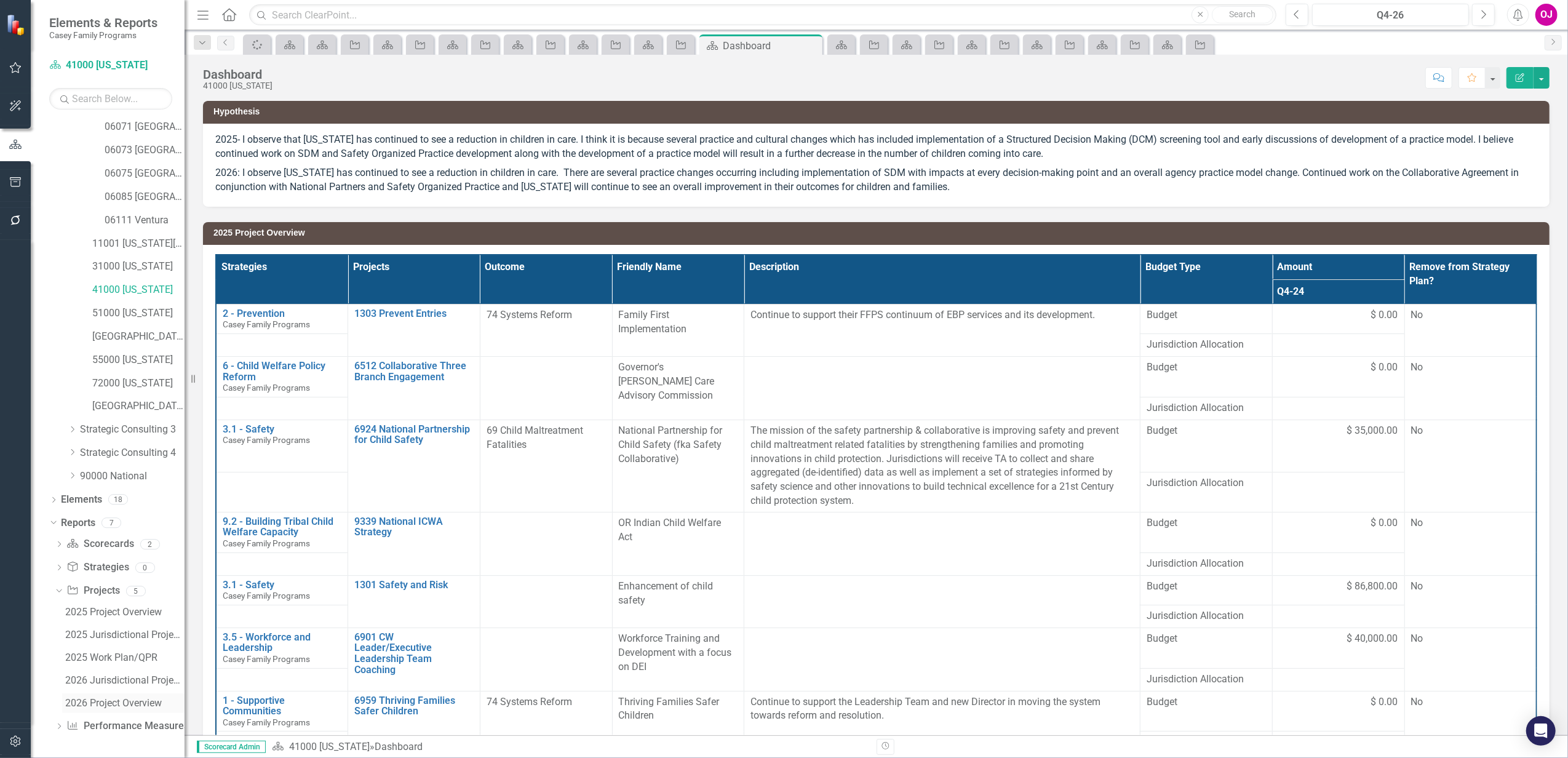
click at [103, 701] on div "2026 Project Overview" at bounding box center [125, 703] width 119 height 11
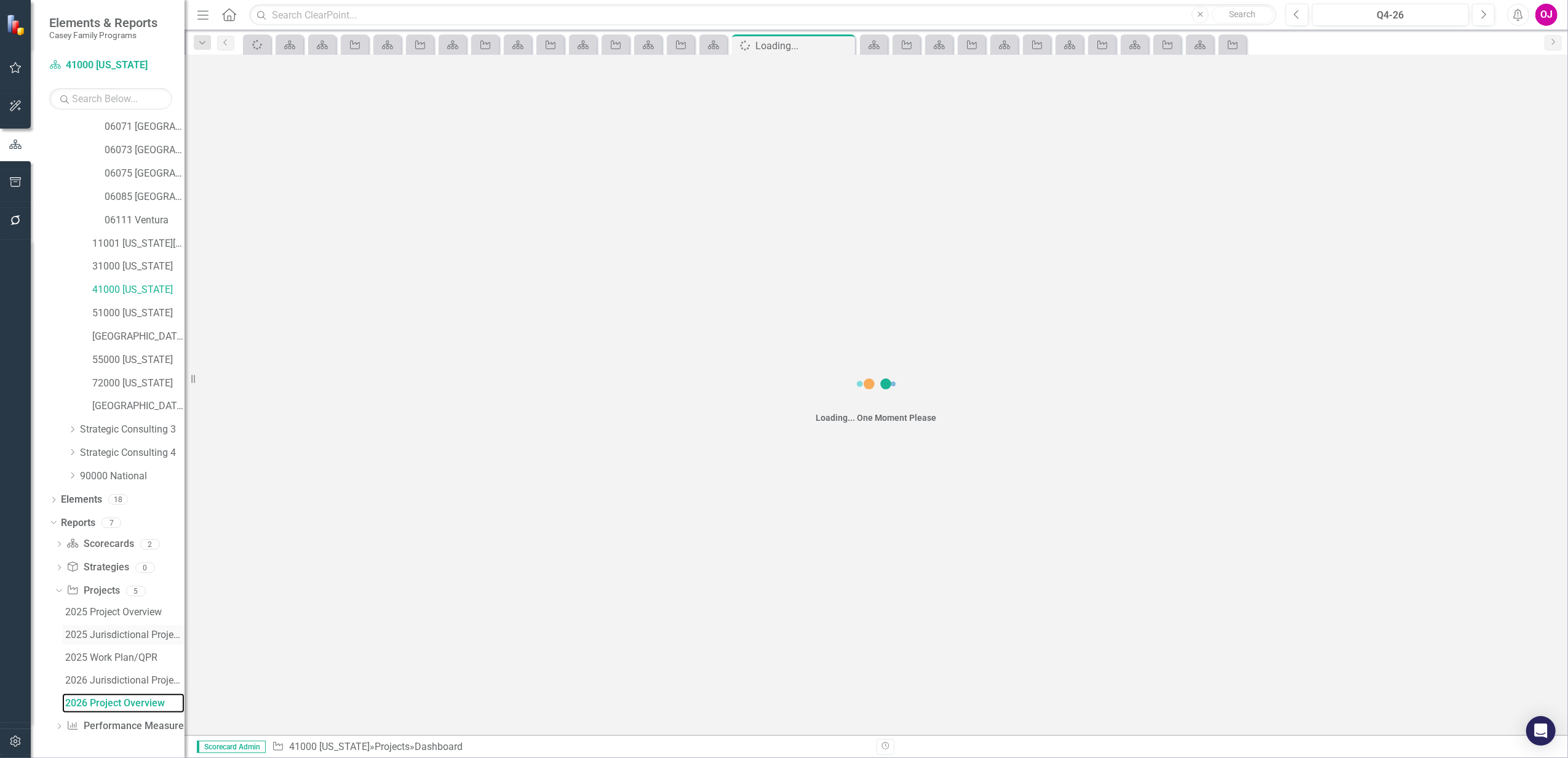
scroll to position [213, 0]
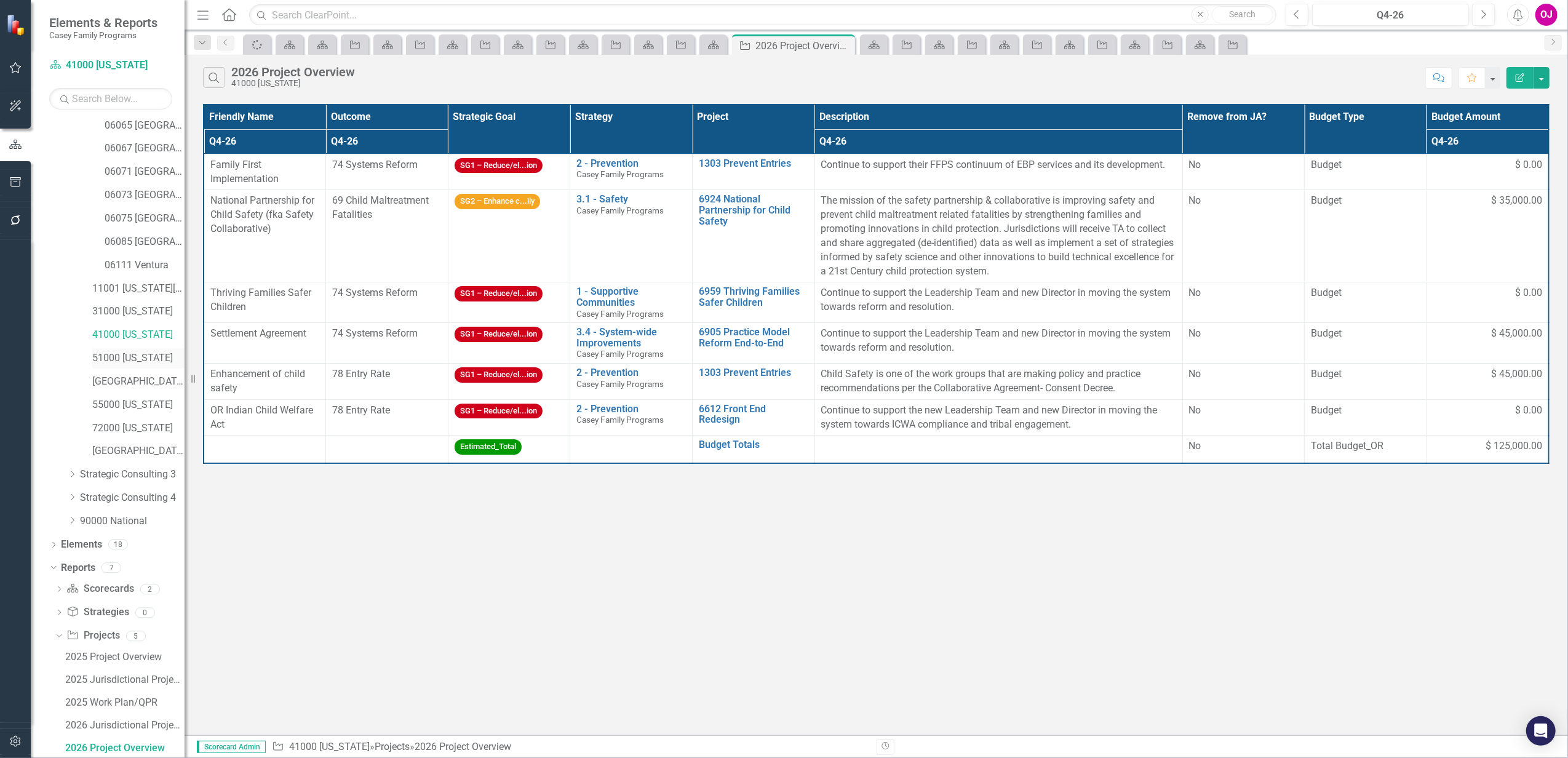
click at [118, 358] on link "51000 [US_STATE]" at bounding box center [138, 358] width 92 height 14
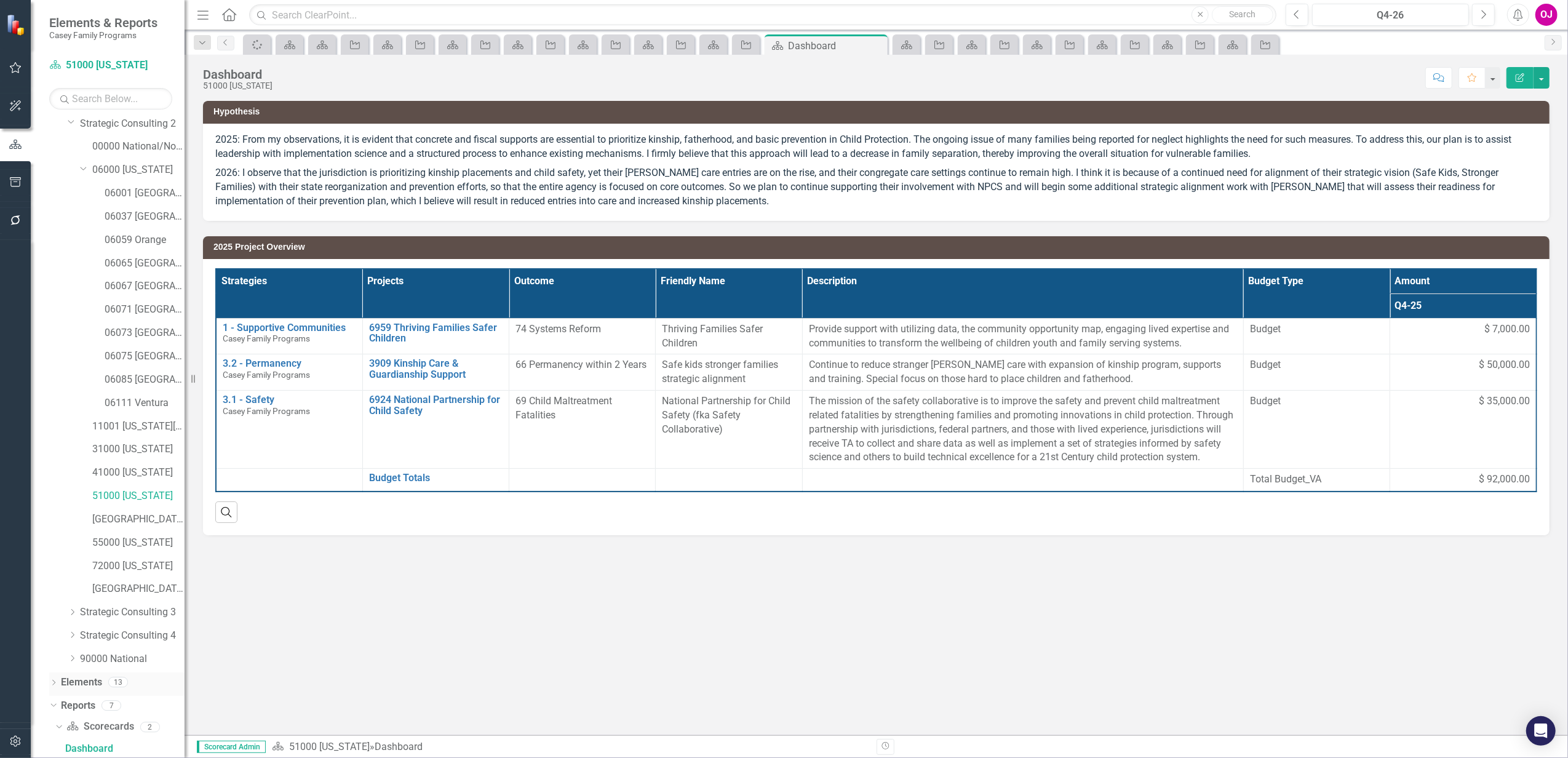
scroll to position [189, 0]
click at [58, 702] on icon "Dropdown" at bounding box center [59, 704] width 9 height 7
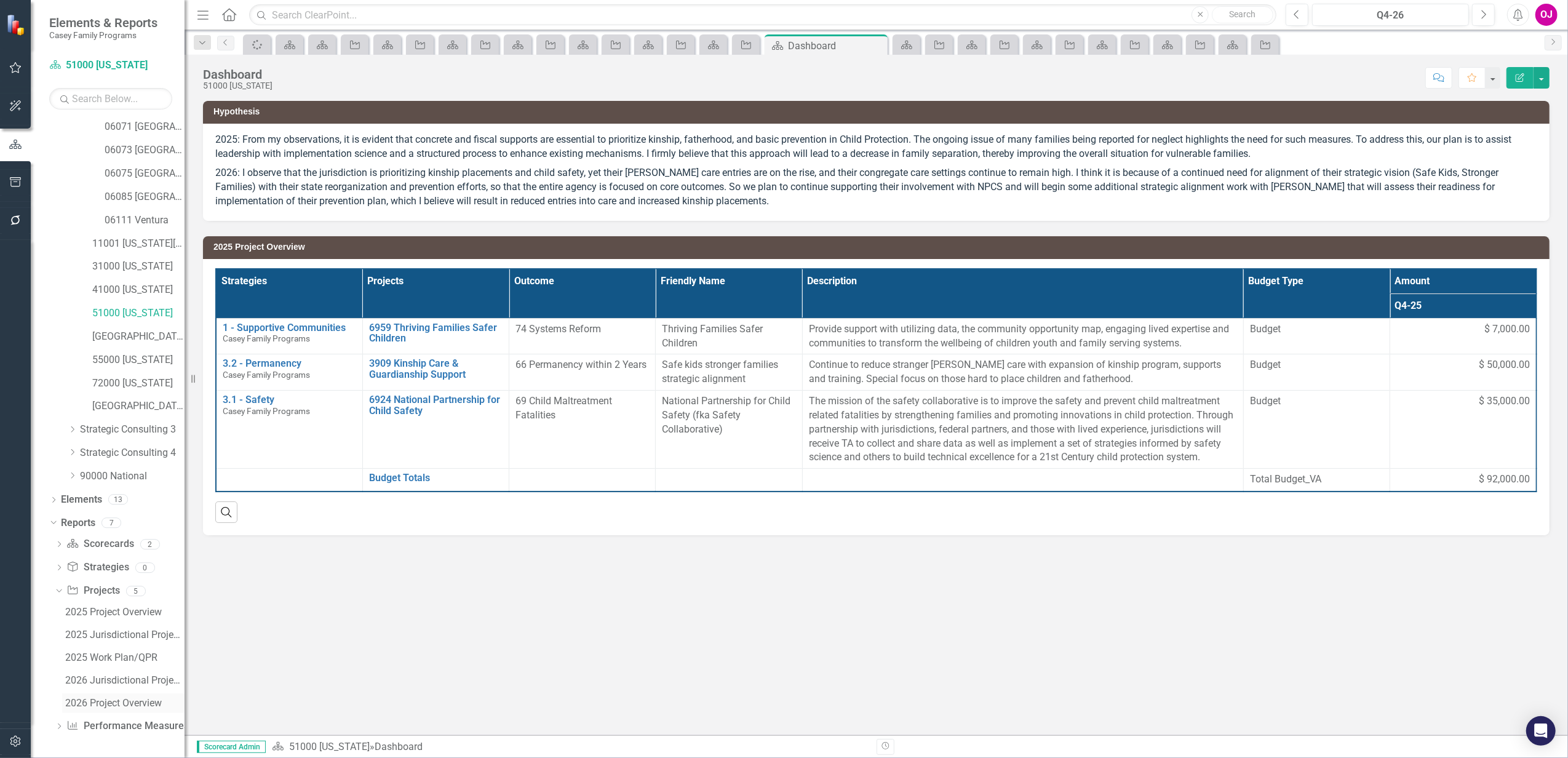
click at [97, 705] on div "2026 Project Overview" at bounding box center [125, 703] width 119 height 11
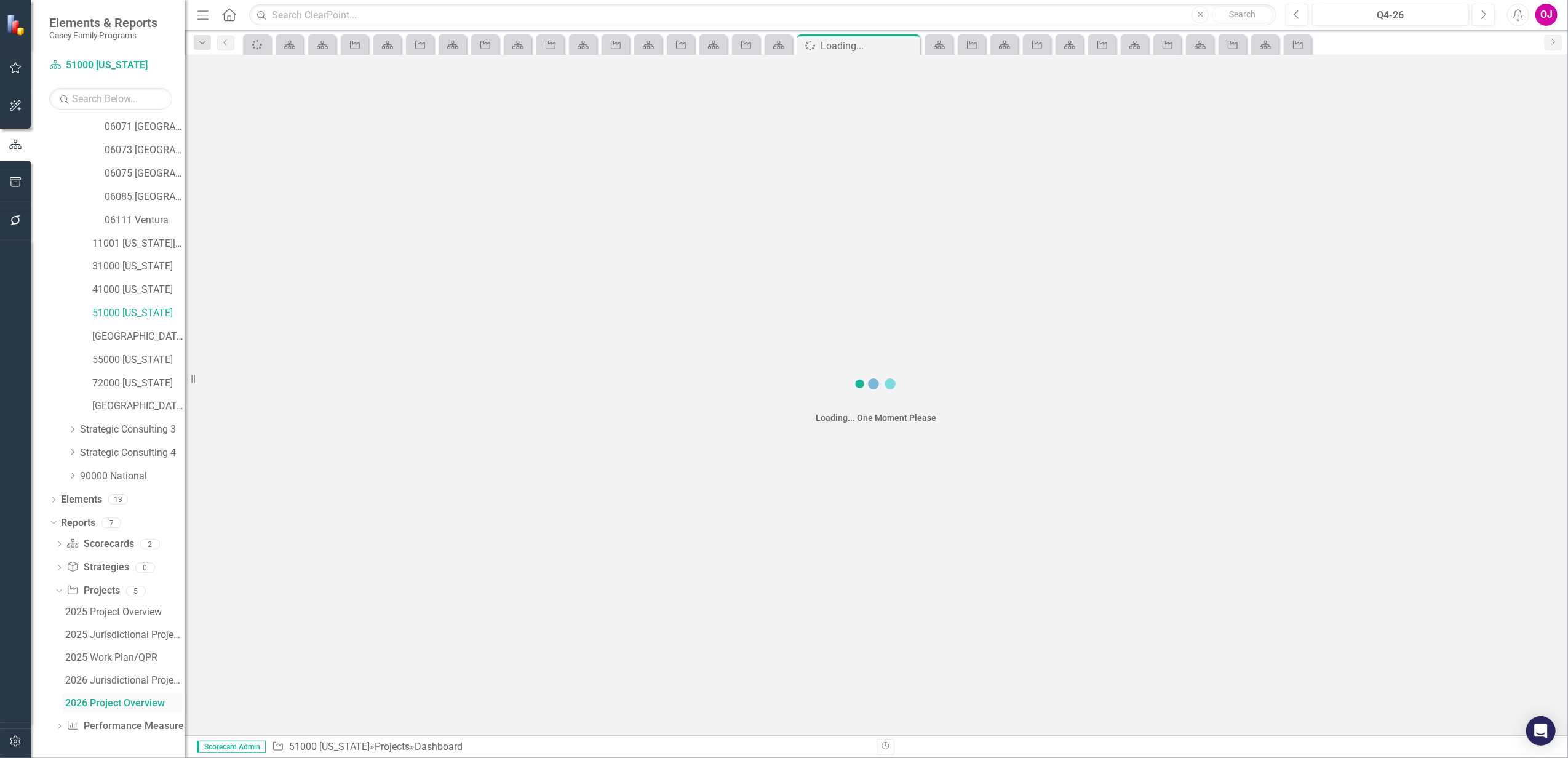
scroll to position [213, 0]
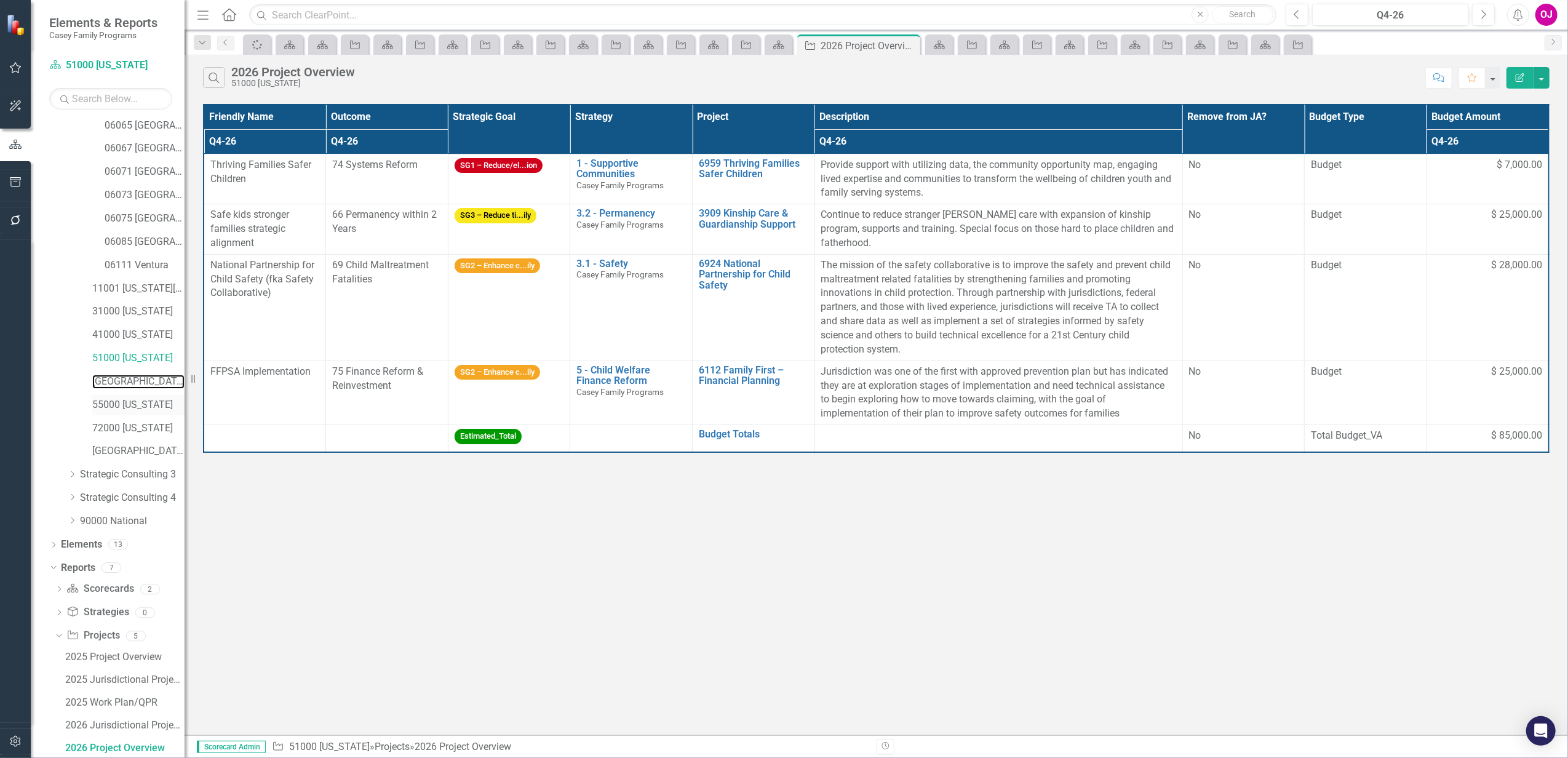
drag, startPoint x: 131, startPoint y: 384, endPoint x: 132, endPoint y: 394, distance: 10.0
click at [131, 384] on link "[GEOGRAPHIC_DATA][US_STATE]" at bounding box center [138, 382] width 92 height 14
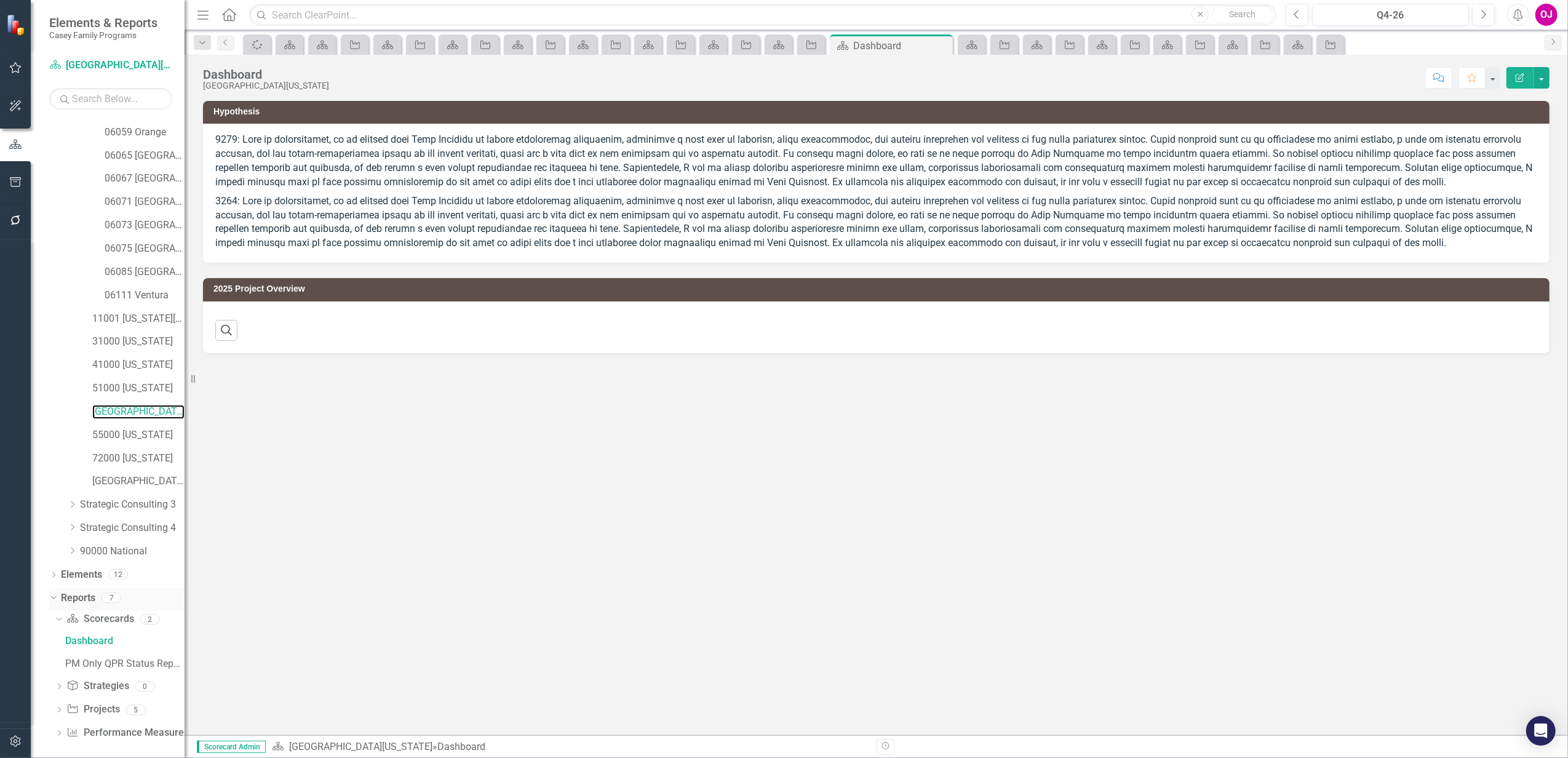
scroll to position [189, 0]
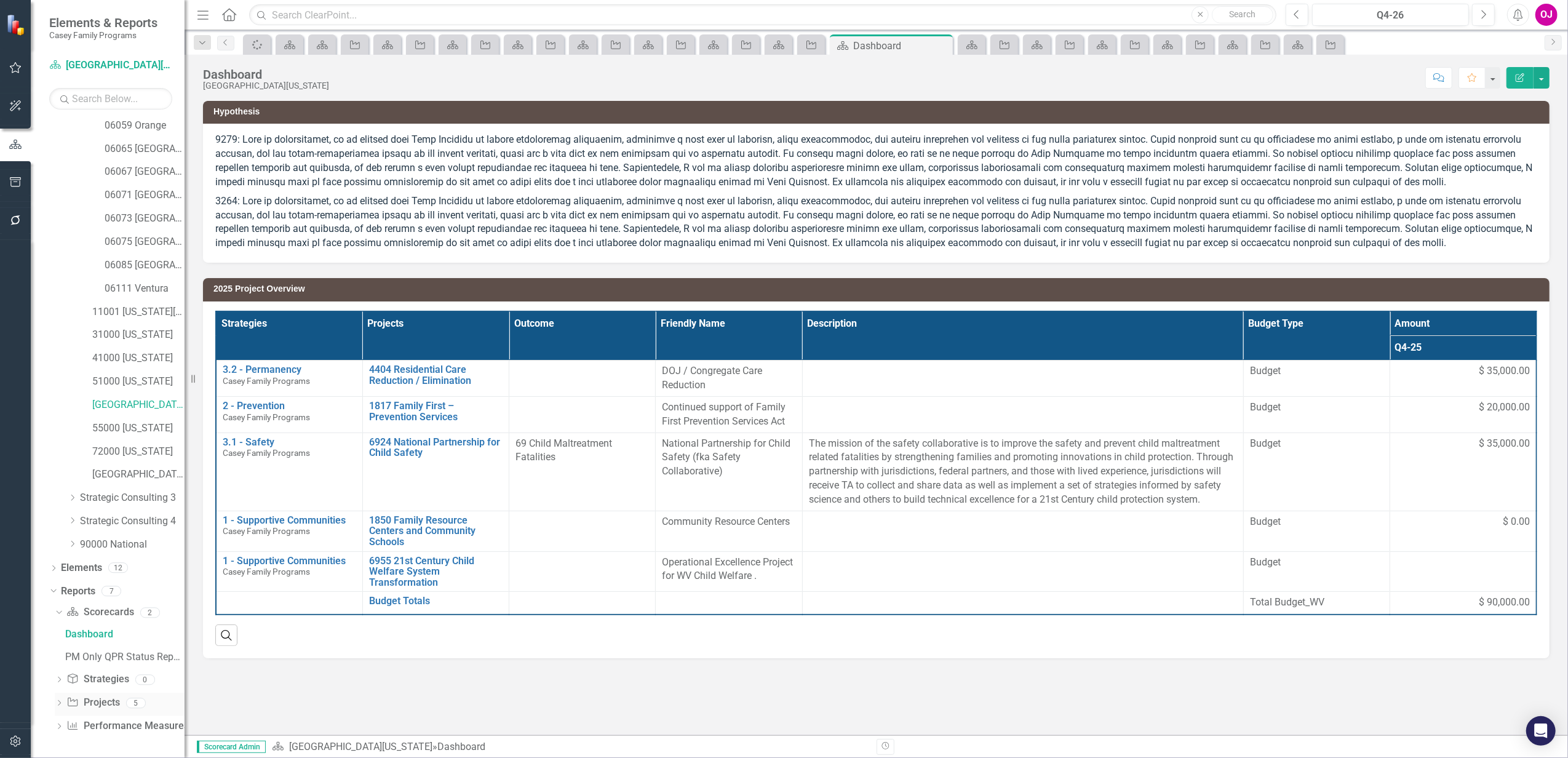
click at [55, 702] on icon "Dropdown" at bounding box center [59, 704] width 9 height 7
click at [103, 706] on div "2026 Project Overview" at bounding box center [125, 703] width 119 height 11
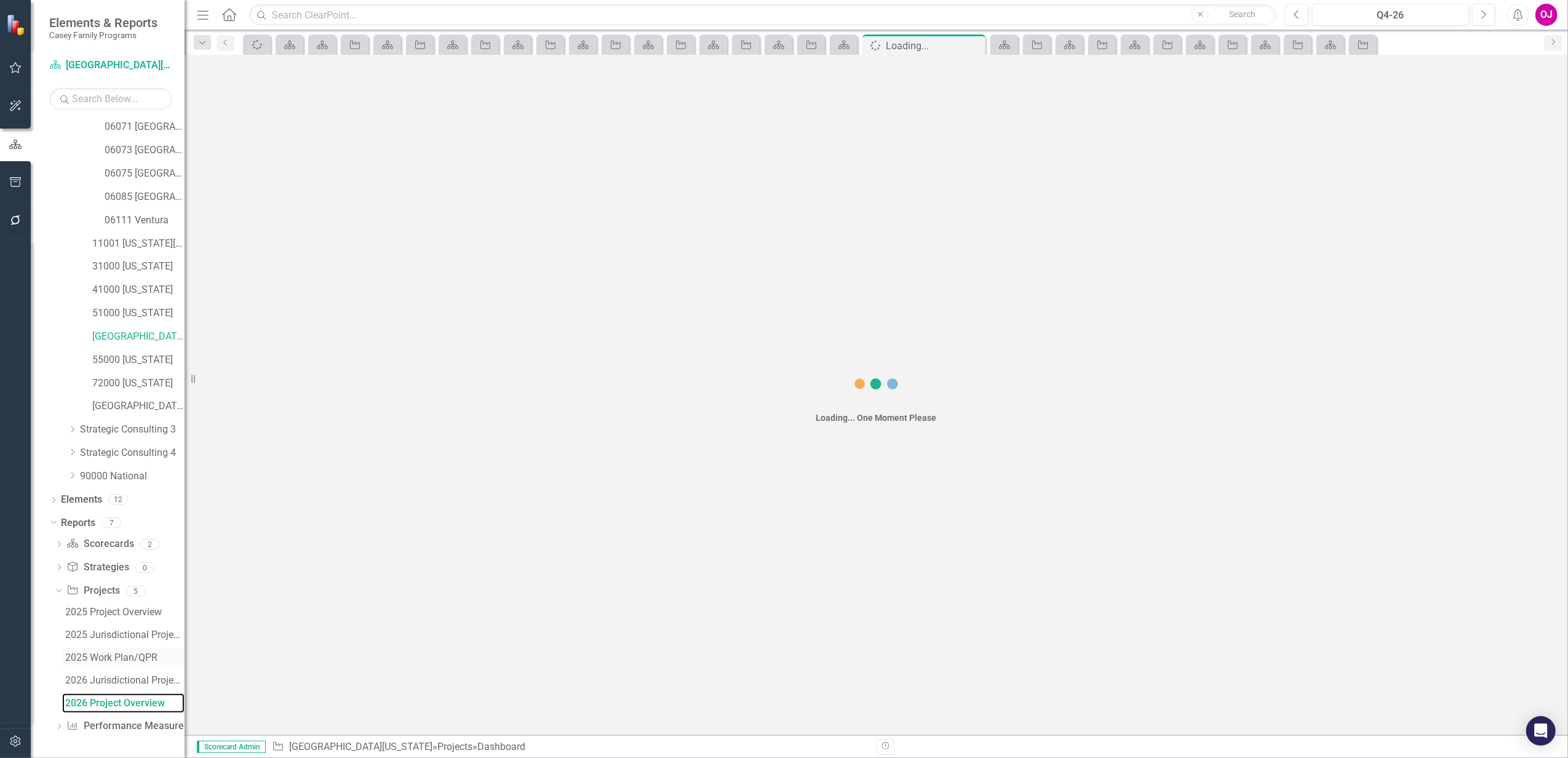
scroll to position [213, 0]
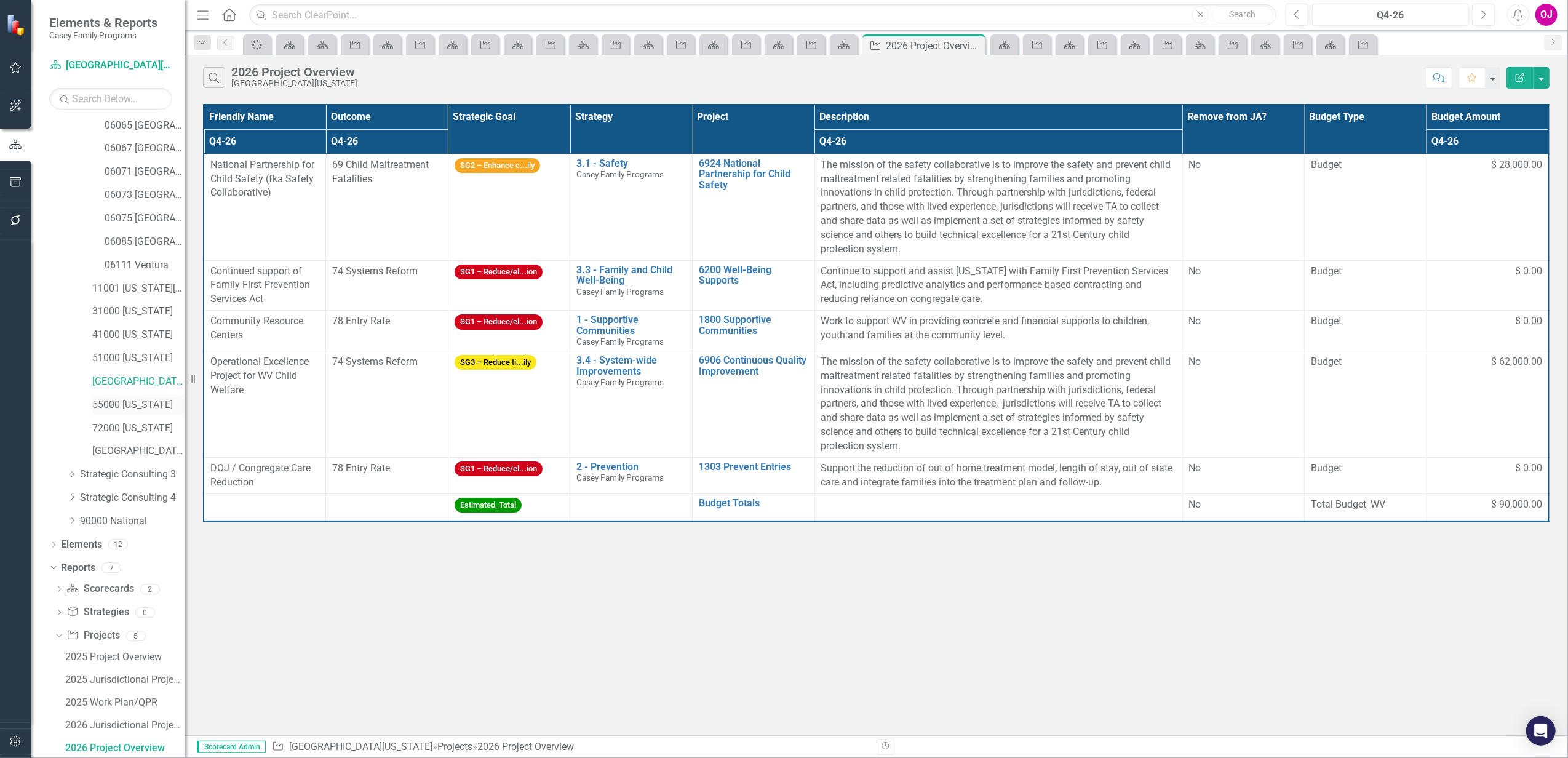
click at [120, 407] on link "55000 [US_STATE]" at bounding box center [138, 405] width 92 height 14
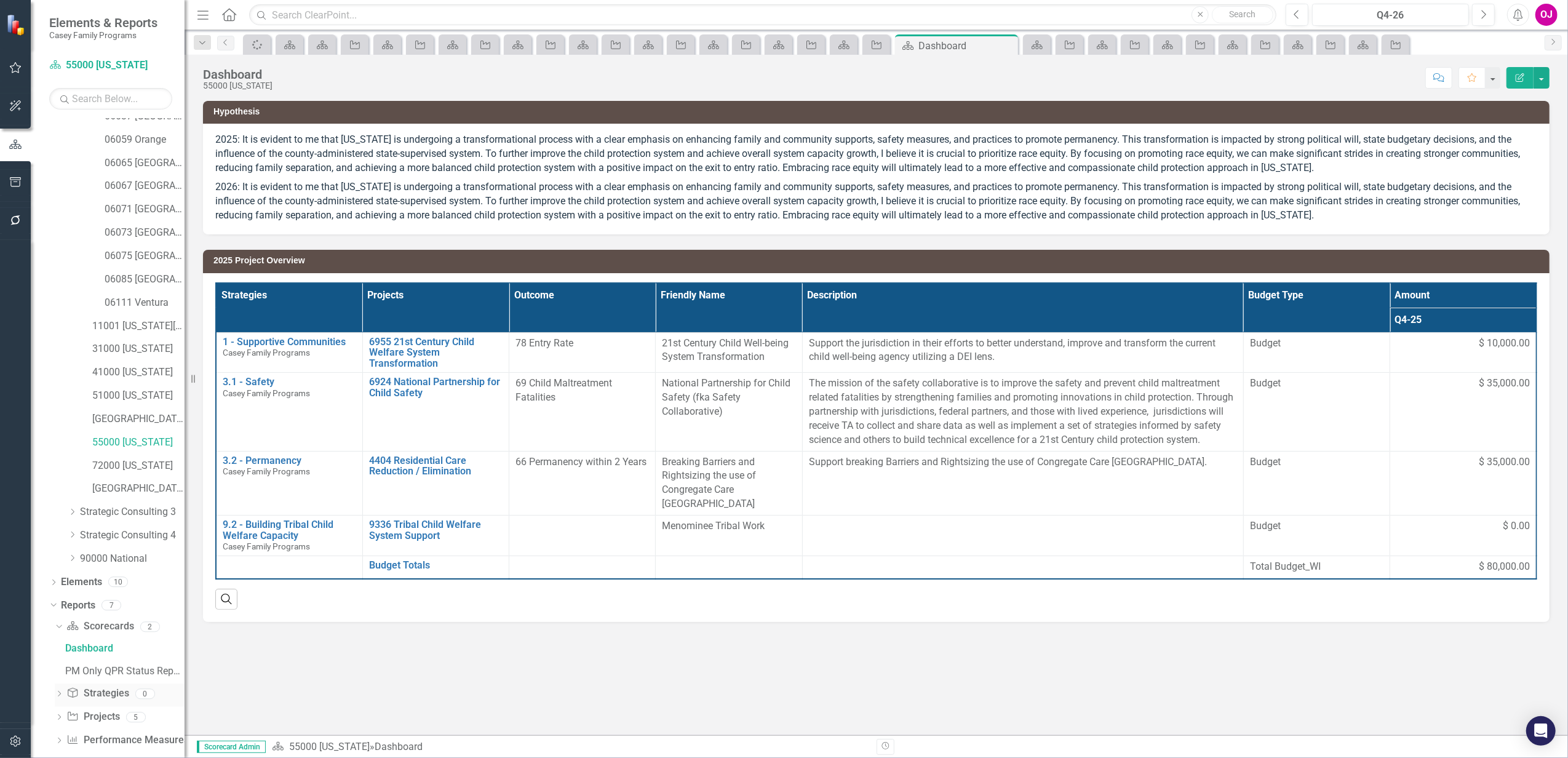
scroll to position [189, 0]
click at [55, 705] on icon "Dropdown" at bounding box center [59, 704] width 9 height 7
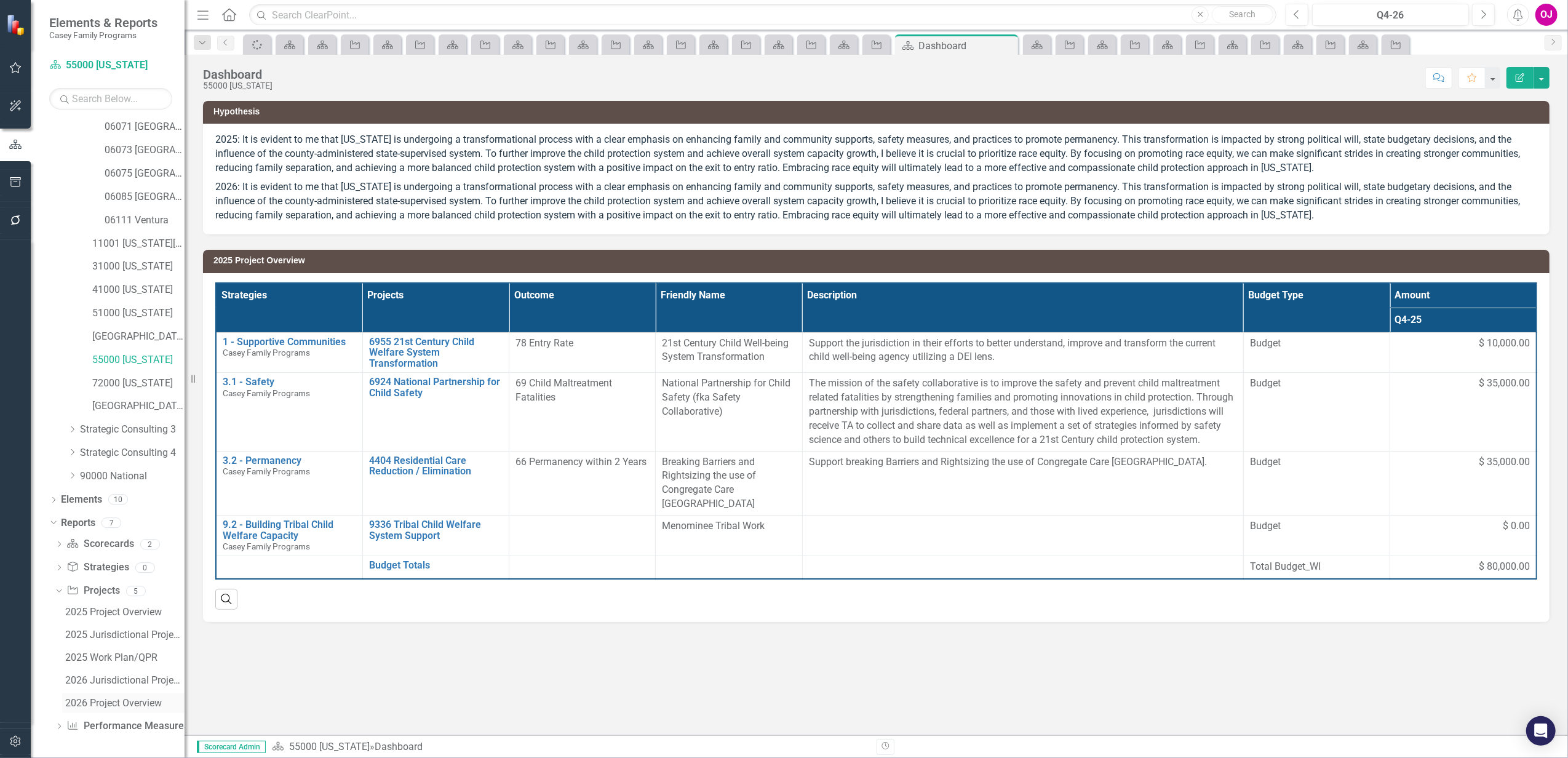
click at [109, 705] on div "2026 Project Overview" at bounding box center [125, 703] width 119 height 11
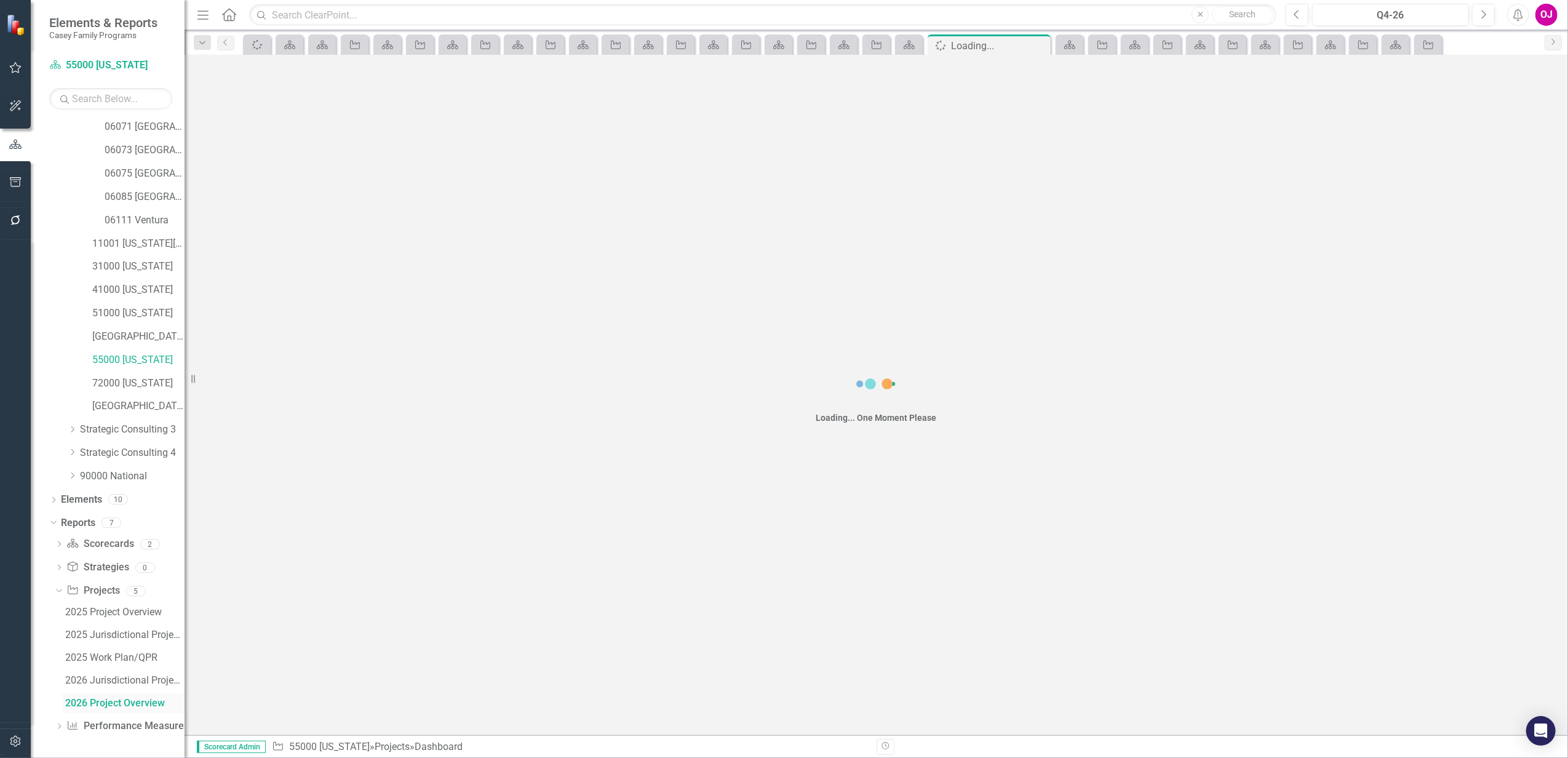
scroll to position [213, 0]
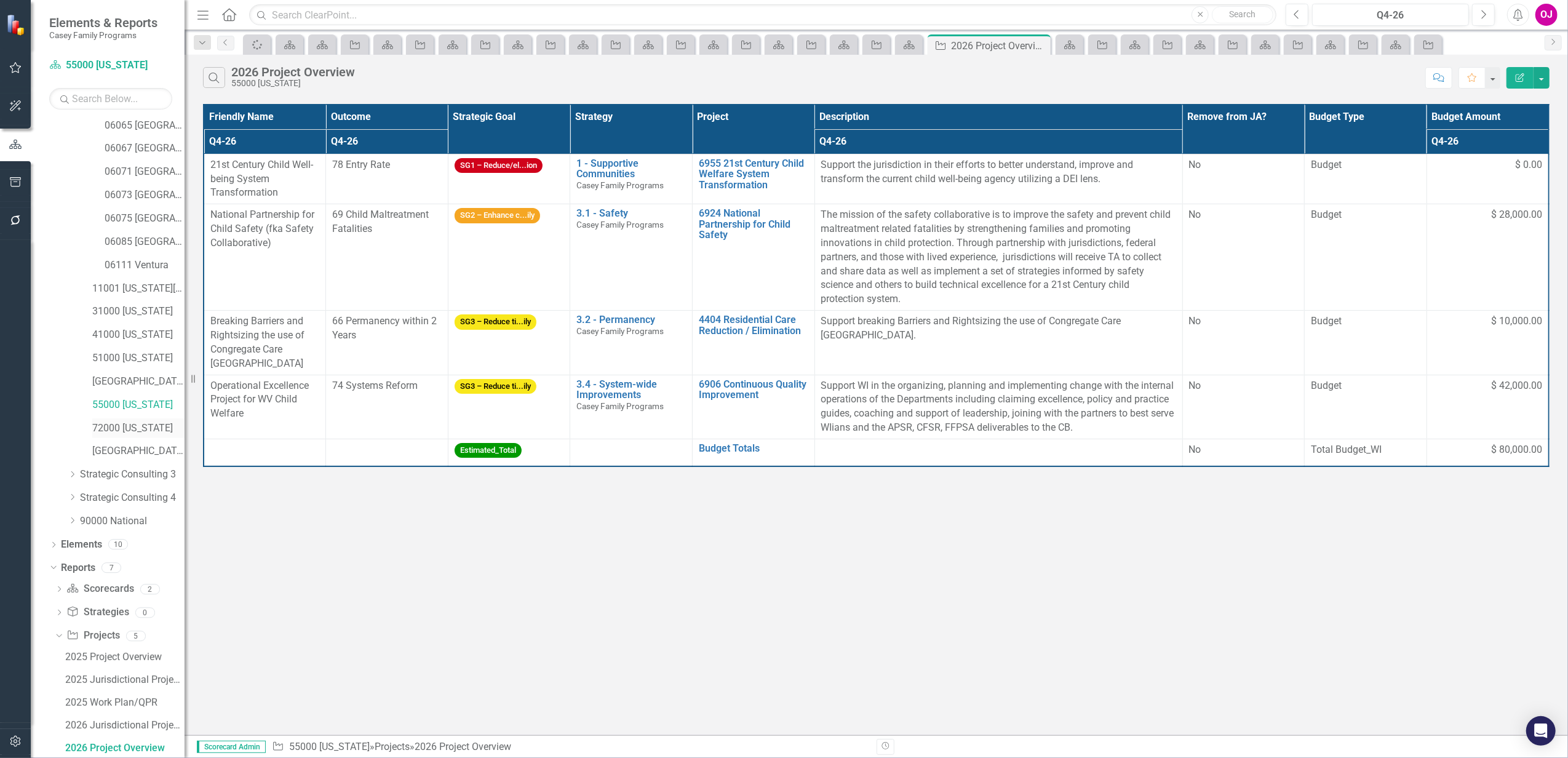
click at [116, 422] on link "72000 [US_STATE]" at bounding box center [138, 428] width 92 height 14
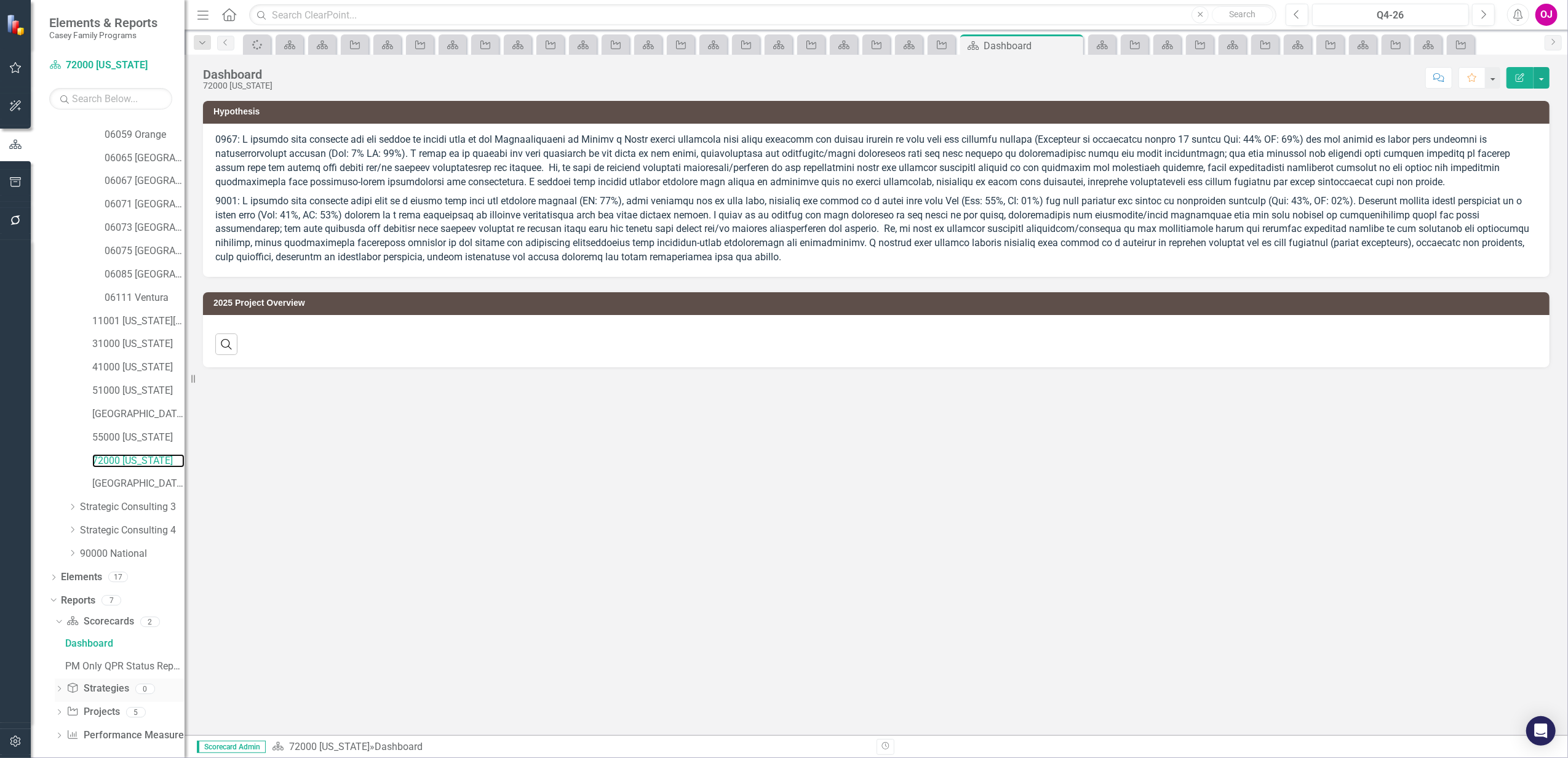
scroll to position [189, 0]
click at [58, 705] on icon "Dropdown" at bounding box center [59, 704] width 9 height 7
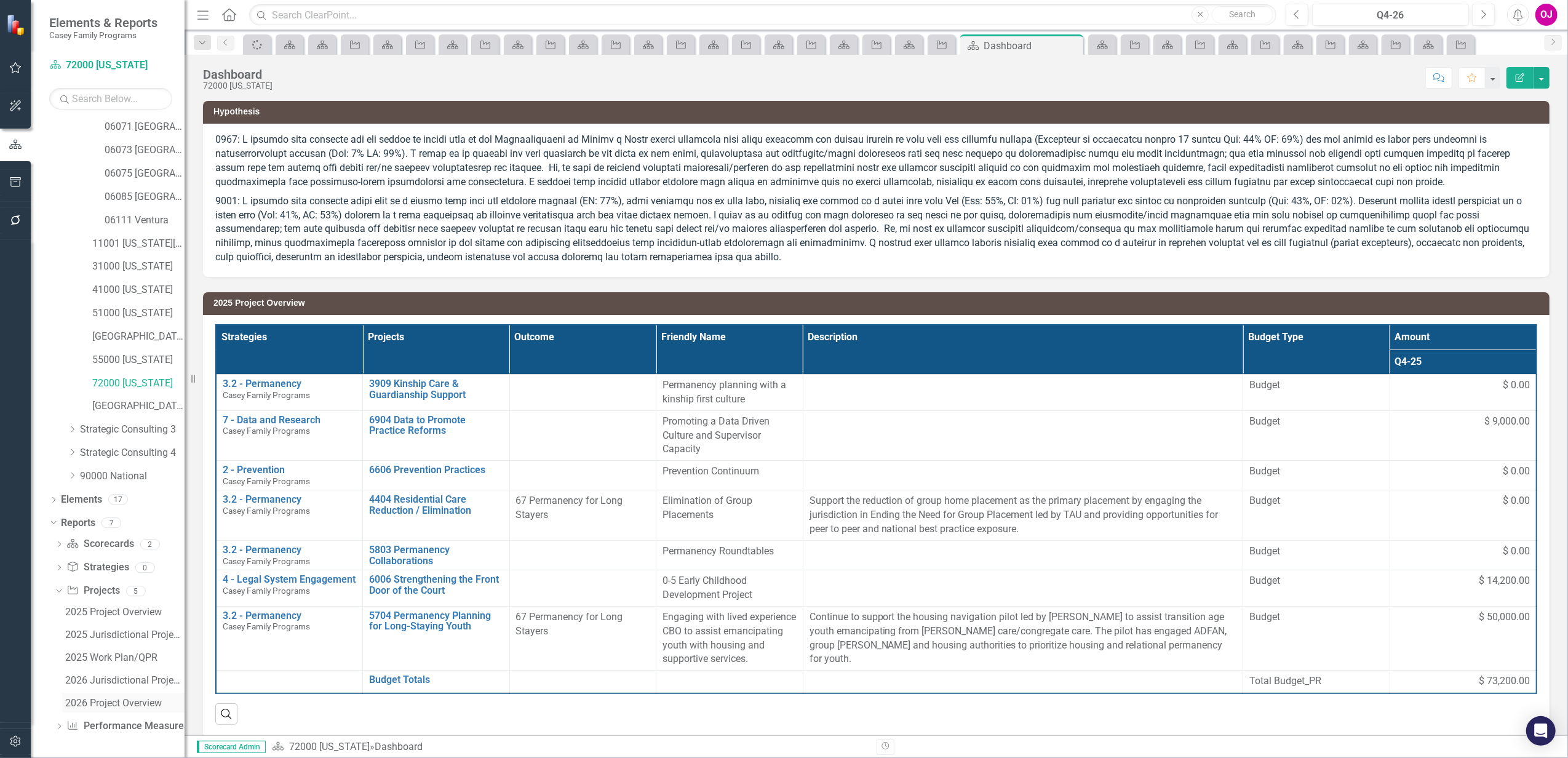
click at [104, 699] on div "2026 Project Overview" at bounding box center [125, 703] width 119 height 11
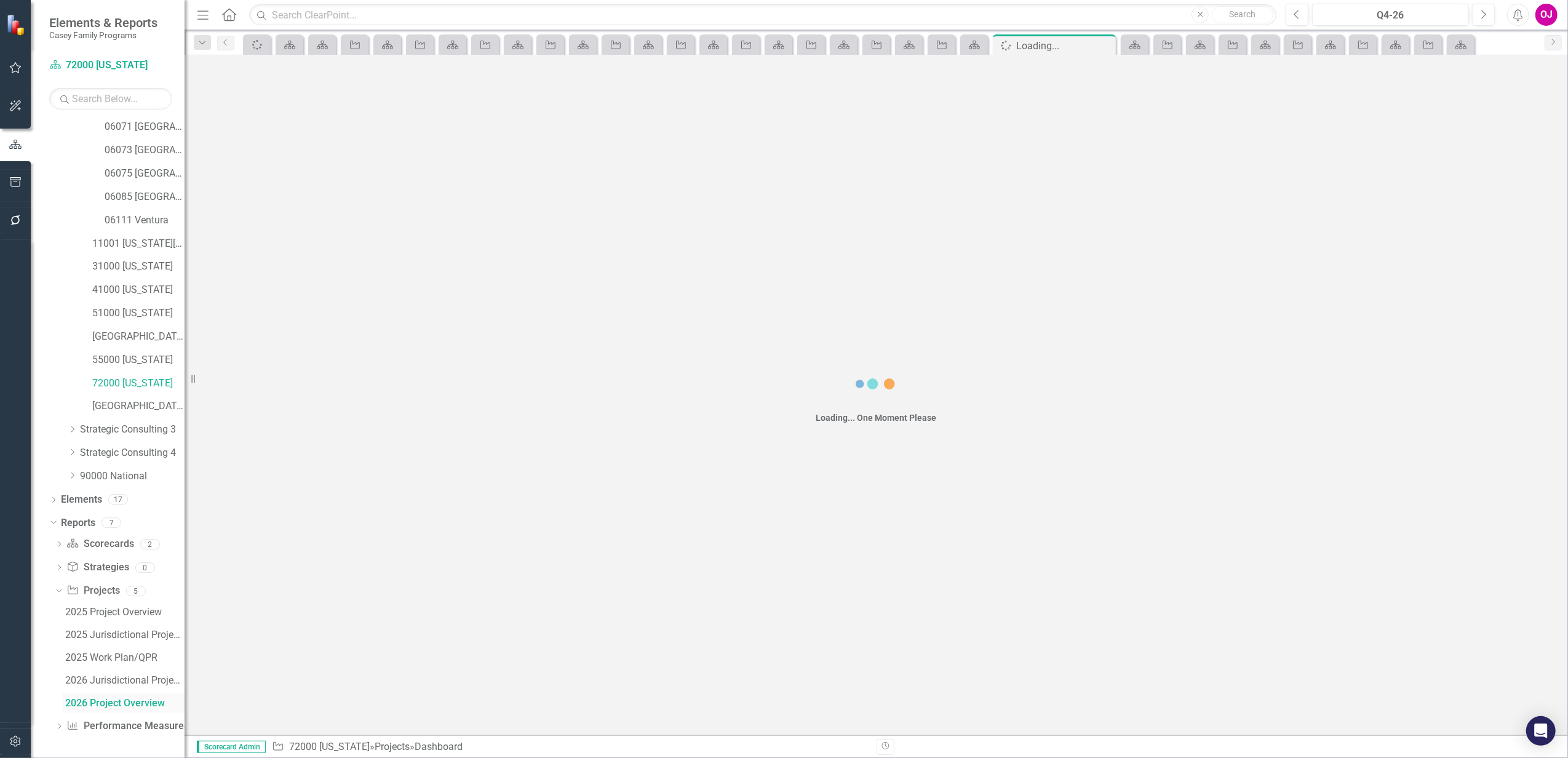
scroll to position [213, 0]
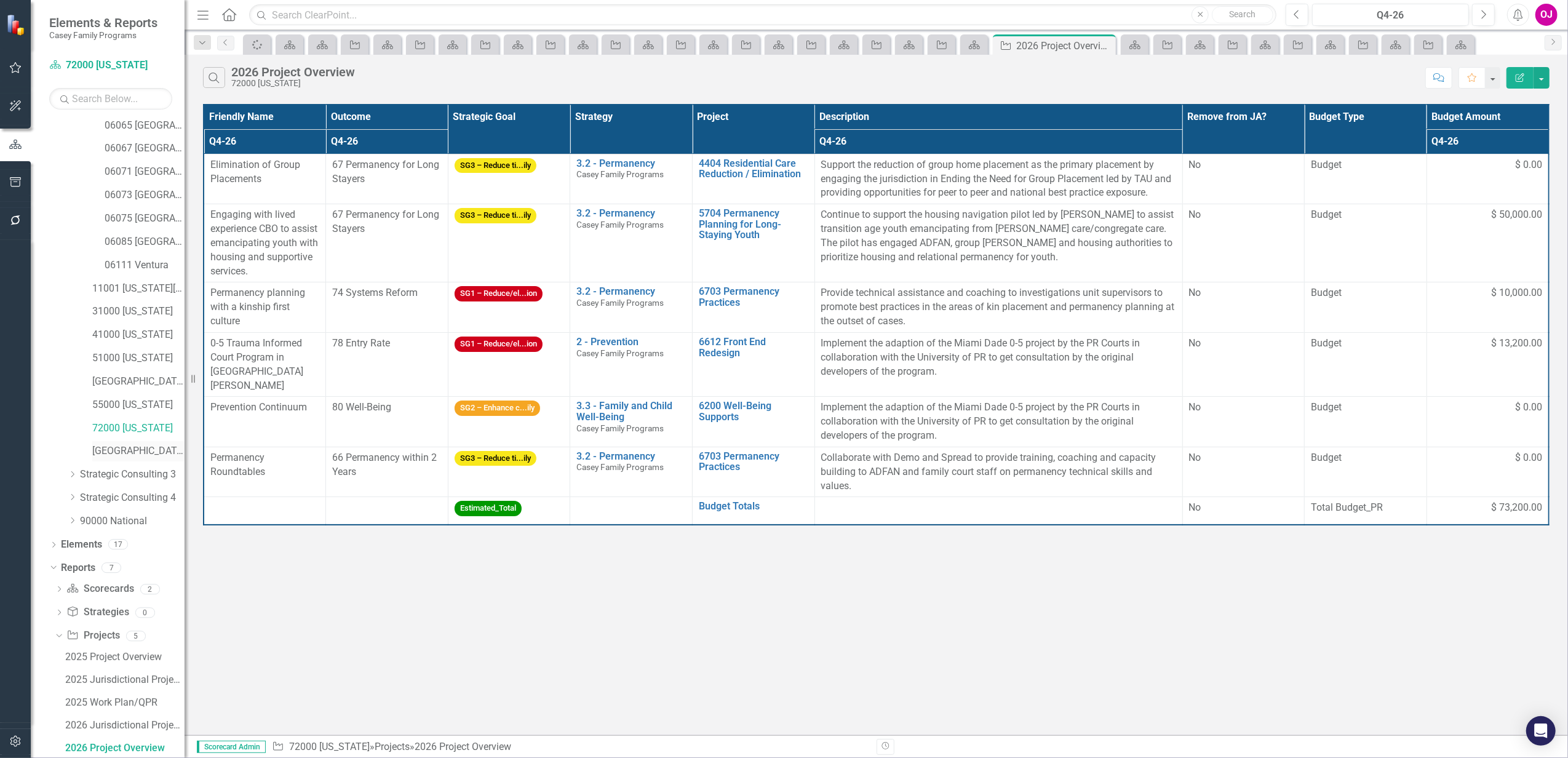
click at [131, 455] on link "[GEOGRAPHIC_DATA]" at bounding box center [138, 451] width 92 height 14
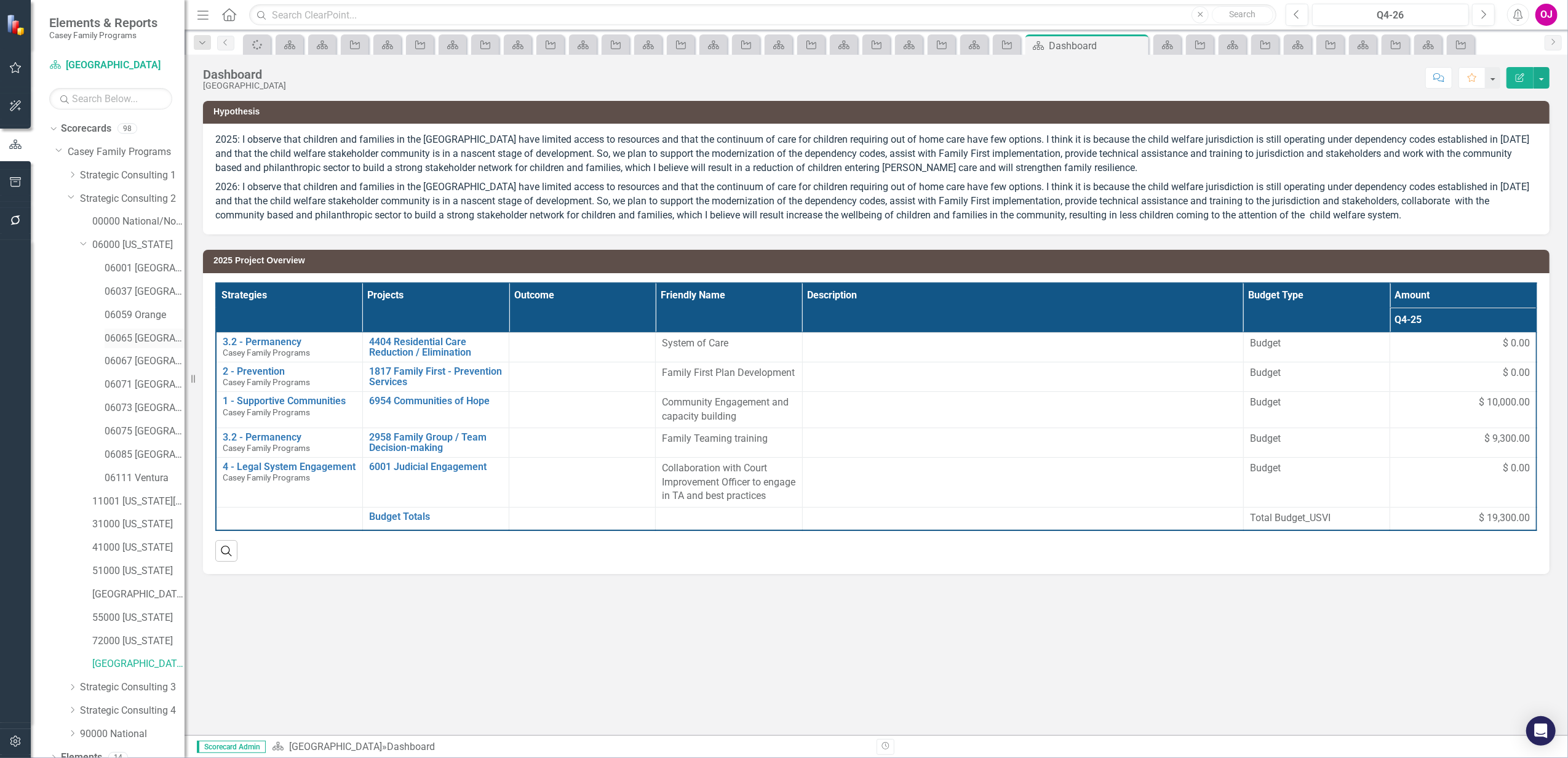
click at [154, 339] on link "06065 [GEOGRAPHIC_DATA]" at bounding box center [144, 339] width 80 height 14
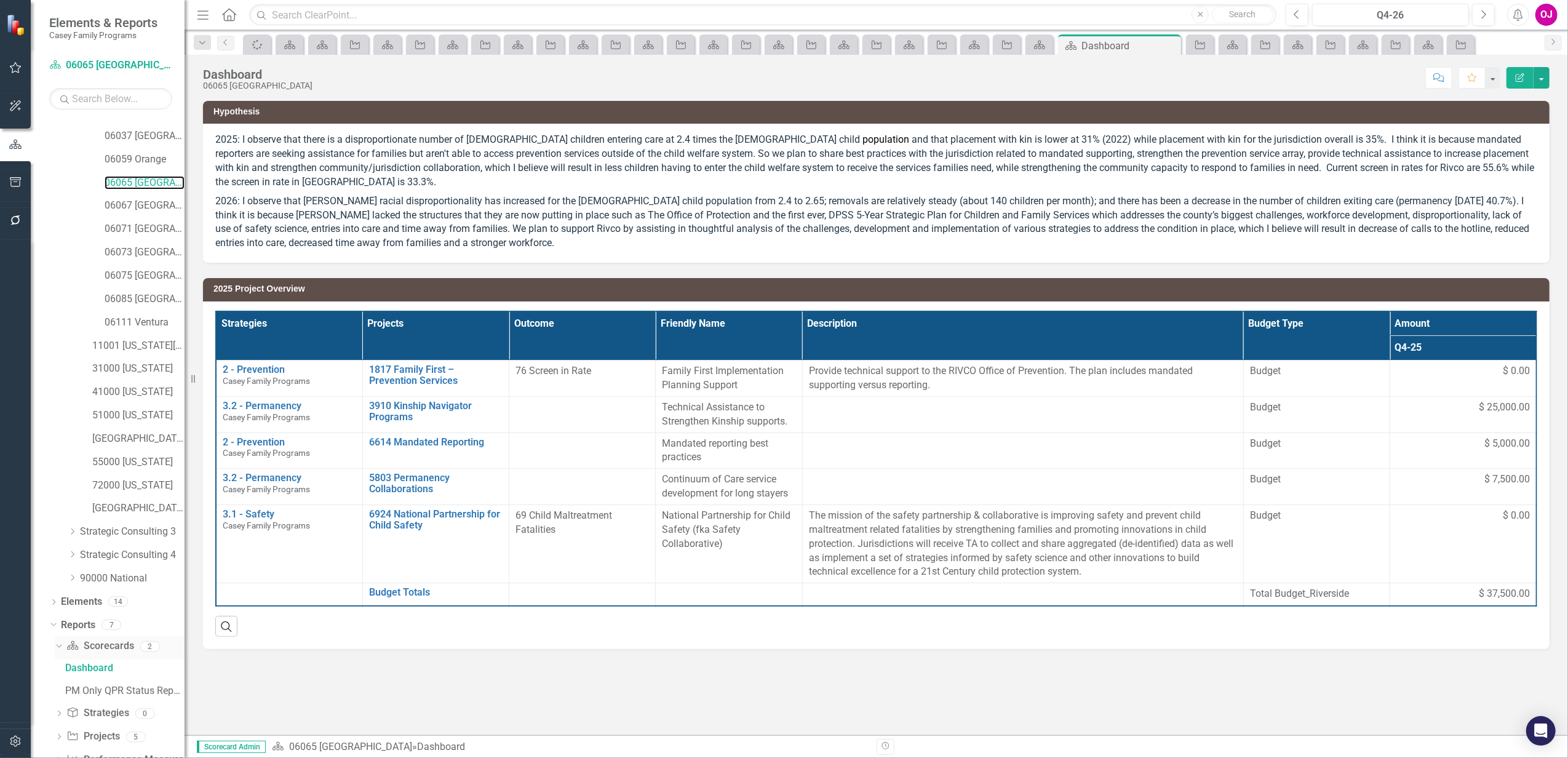
scroll to position [189, 0]
click at [59, 707] on icon "Dropdown" at bounding box center [59, 704] width 9 height 7
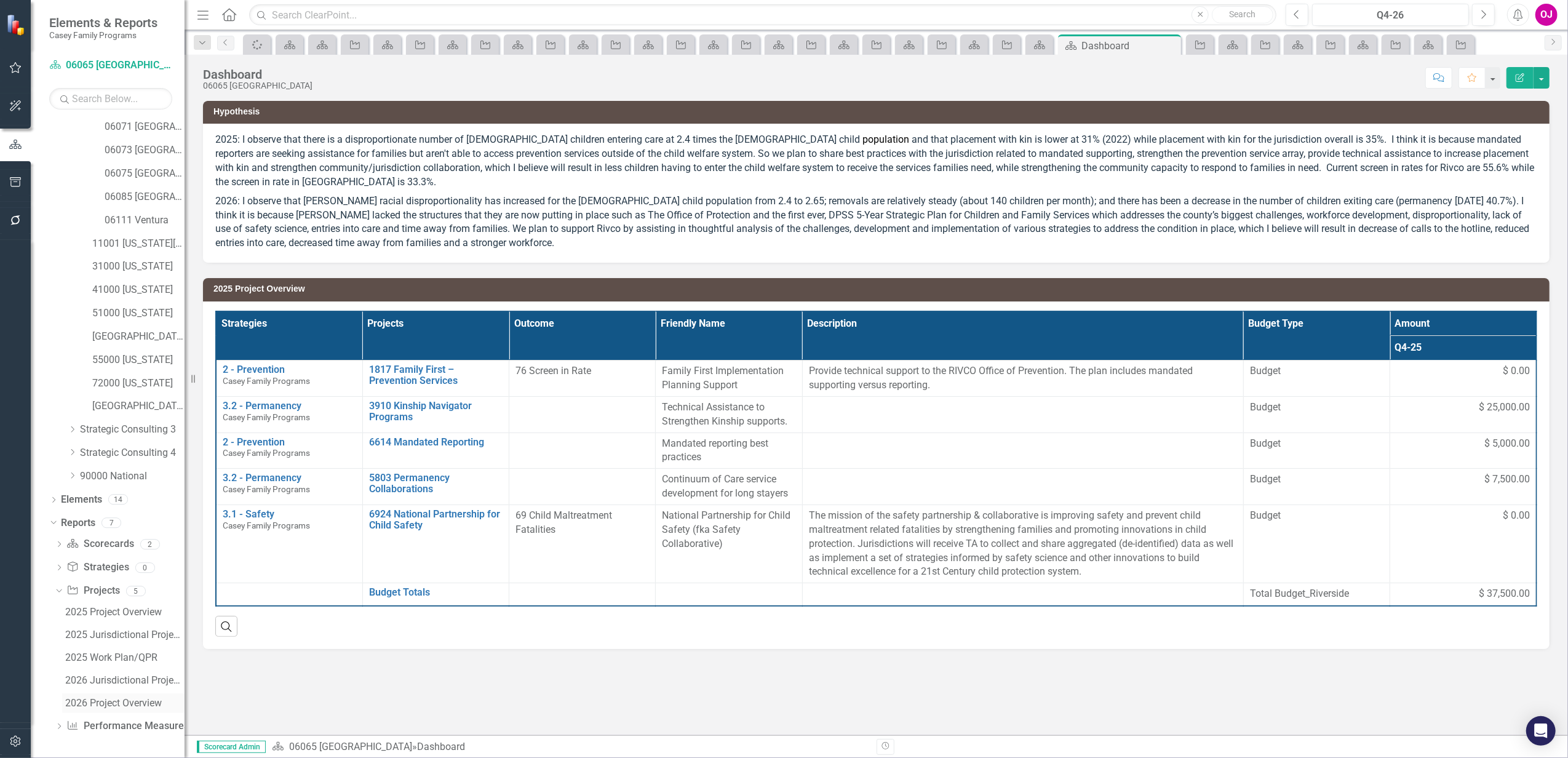
click at [101, 701] on div "2026 Project Overview" at bounding box center [125, 703] width 119 height 11
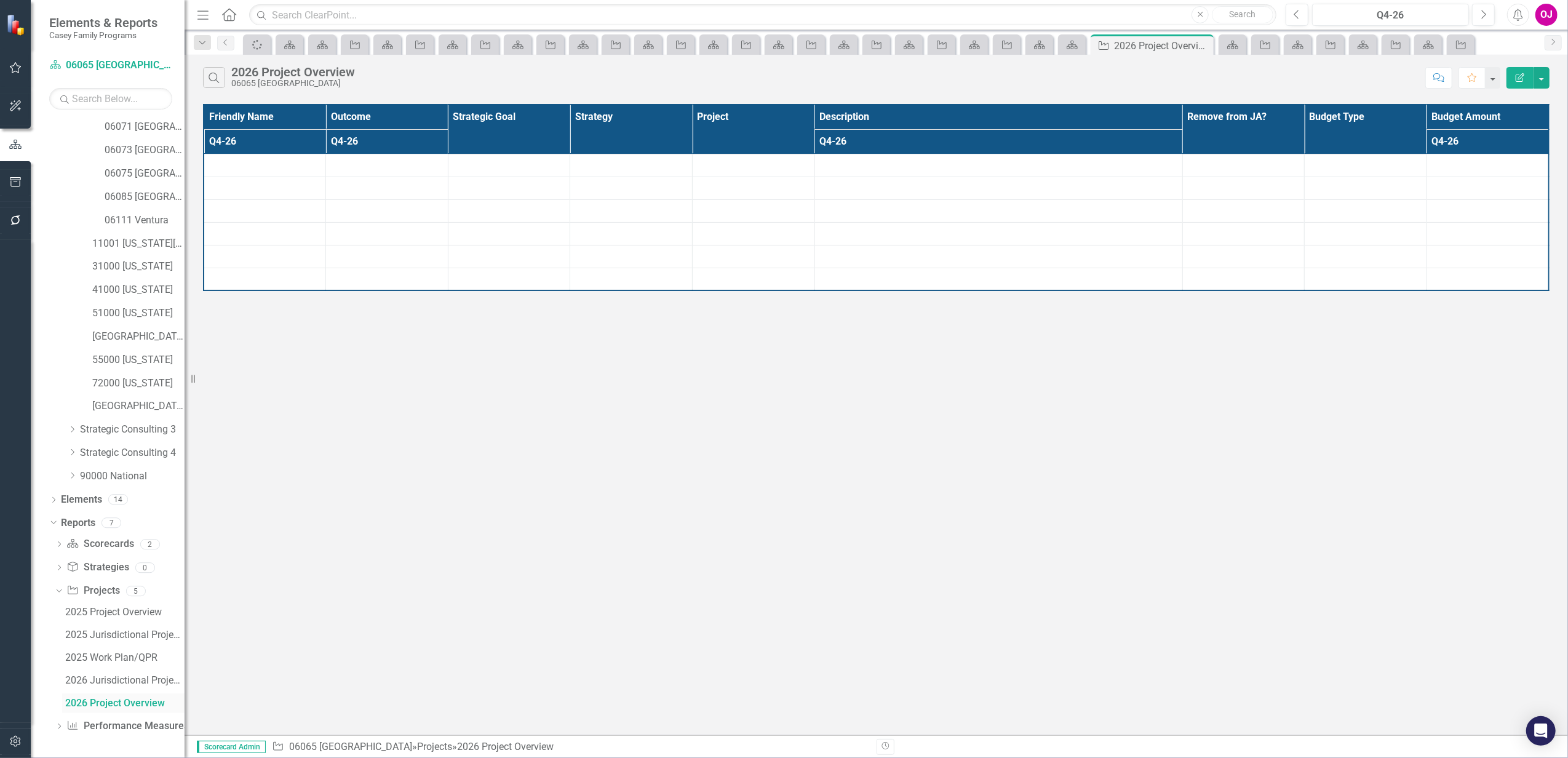
scroll to position [213, 0]
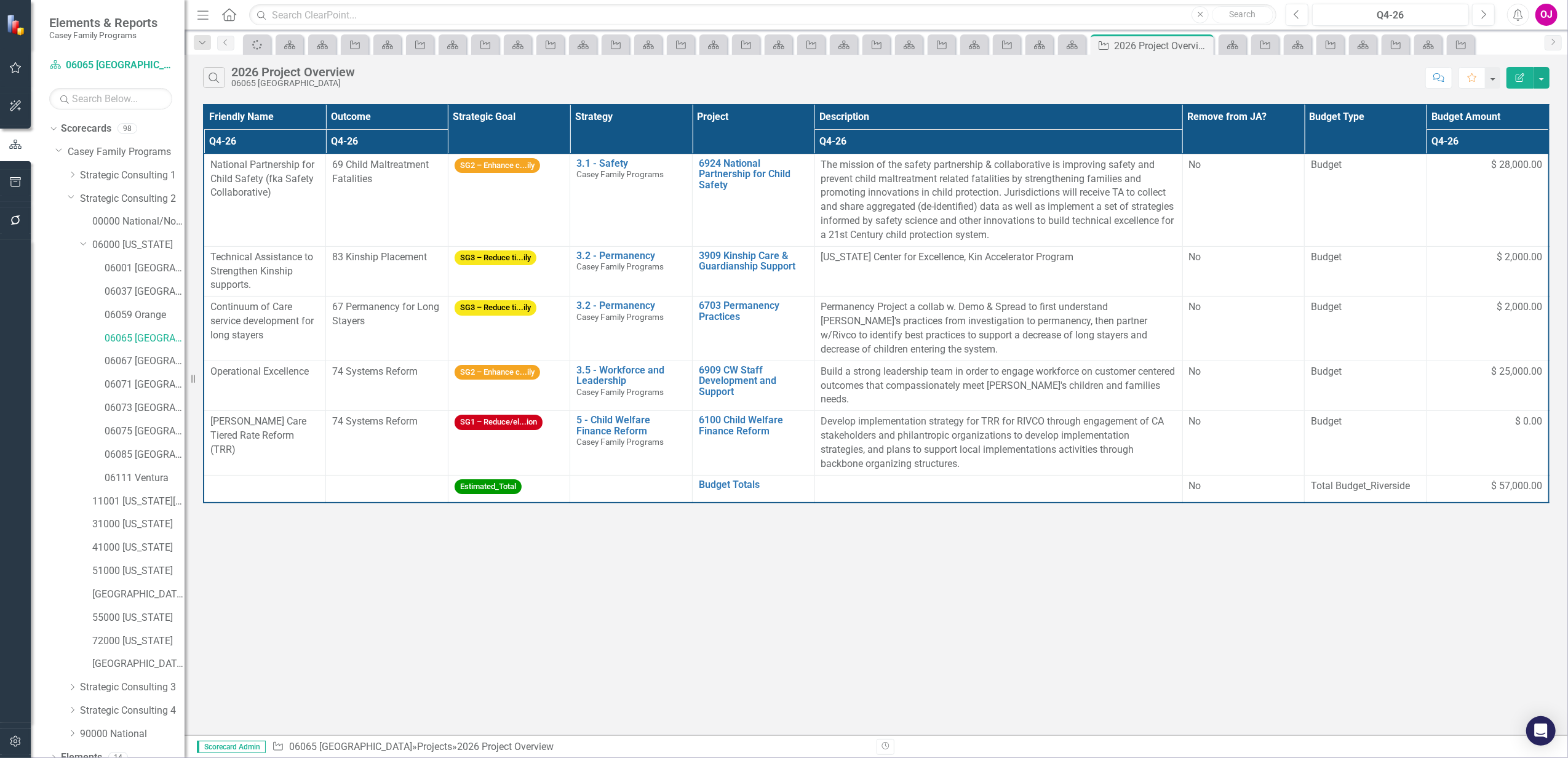
scroll to position [213, 0]
